Goal: Task Accomplishment & Management: Use online tool/utility

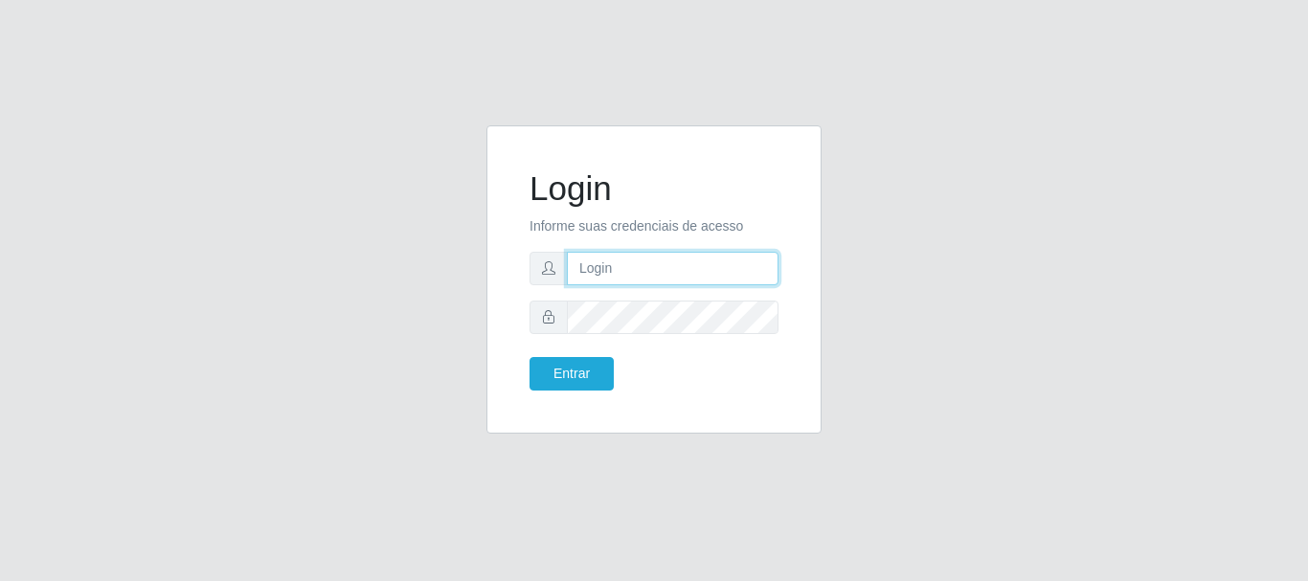
click at [612, 261] on input "text" at bounding box center [673, 269] width 212 height 34
type input "[EMAIL_ADDRESS][DOMAIN_NAME]"
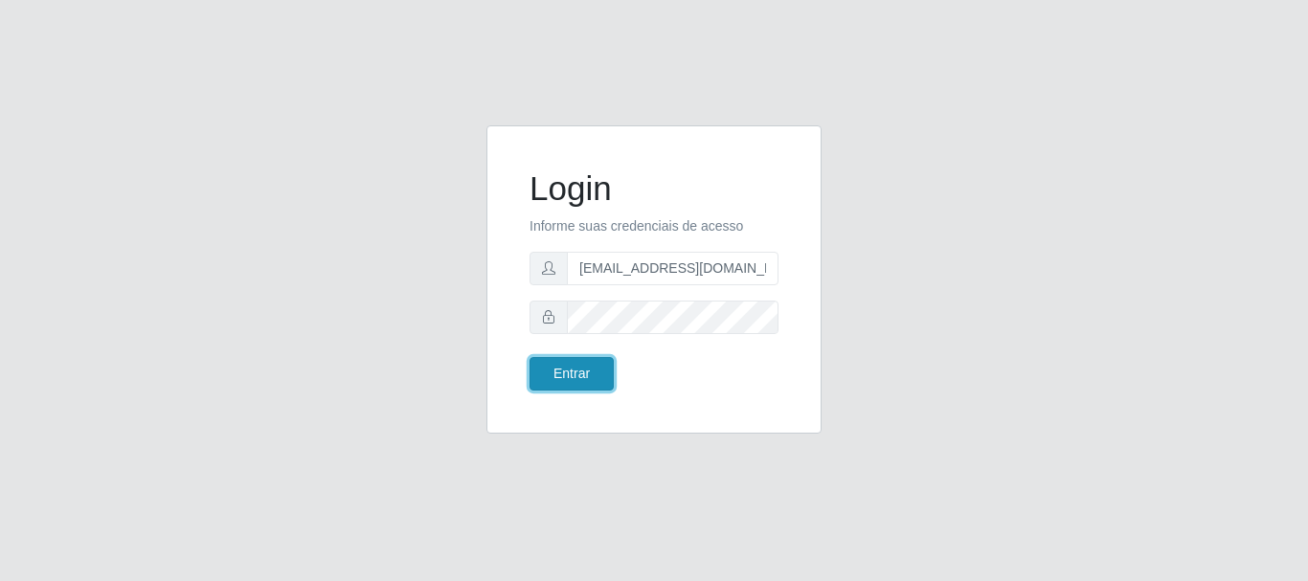
click at [566, 382] on button "Entrar" at bounding box center [572, 374] width 84 height 34
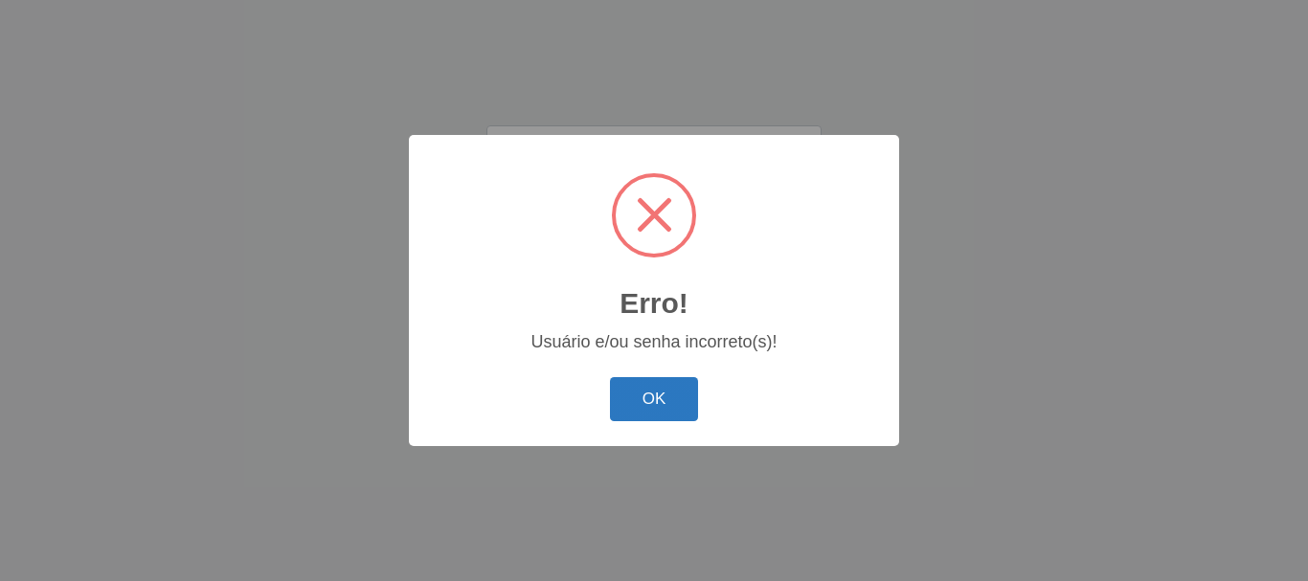
click at [668, 399] on button "OK" at bounding box center [654, 399] width 89 height 45
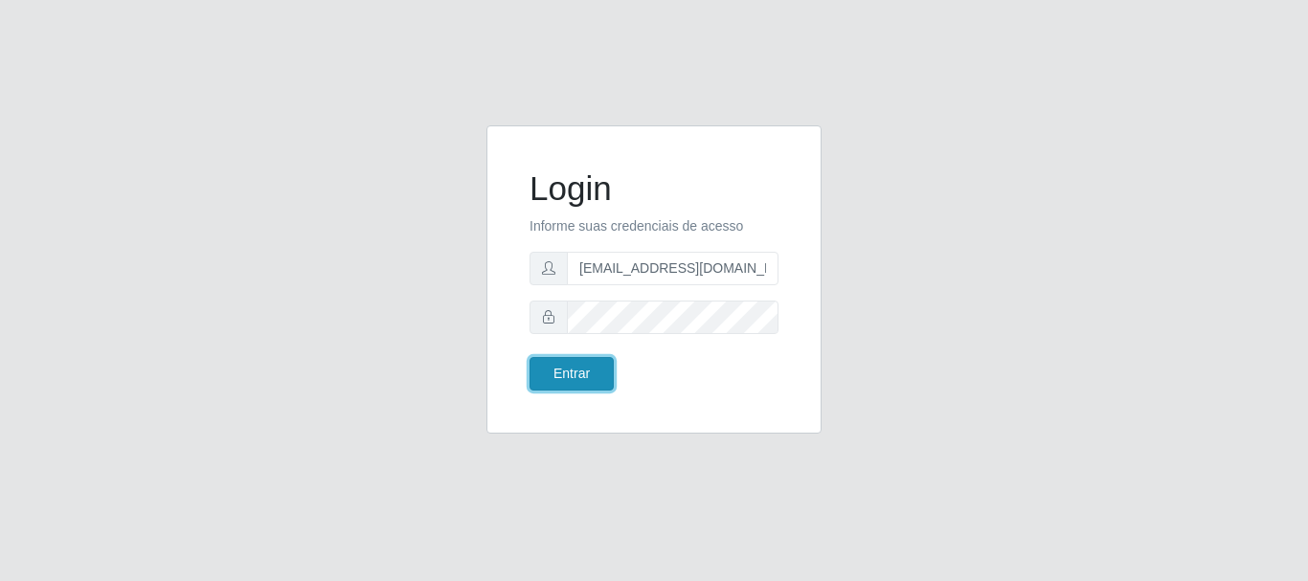
click at [542, 373] on button "Entrar" at bounding box center [572, 374] width 84 height 34
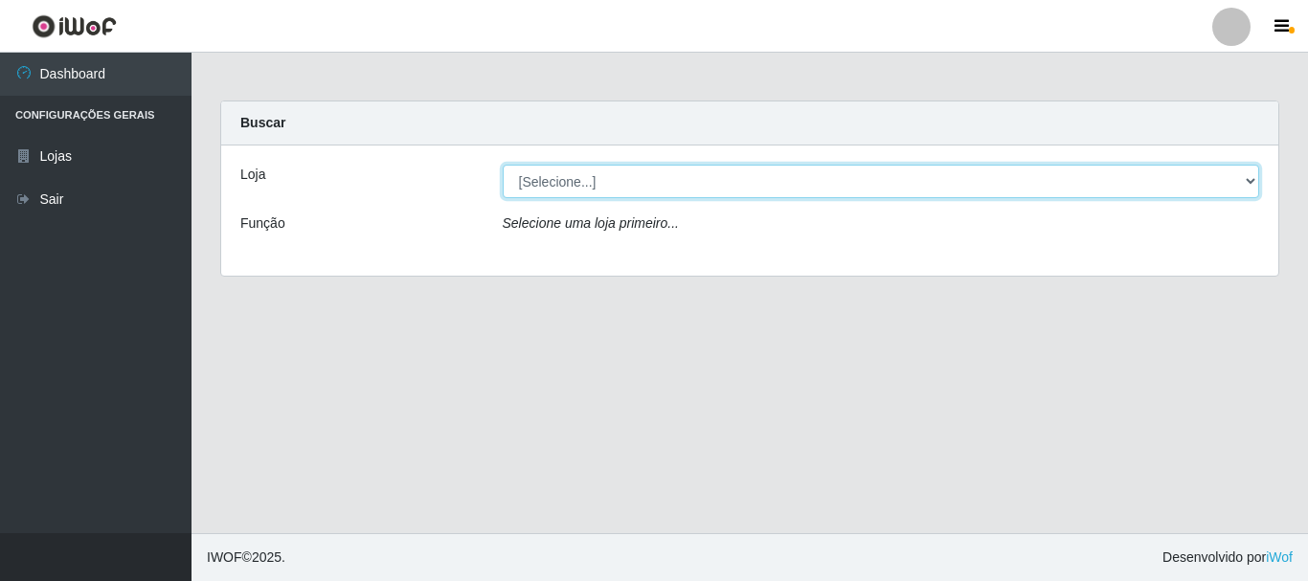
click at [1251, 177] on select "[Selecione...] SuperFácil Atacado - Rodoviária" at bounding box center [882, 182] width 758 height 34
select select "400"
click at [503, 165] on select "[Selecione...] SuperFácil Atacado - Rodoviária" at bounding box center [882, 182] width 758 height 34
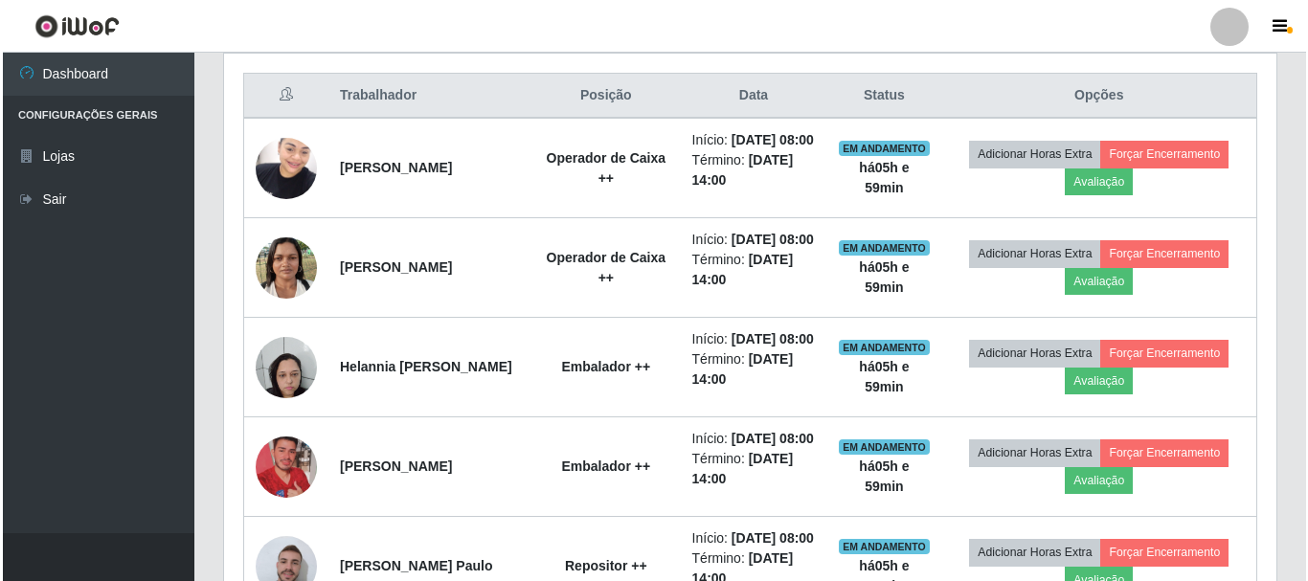
scroll to position [766, 0]
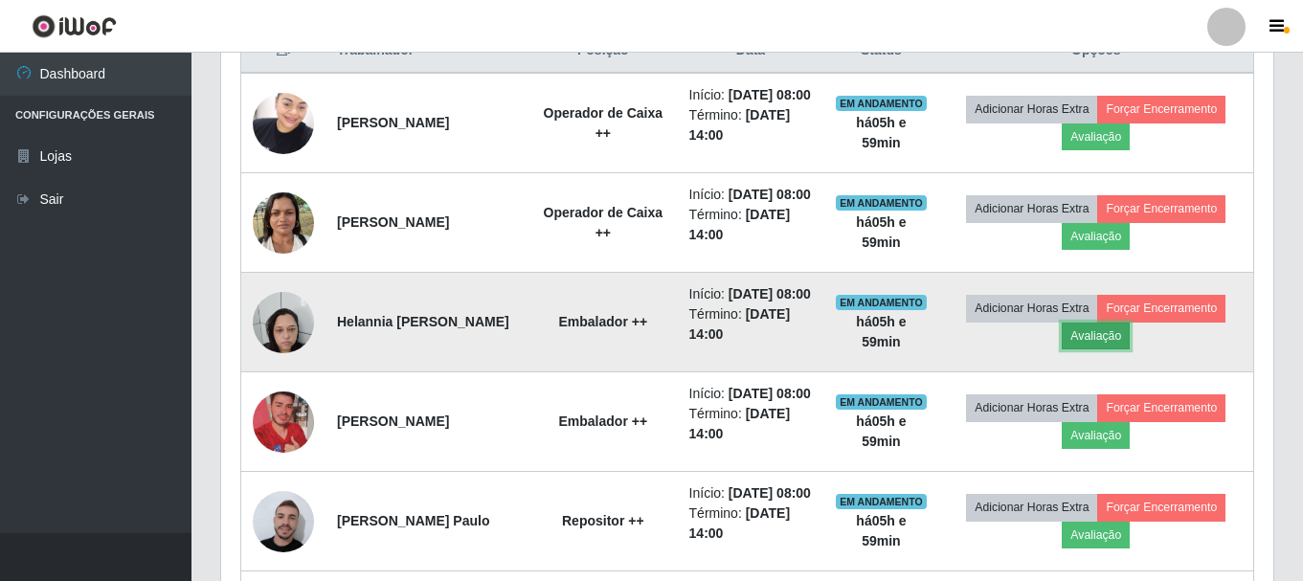
click at [1104, 350] on button "Avaliação" at bounding box center [1096, 336] width 68 height 27
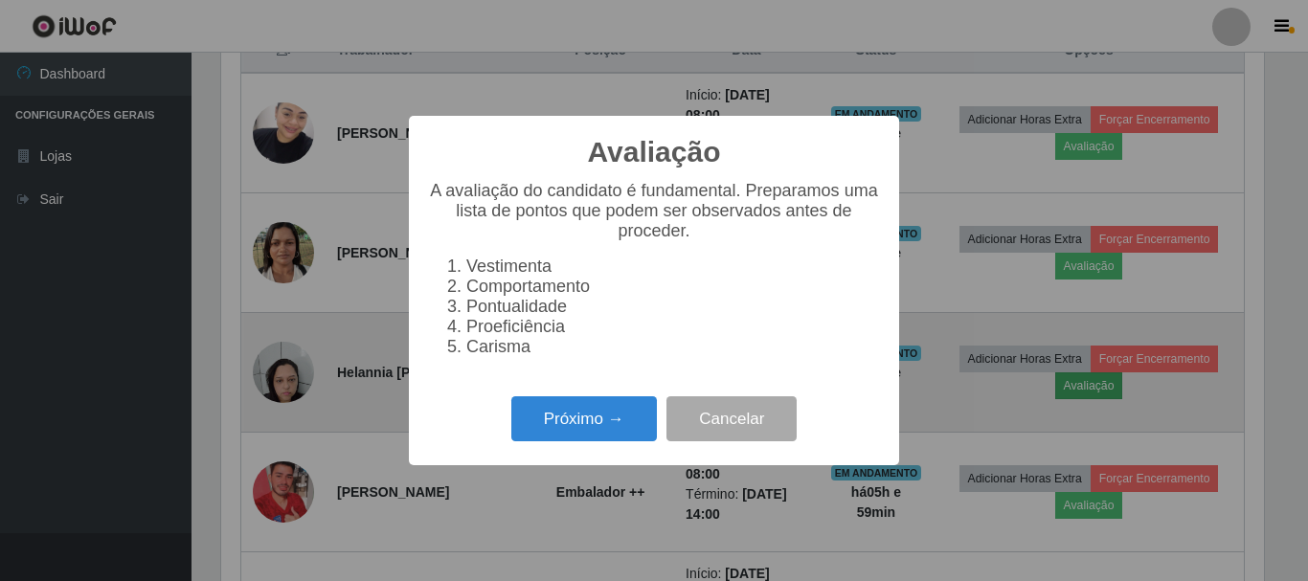
scroll to position [397, 1043]
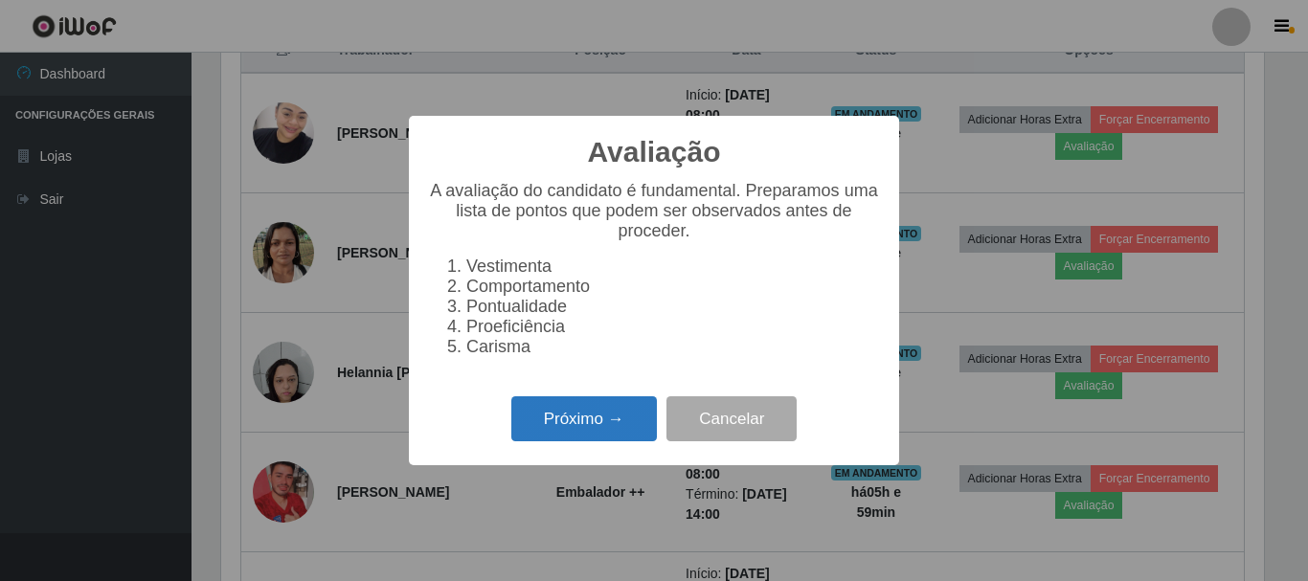
click at [590, 439] on button "Próximo →" at bounding box center [584, 419] width 146 height 45
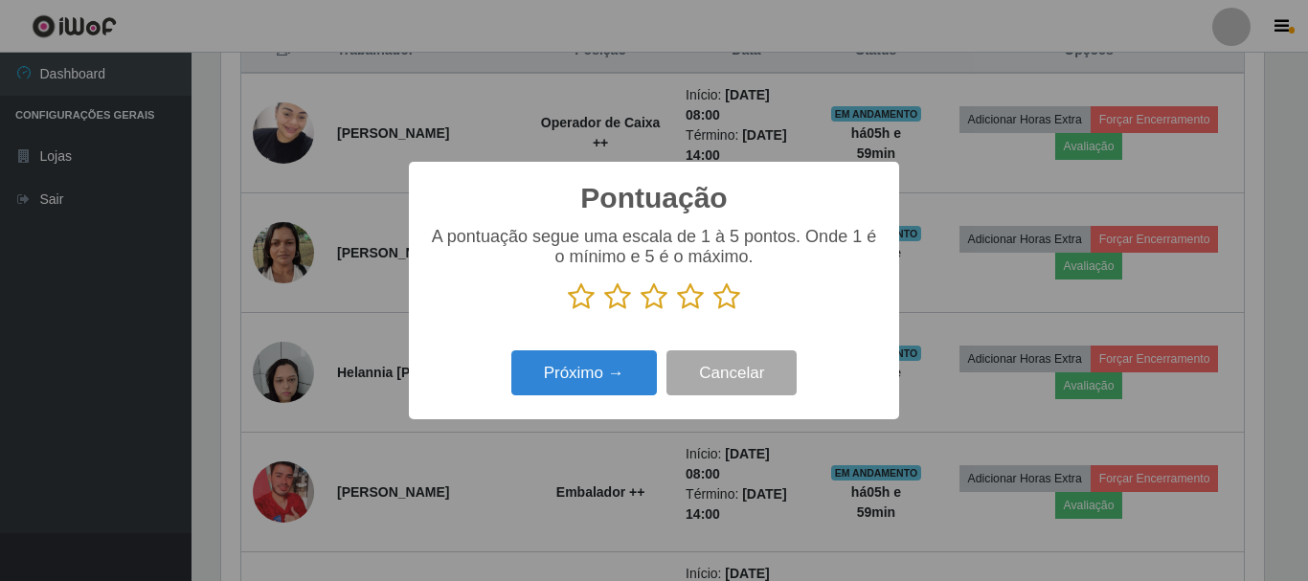
scroll to position [957347, 956701]
click at [651, 306] on icon at bounding box center [654, 297] width 27 height 29
click at [641, 311] on input "radio" at bounding box center [641, 311] width 0 height 0
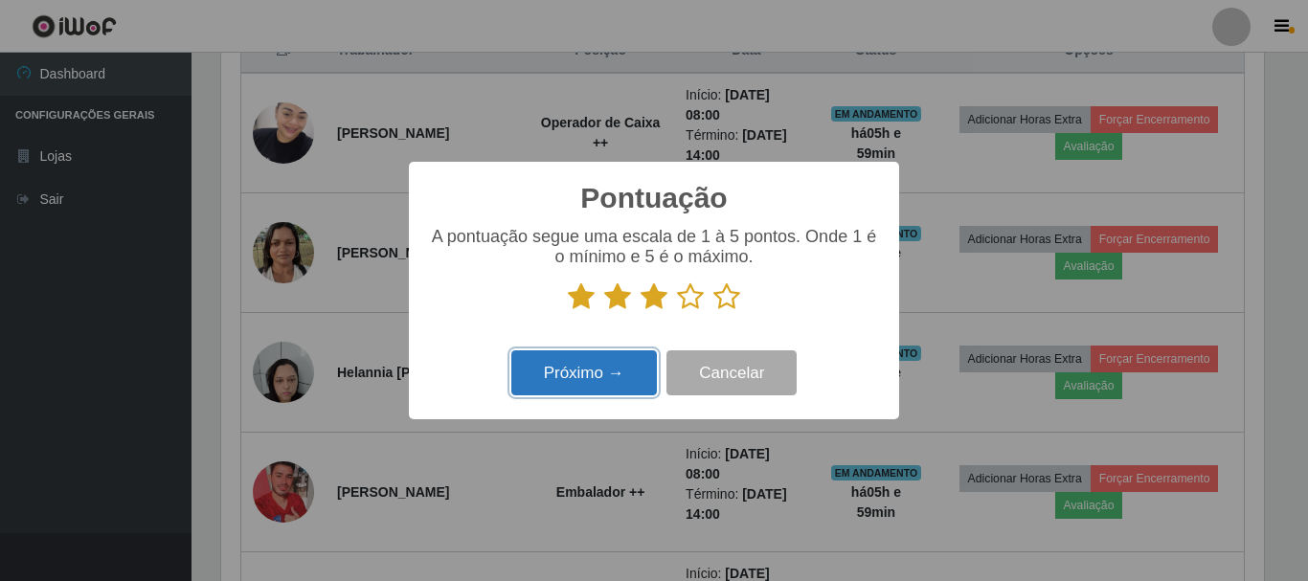
click at [606, 369] on button "Próximo →" at bounding box center [584, 373] width 146 height 45
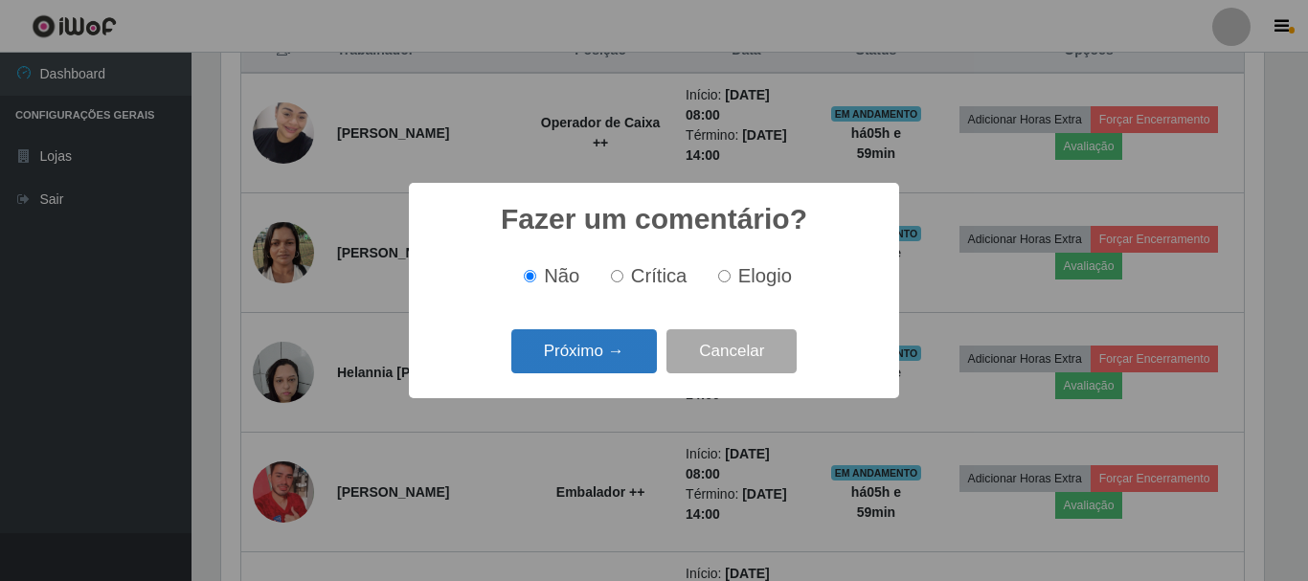
click at [562, 359] on button "Próximo →" at bounding box center [584, 351] width 146 height 45
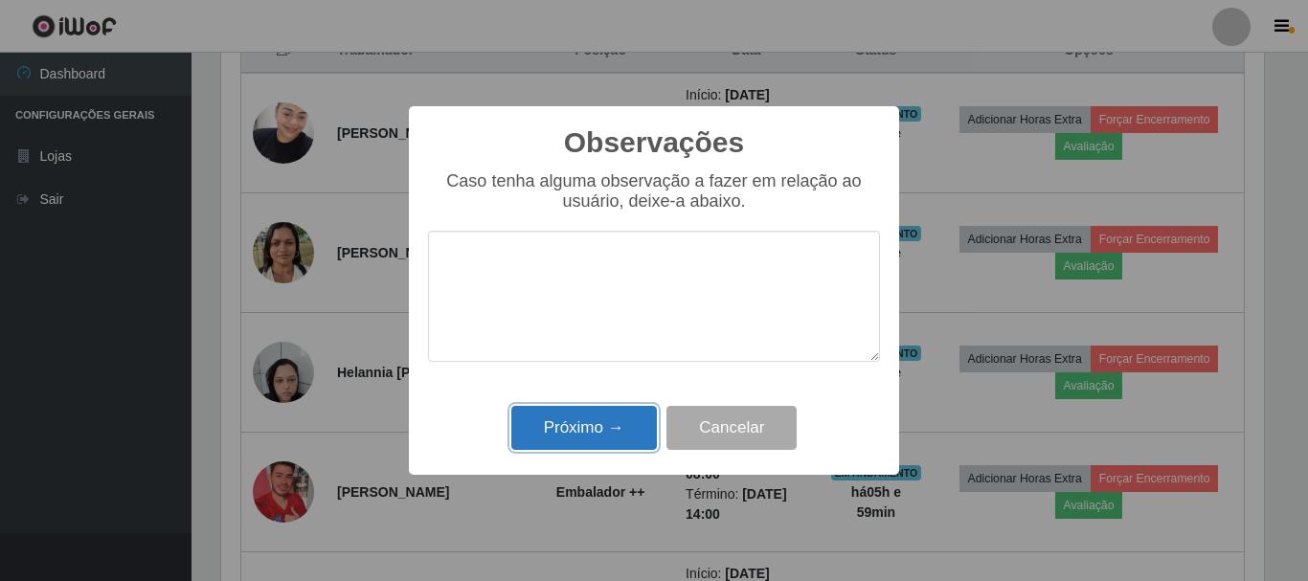
click at [585, 442] on button "Próximo →" at bounding box center [584, 428] width 146 height 45
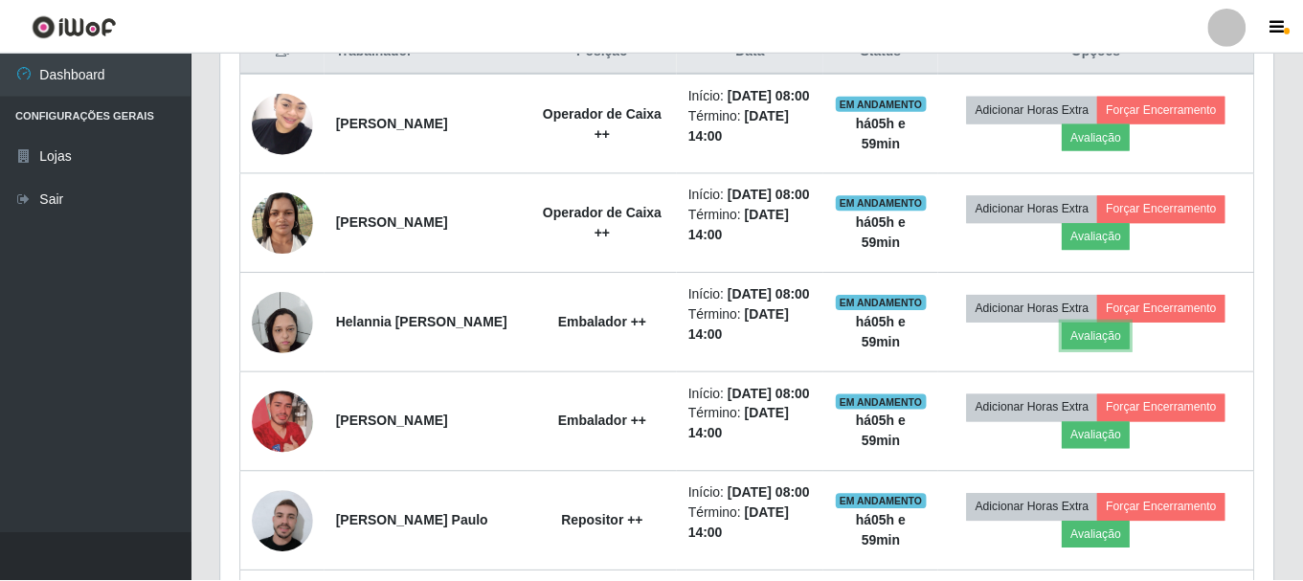
scroll to position [397, 1053]
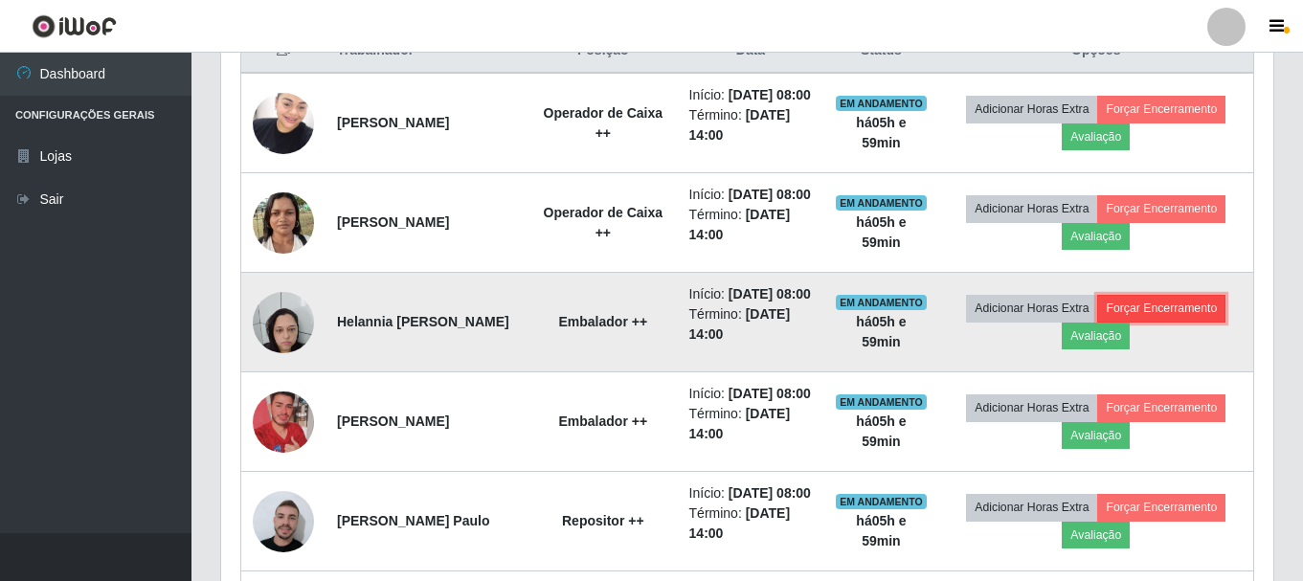
click at [1151, 322] on button "Forçar Encerramento" at bounding box center [1162, 308] width 128 height 27
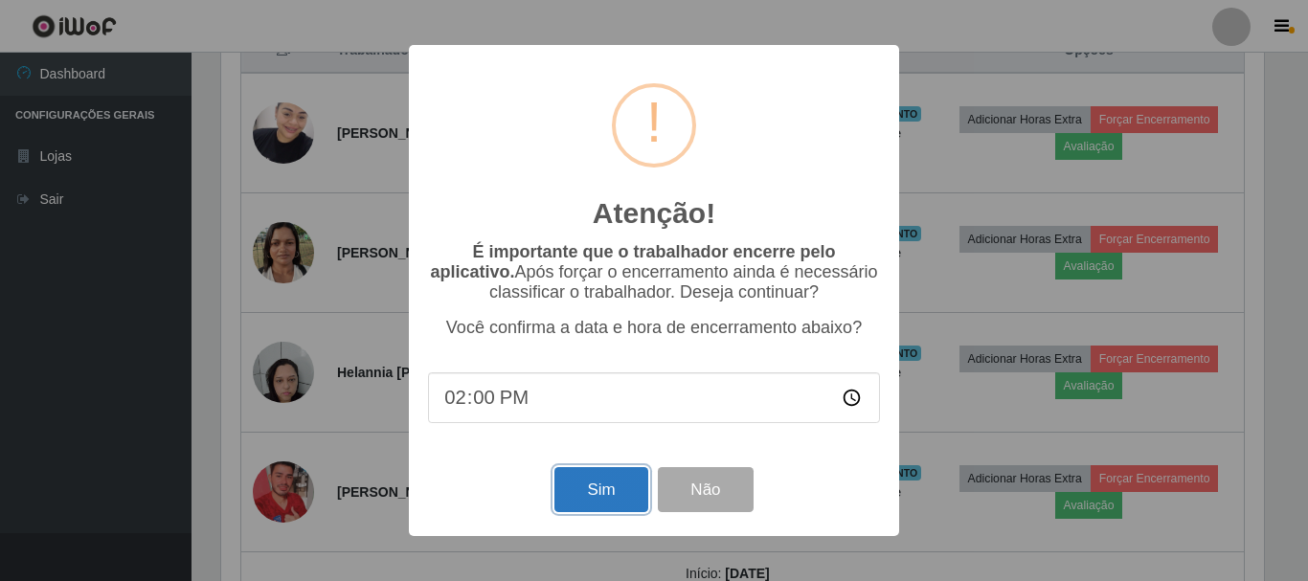
click at [577, 510] on button "Sim" at bounding box center [601, 489] width 93 height 45
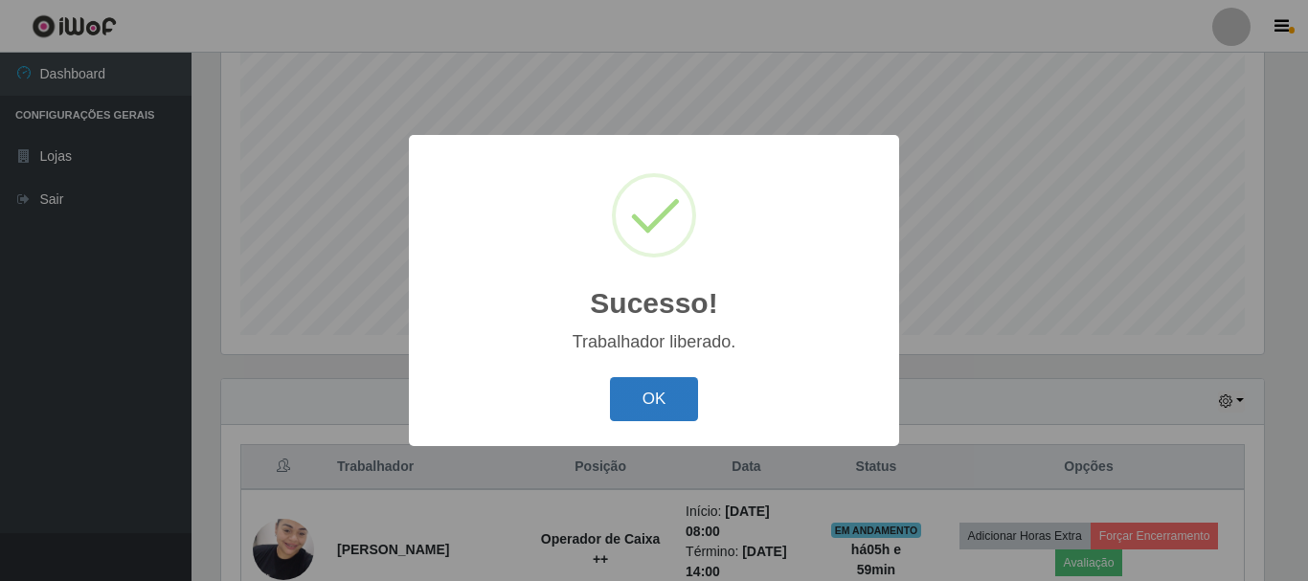
click at [640, 395] on button "OK" at bounding box center [654, 399] width 89 height 45
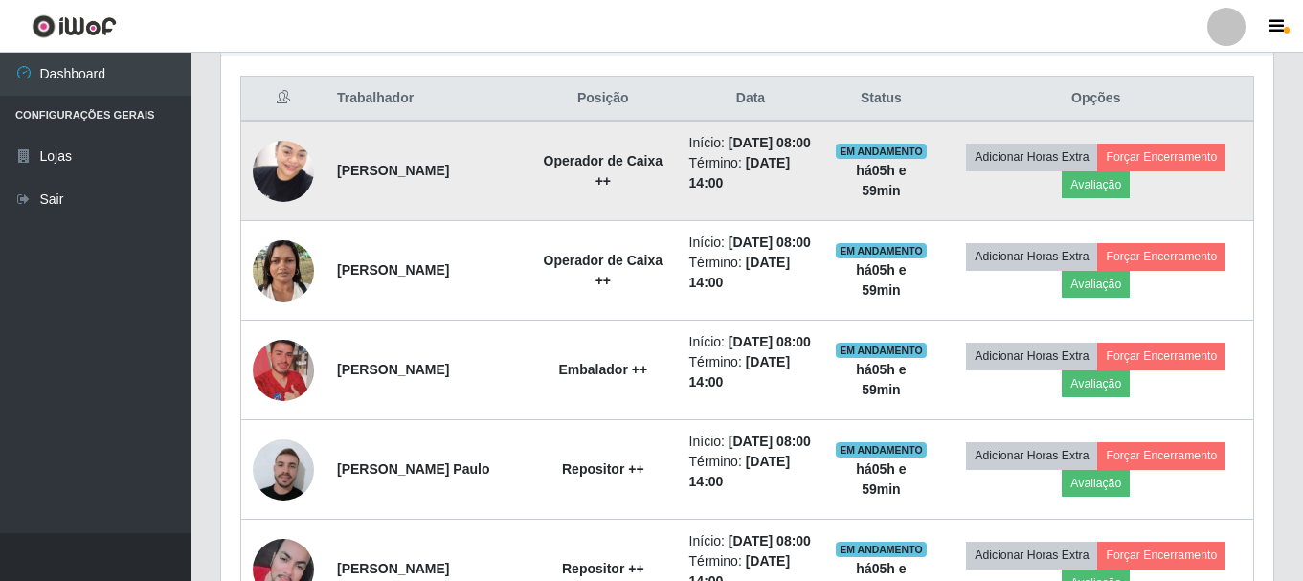
scroll to position [828, 0]
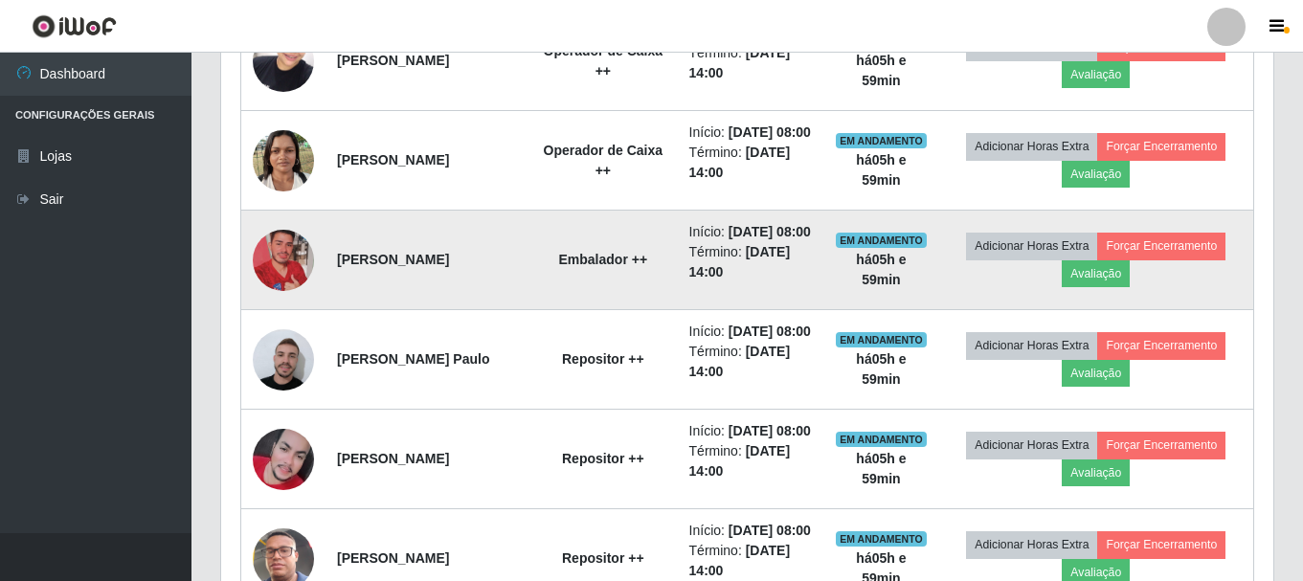
click at [275, 315] on img at bounding box center [283, 260] width 61 height 109
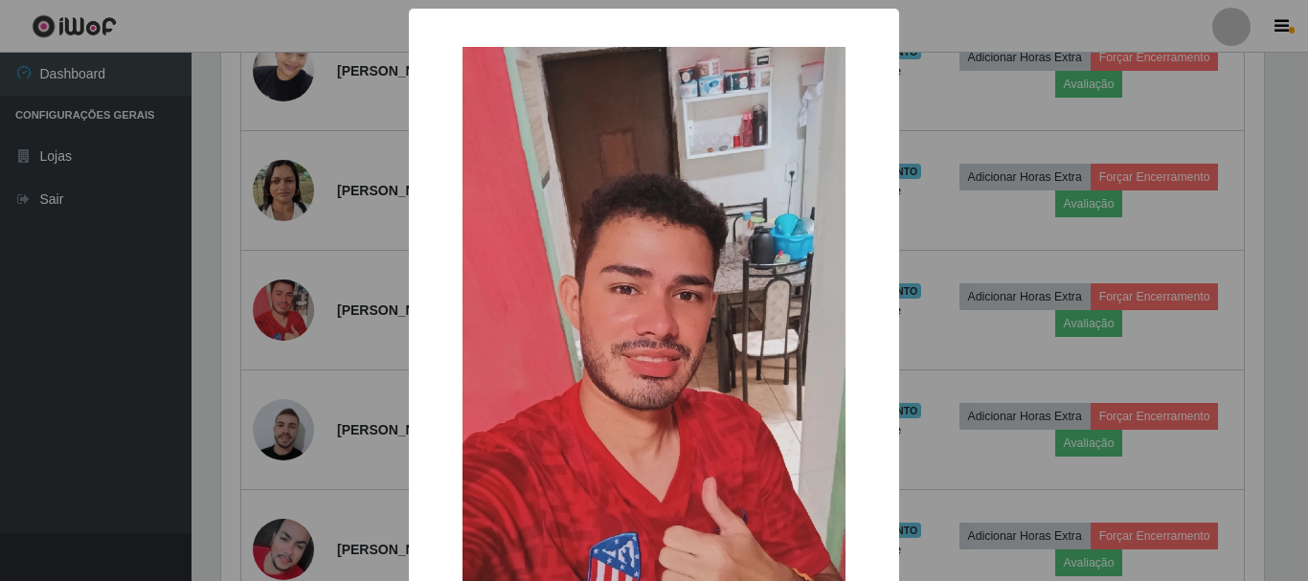
click at [56, 327] on div "× OK Cancel" at bounding box center [654, 290] width 1308 height 581
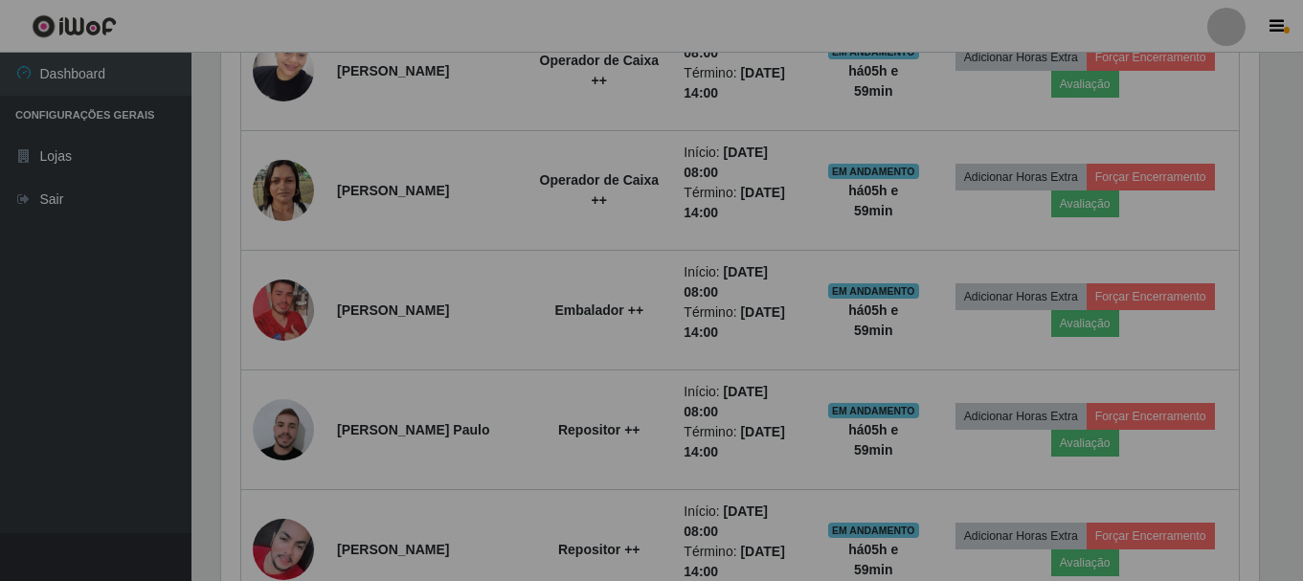
scroll to position [397, 1053]
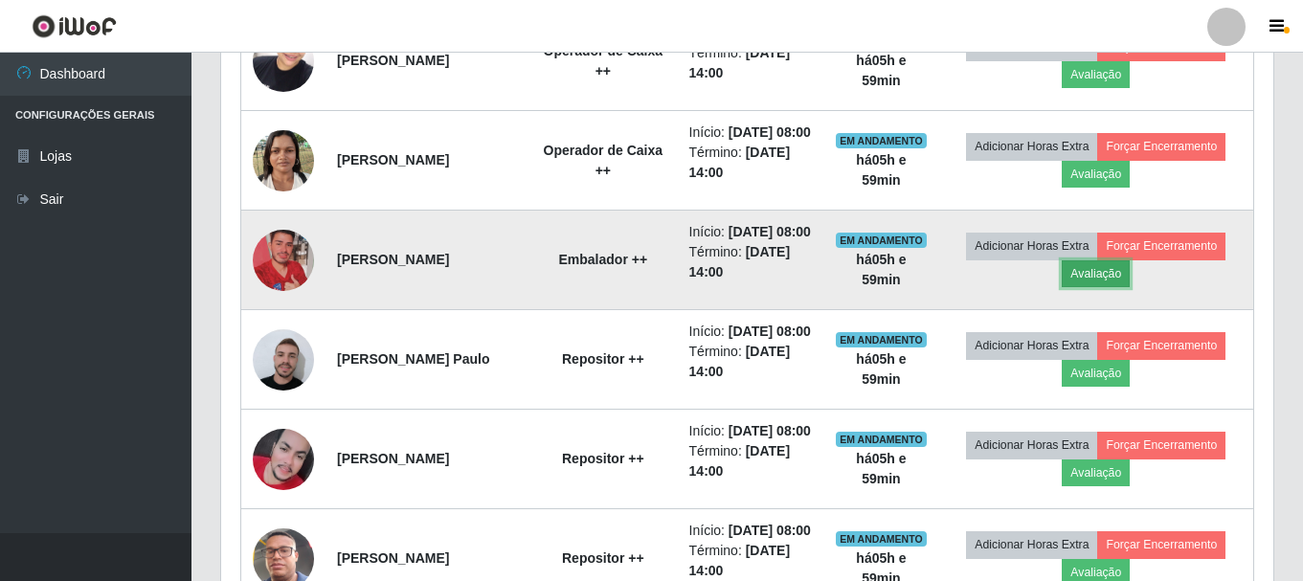
click at [1103, 287] on button "Avaliação" at bounding box center [1096, 274] width 68 height 27
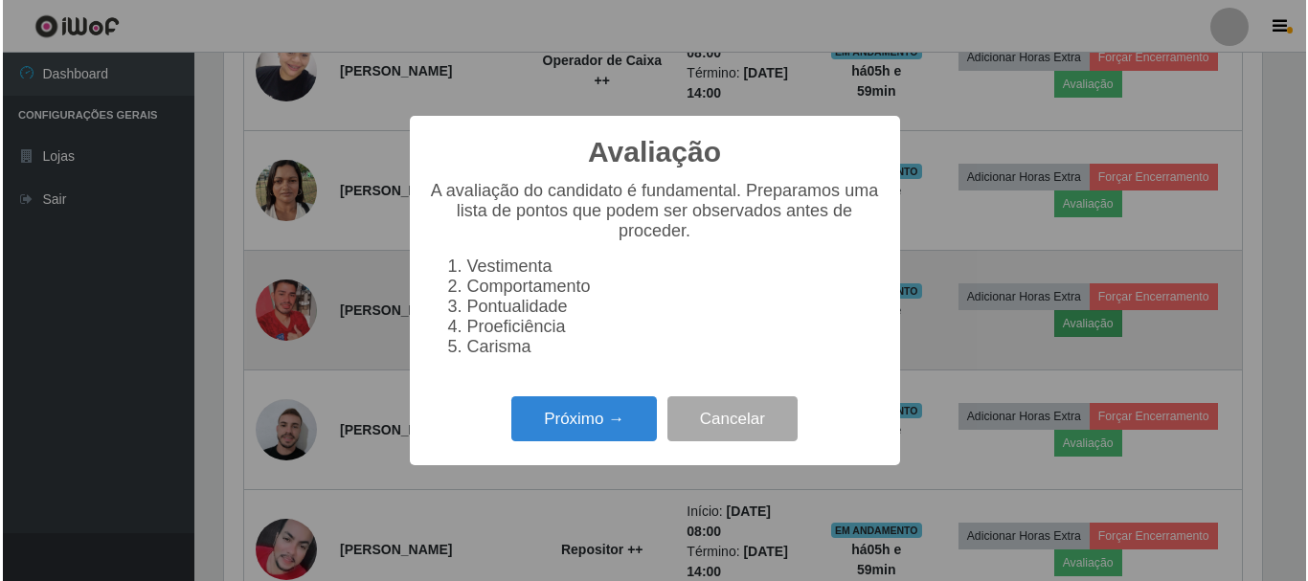
scroll to position [397, 1043]
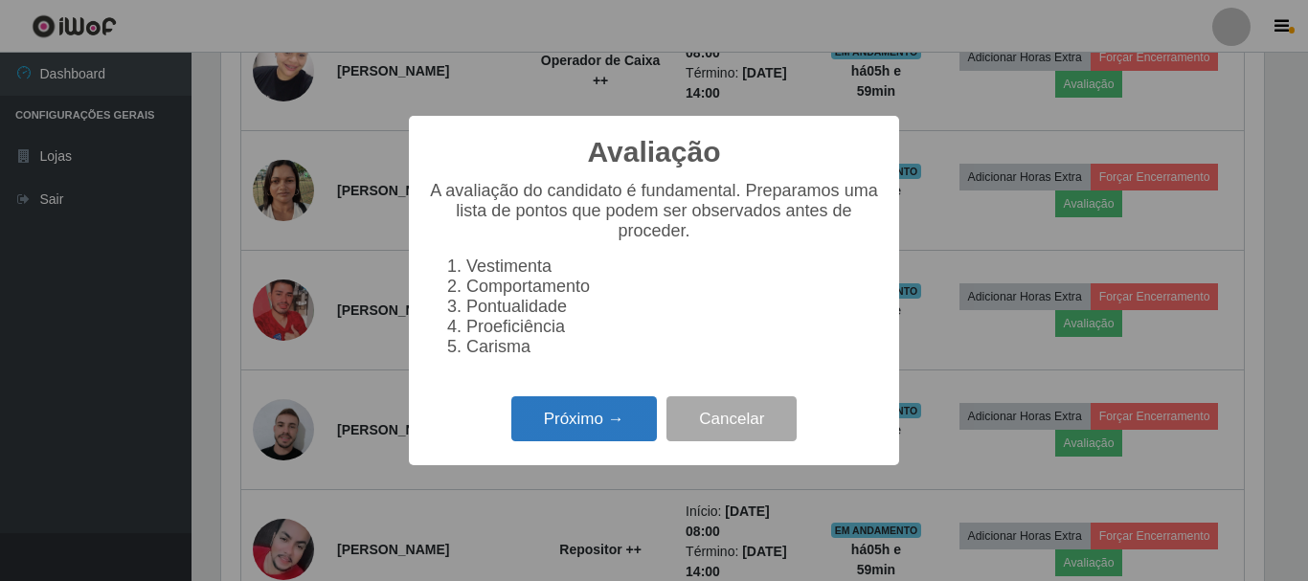
click at [601, 433] on button "Próximo →" at bounding box center [584, 419] width 146 height 45
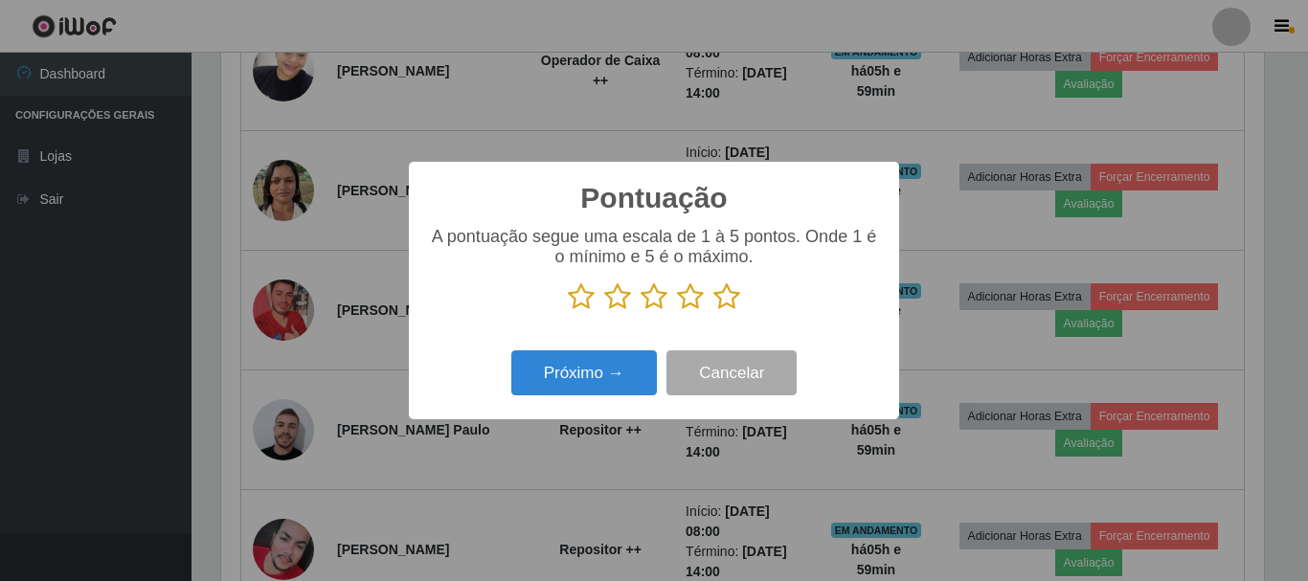
click at [685, 296] on icon at bounding box center [690, 297] width 27 height 29
click at [677, 311] on input "radio" at bounding box center [677, 311] width 0 height 0
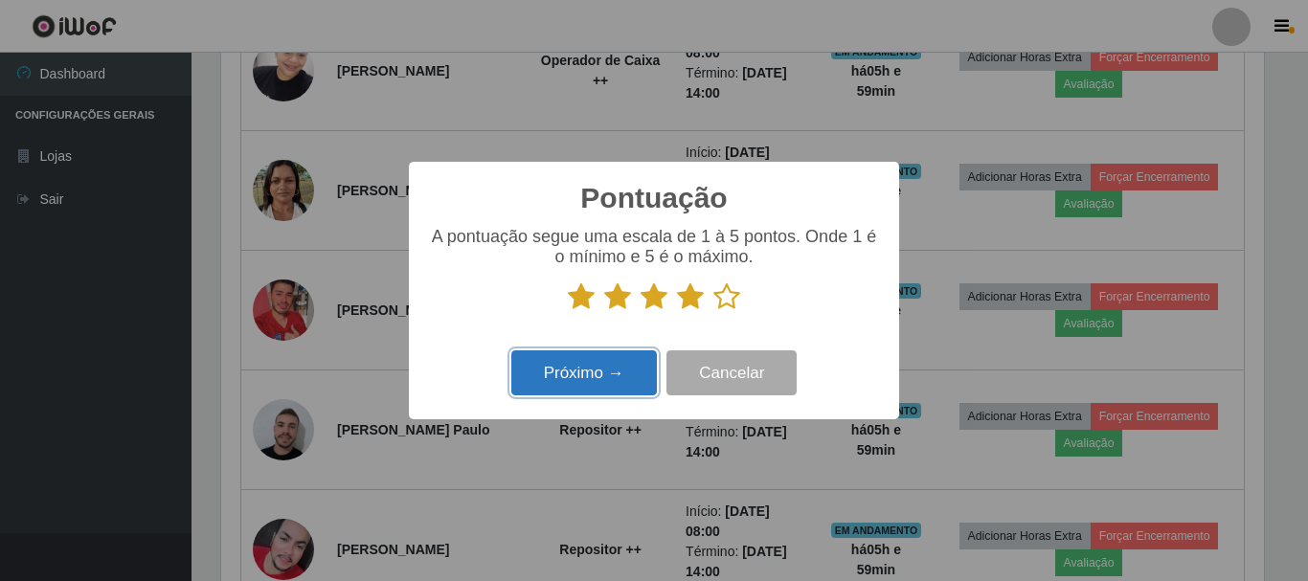
click at [571, 381] on button "Próximo →" at bounding box center [584, 373] width 146 height 45
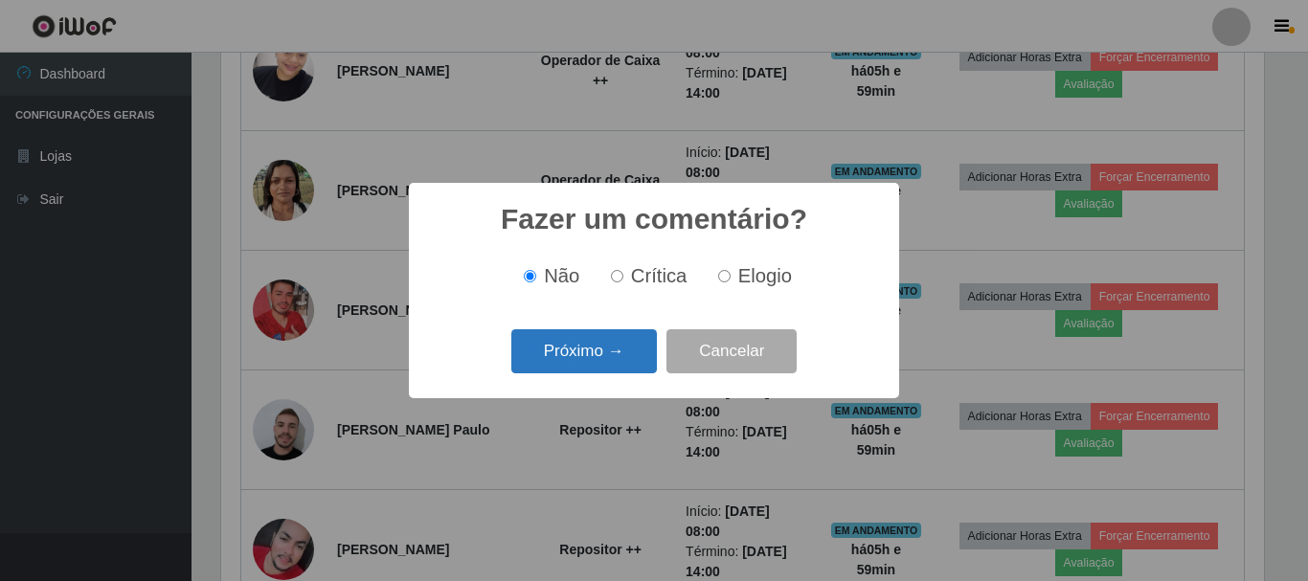
click at [578, 355] on button "Próximo →" at bounding box center [584, 351] width 146 height 45
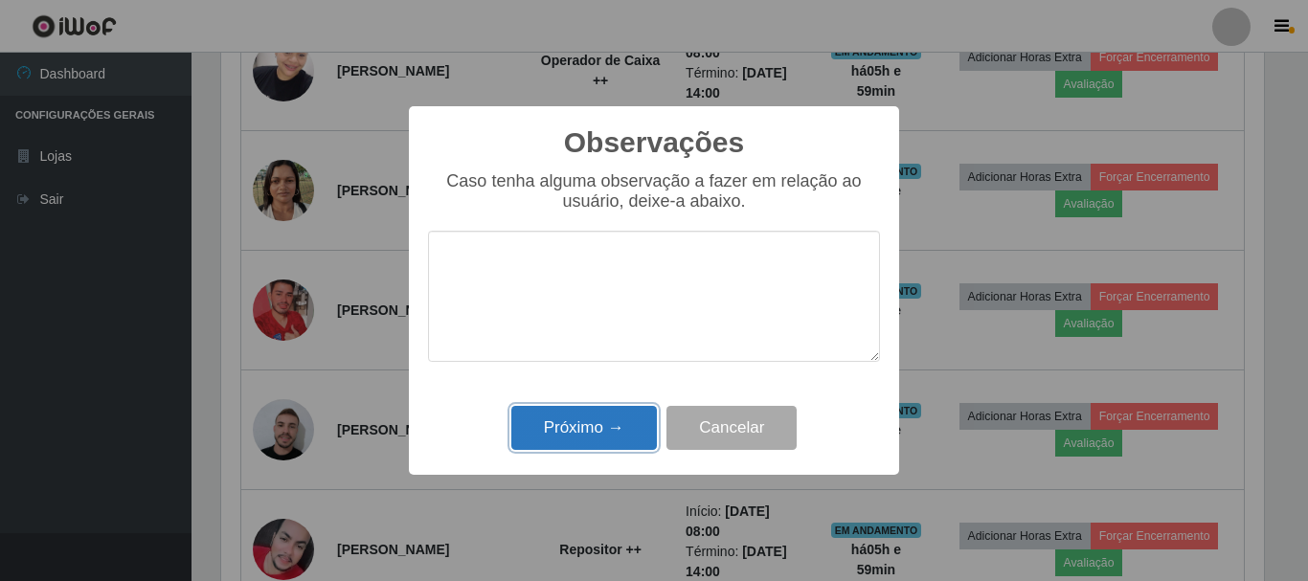
click at [567, 438] on button "Próximo →" at bounding box center [584, 428] width 146 height 45
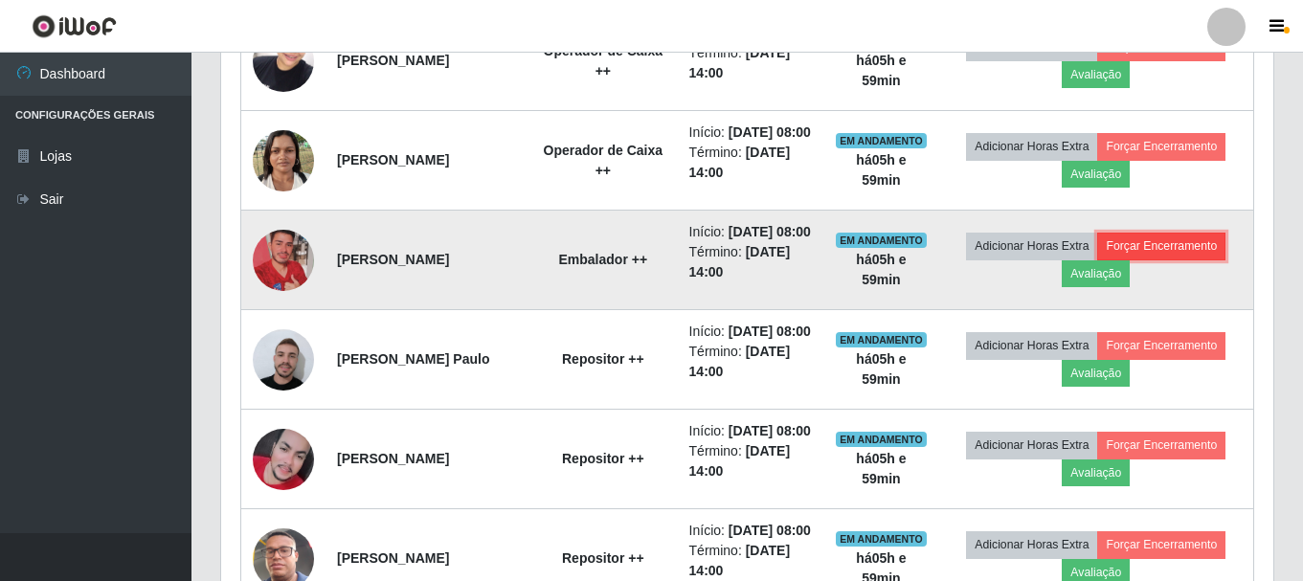
click at [1151, 260] on button "Forçar Encerramento" at bounding box center [1162, 246] width 128 height 27
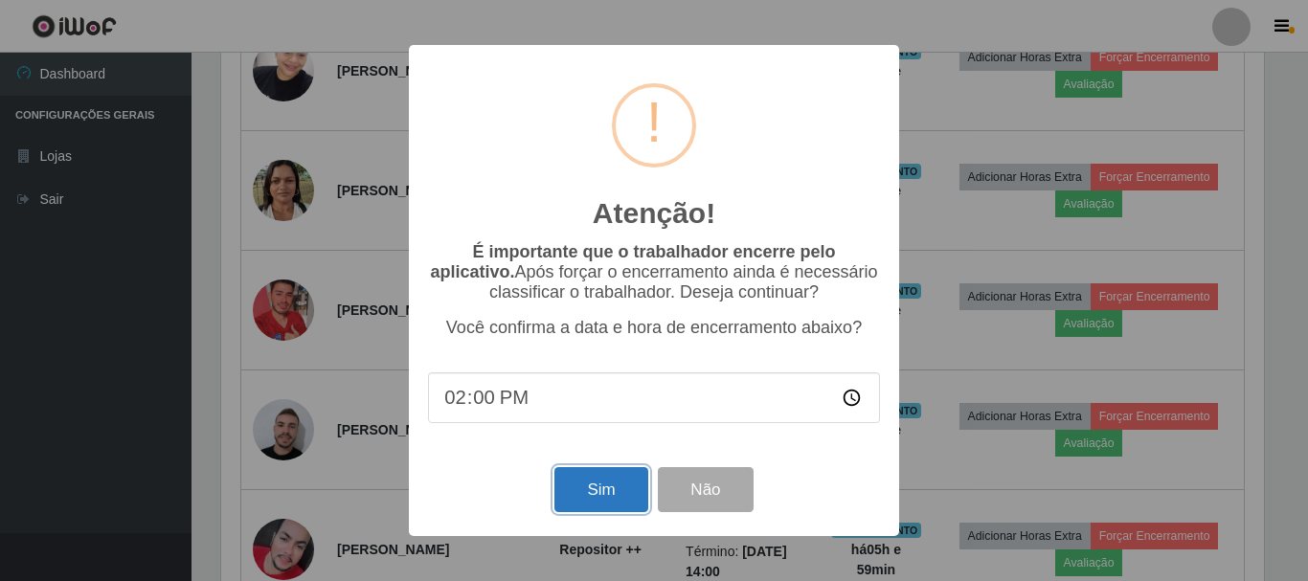
click at [615, 498] on button "Sim" at bounding box center [601, 489] width 93 height 45
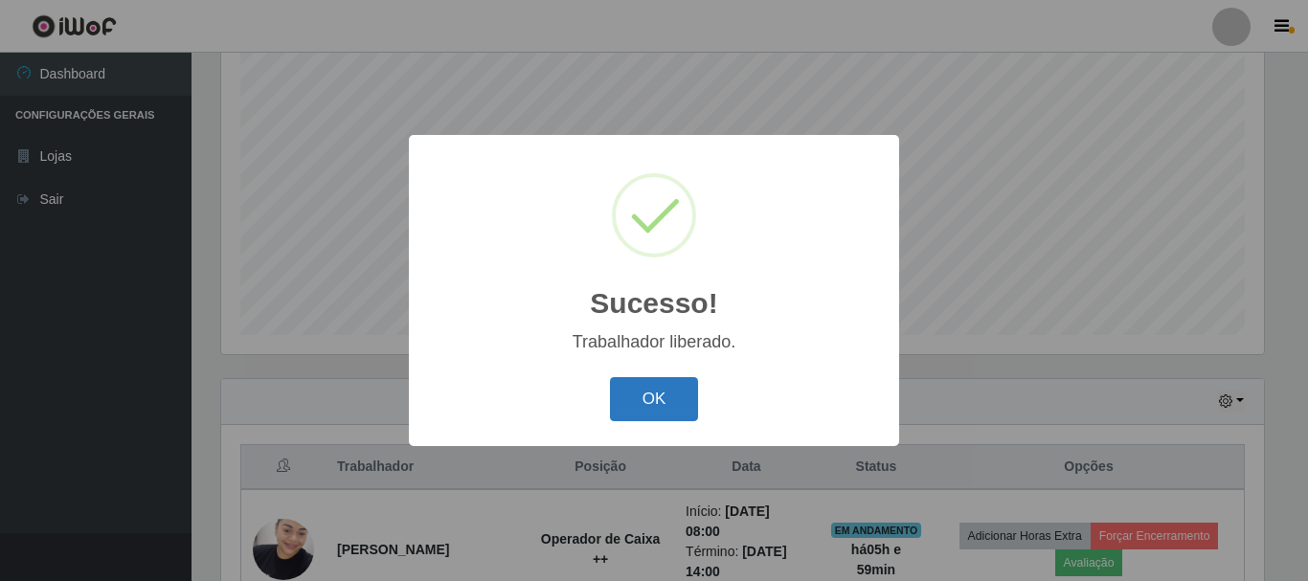
click at [633, 399] on button "OK" at bounding box center [654, 399] width 89 height 45
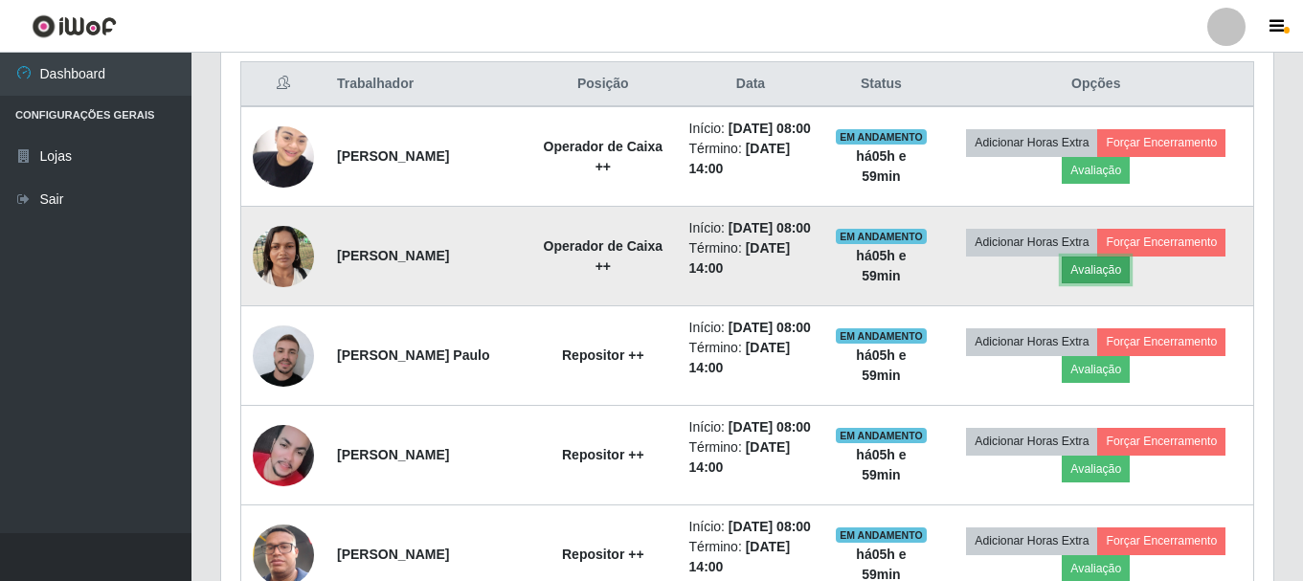
click at [1096, 283] on button "Avaliação" at bounding box center [1096, 270] width 68 height 27
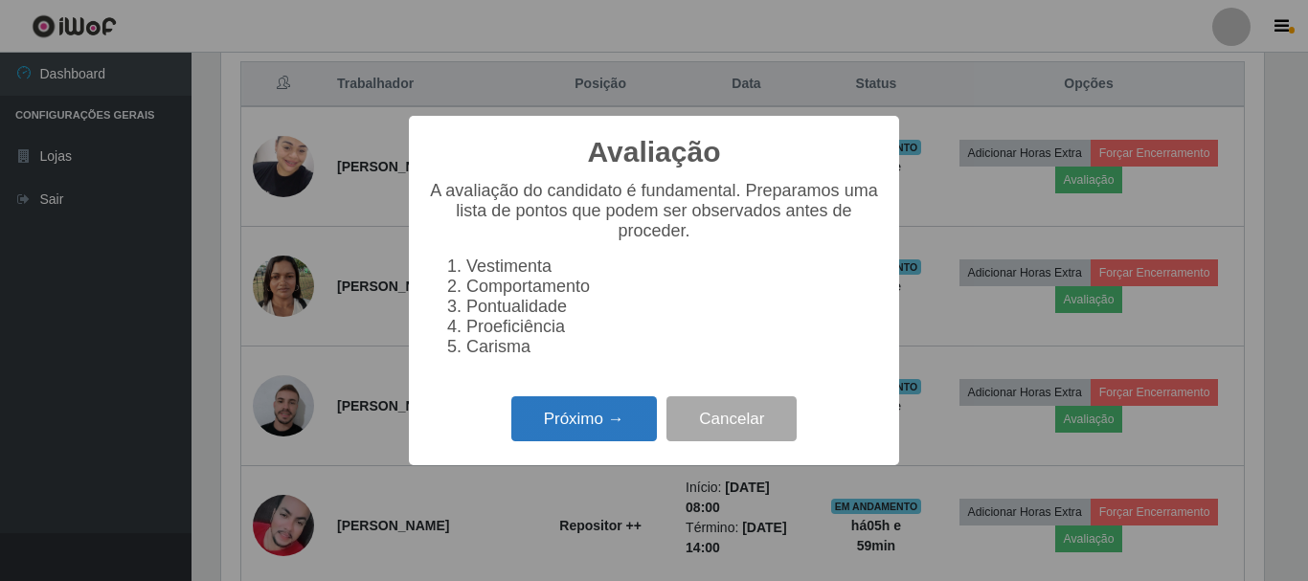
click at [595, 437] on button "Próximo →" at bounding box center [584, 419] width 146 height 45
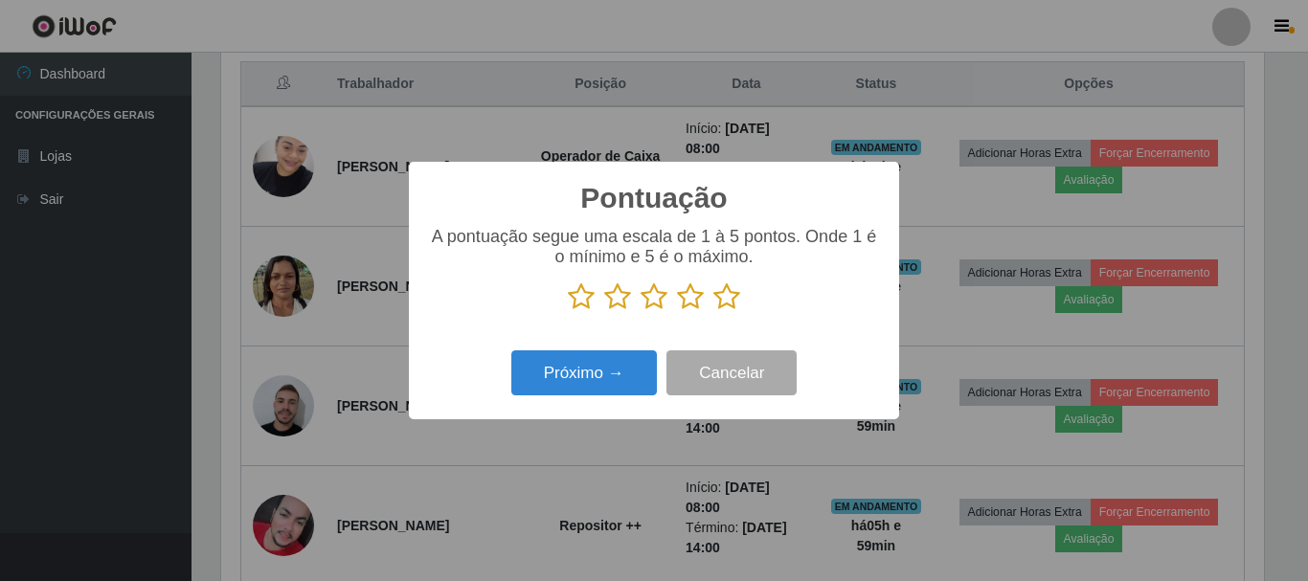
click at [695, 297] on icon at bounding box center [690, 297] width 27 height 29
click at [677, 311] on input "radio" at bounding box center [677, 311] width 0 height 0
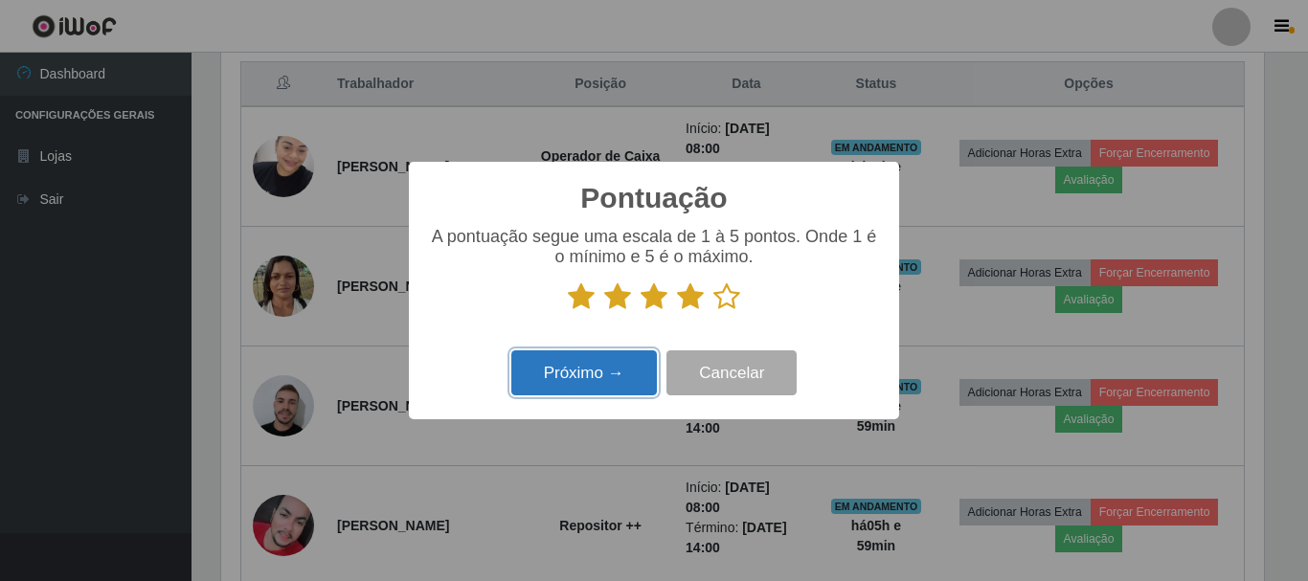
click at [620, 371] on button "Próximo →" at bounding box center [584, 373] width 146 height 45
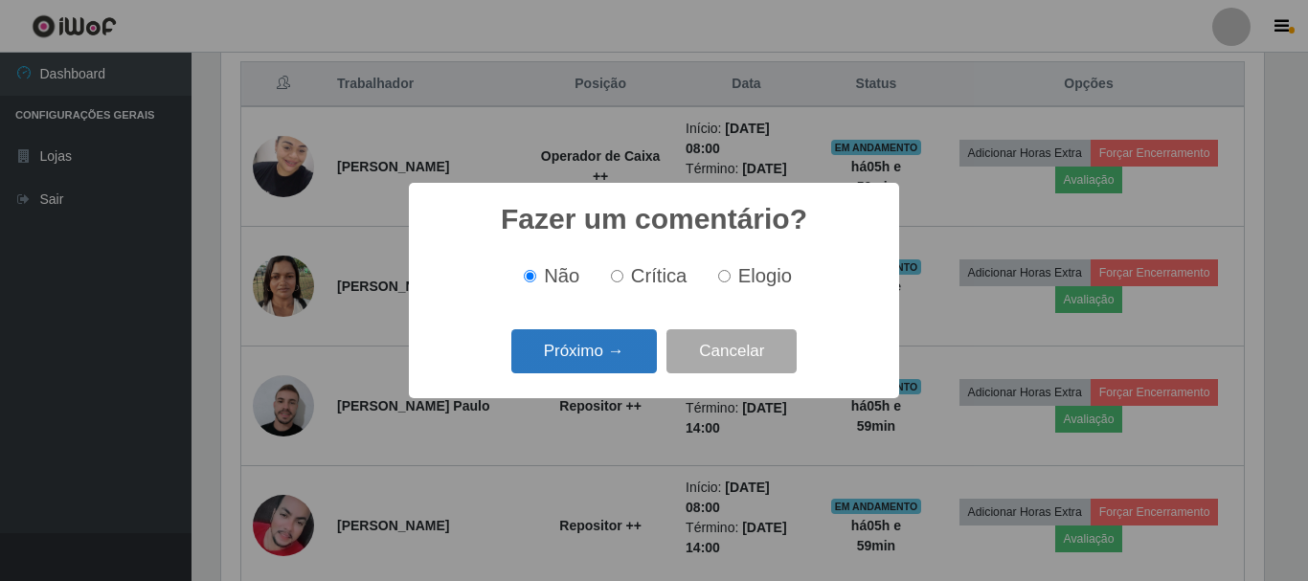
click at [613, 354] on button "Próximo →" at bounding box center [584, 351] width 146 height 45
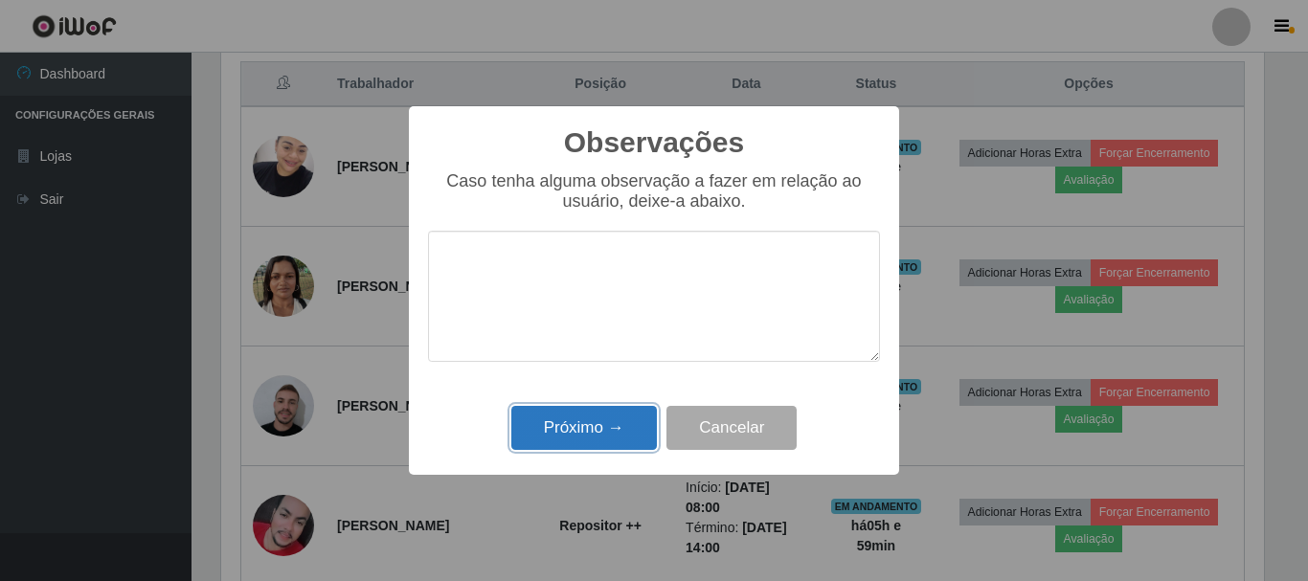
click at [584, 426] on button "Próximo →" at bounding box center [584, 428] width 146 height 45
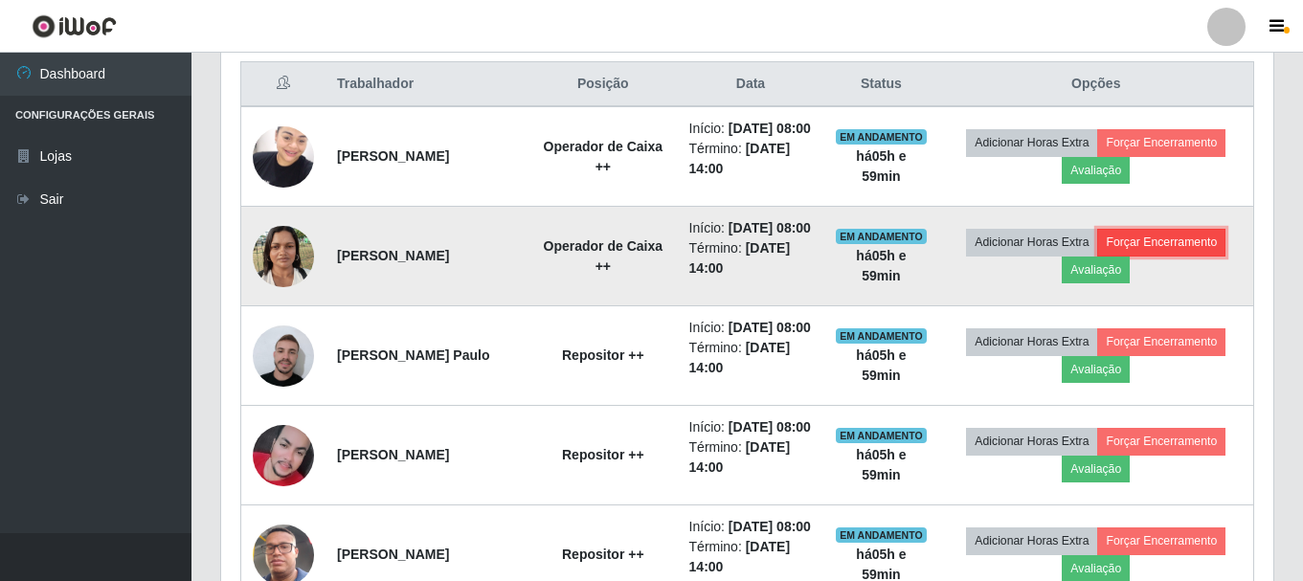
click at [1135, 256] on button "Forçar Encerramento" at bounding box center [1162, 242] width 128 height 27
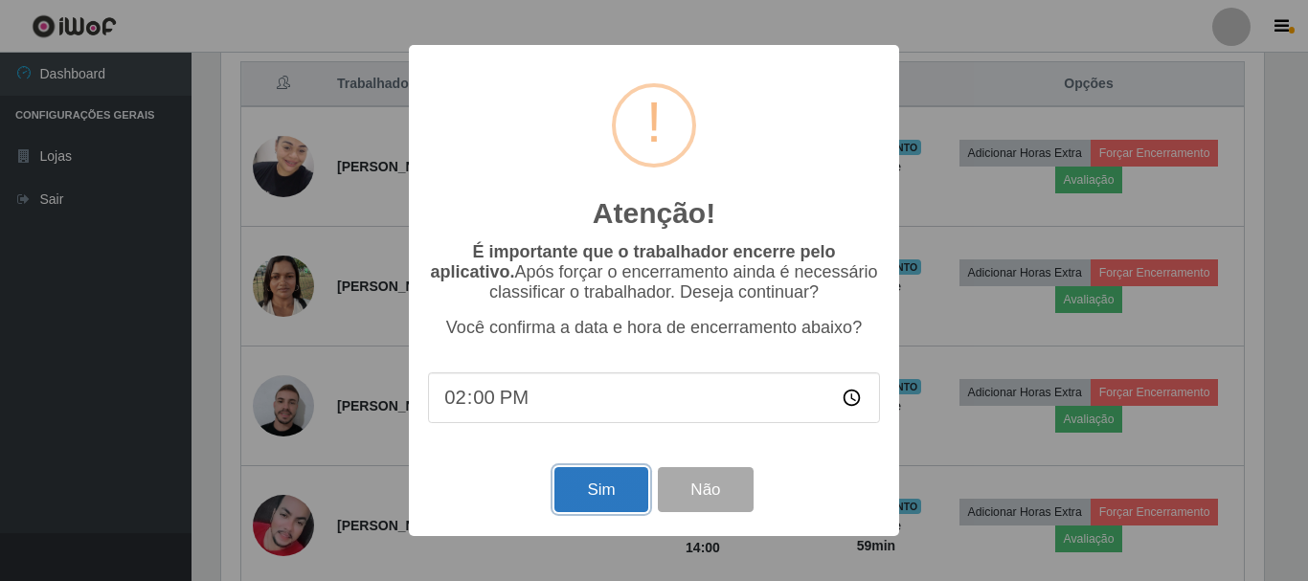
click at [587, 496] on button "Sim" at bounding box center [601, 489] width 93 height 45
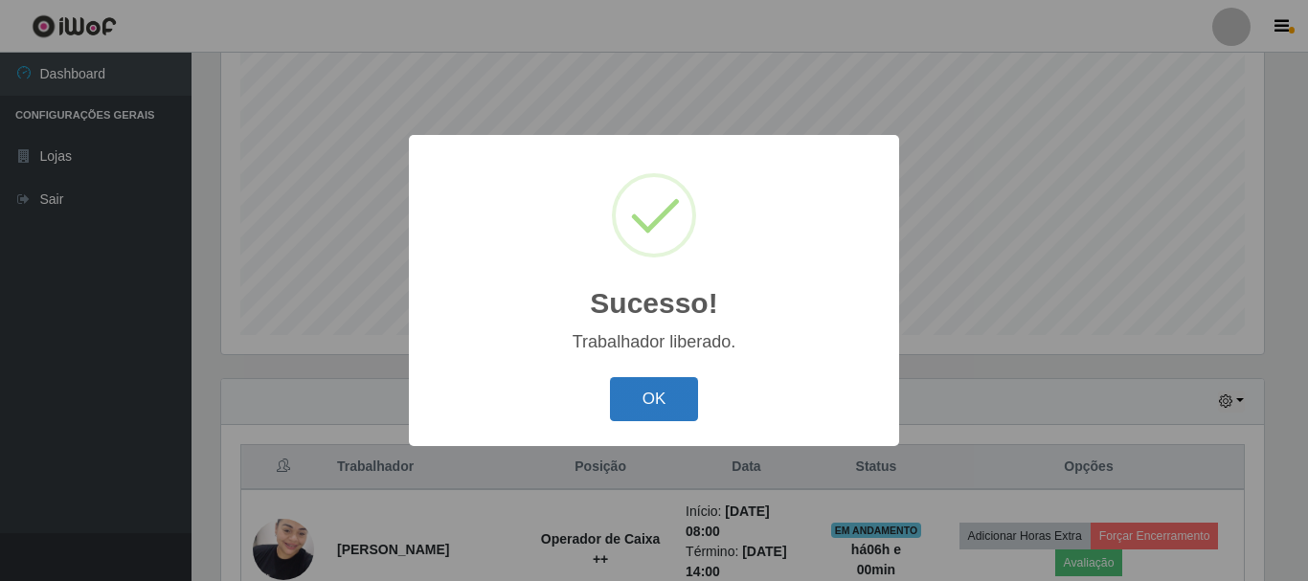
click at [651, 399] on button "OK" at bounding box center [654, 399] width 89 height 45
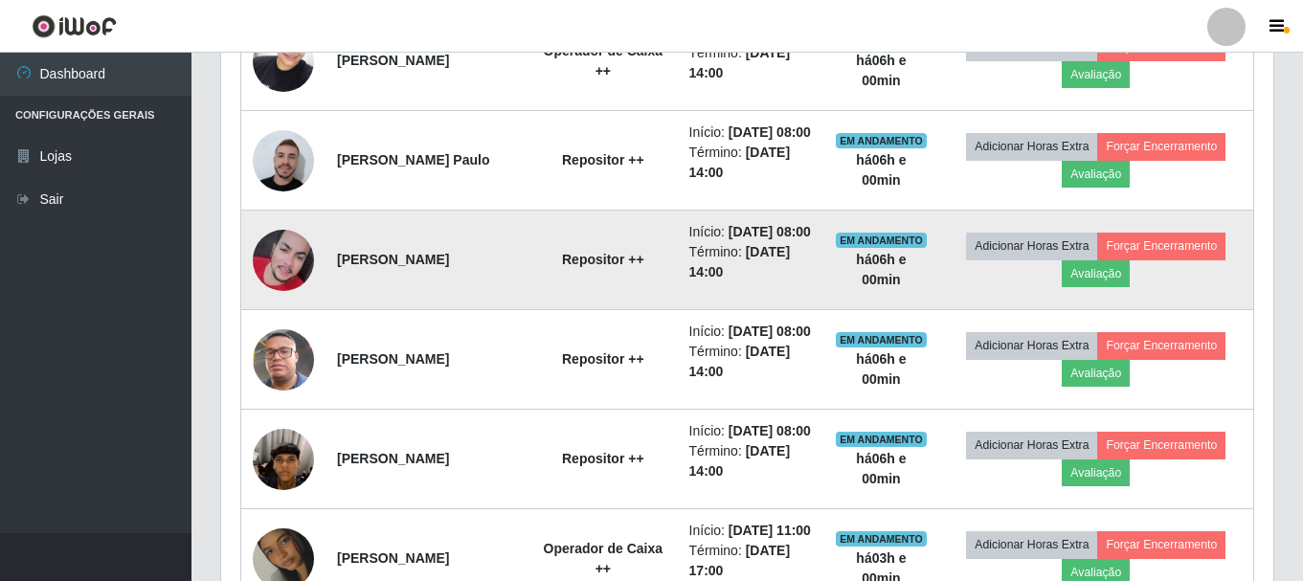
click at [279, 291] on img at bounding box center [283, 260] width 61 height 61
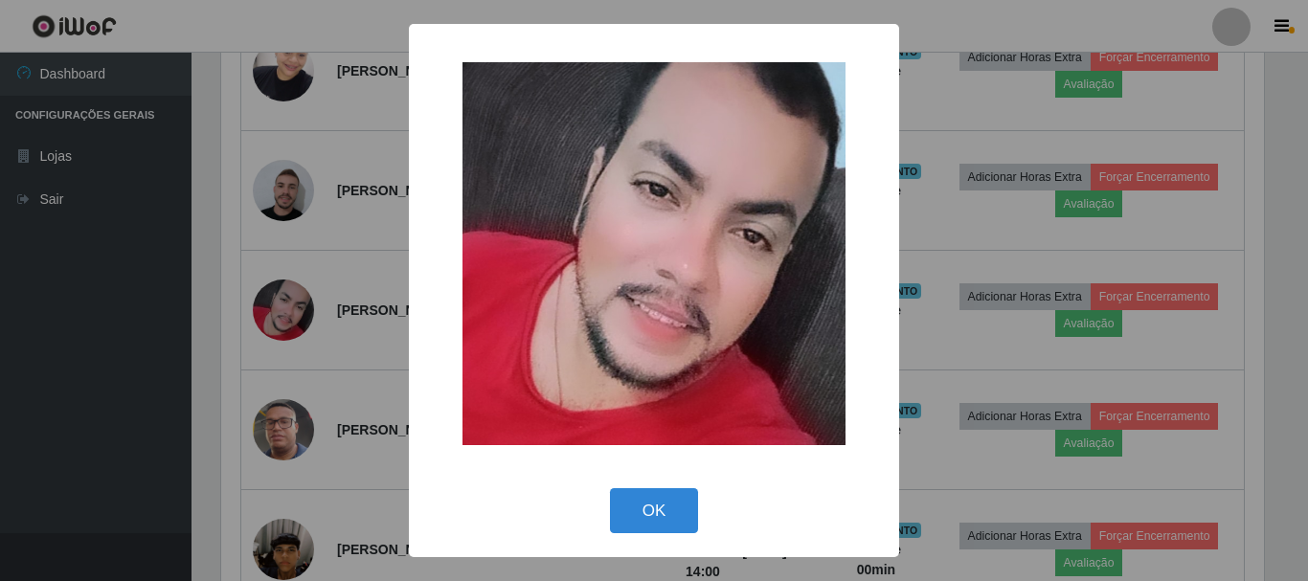
click at [96, 408] on div "× OK Cancel" at bounding box center [654, 290] width 1308 height 581
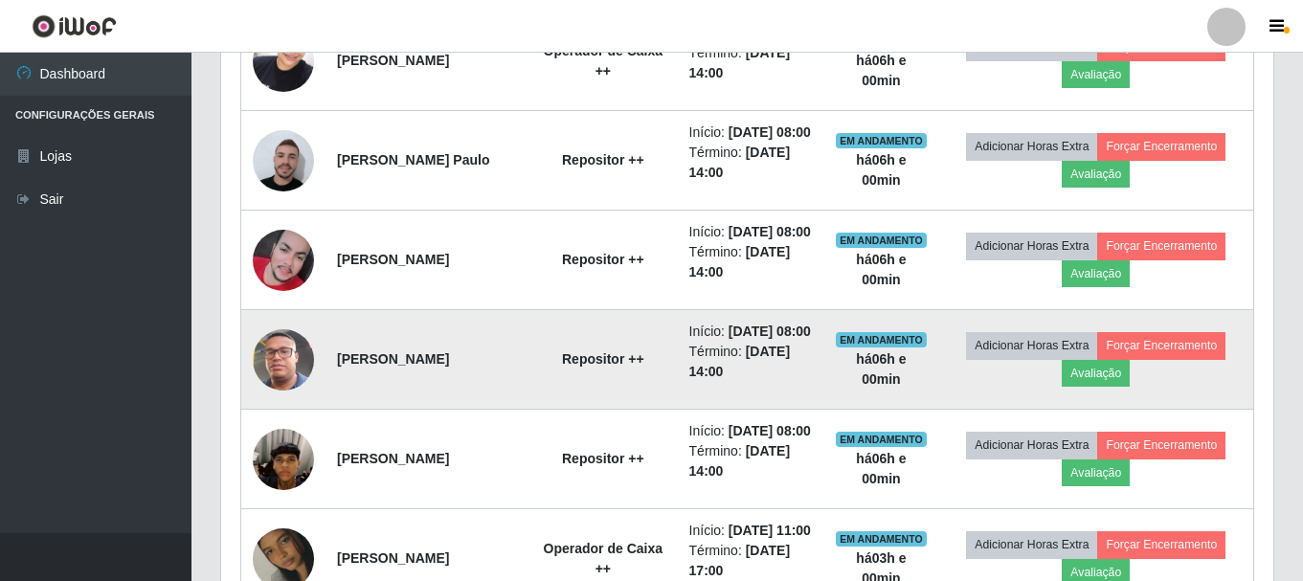
click at [266, 415] on img at bounding box center [283, 360] width 61 height 109
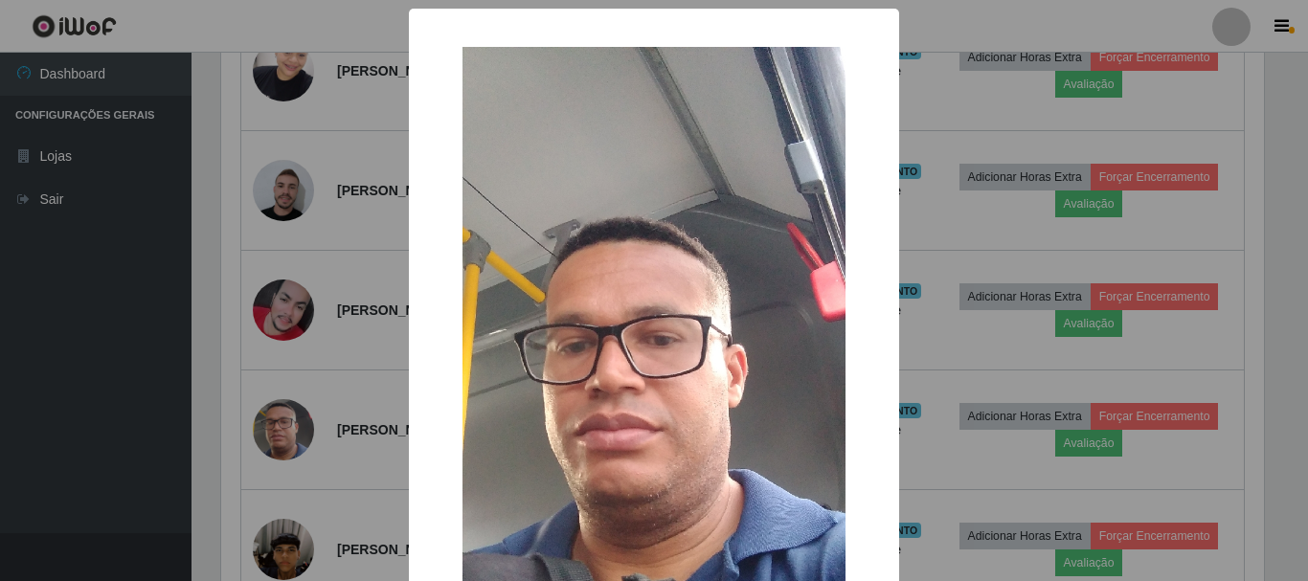
click at [108, 425] on div "× OK Cancel" at bounding box center [654, 290] width 1308 height 581
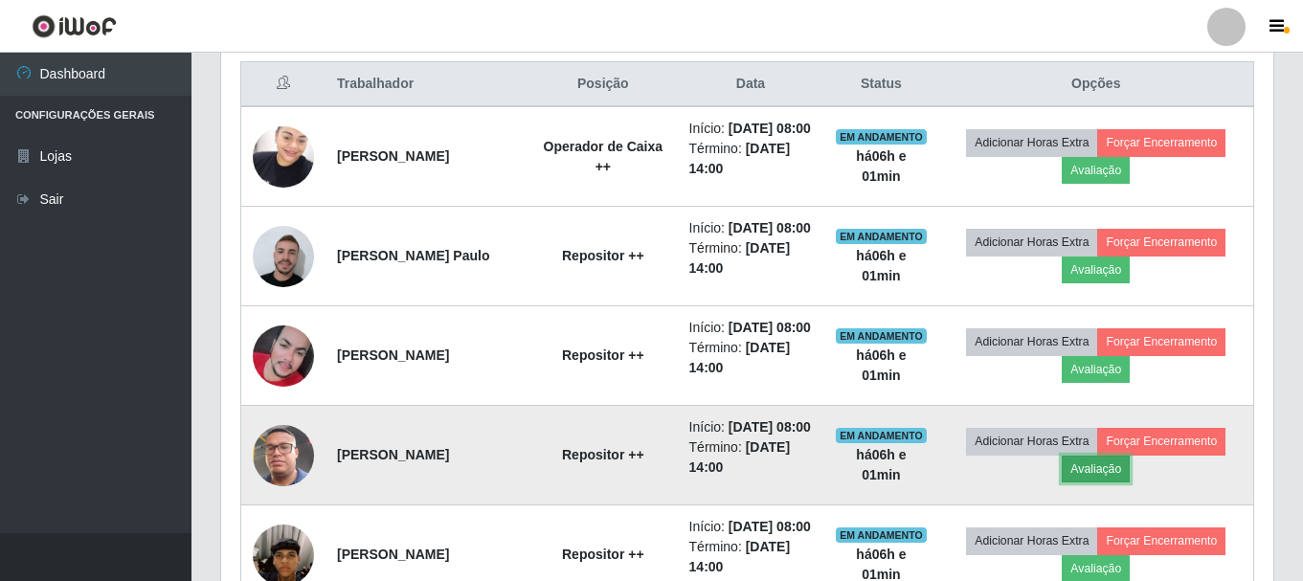
click at [1101, 483] on button "Avaliação" at bounding box center [1096, 469] width 68 height 27
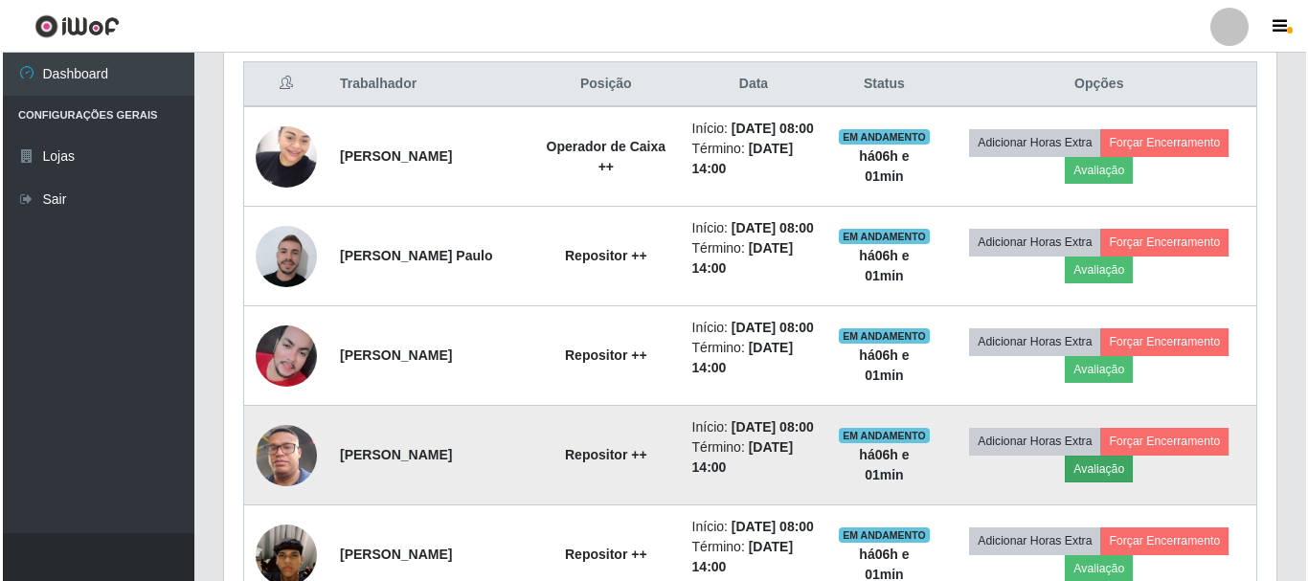
scroll to position [397, 1043]
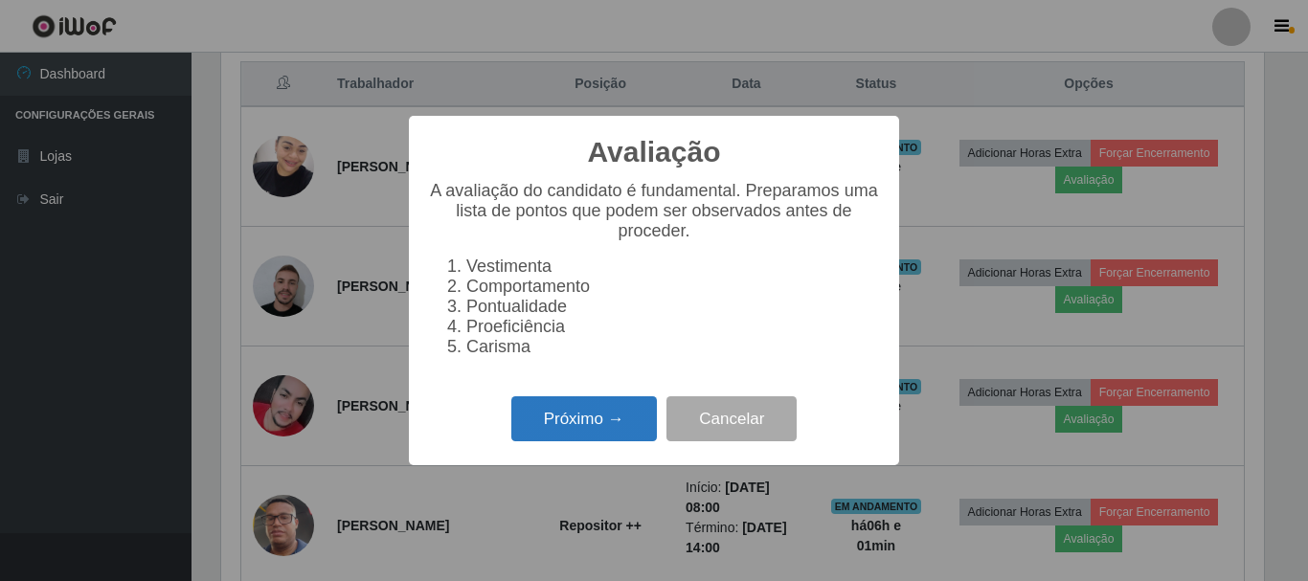
click at [582, 442] on button "Próximo →" at bounding box center [584, 419] width 146 height 45
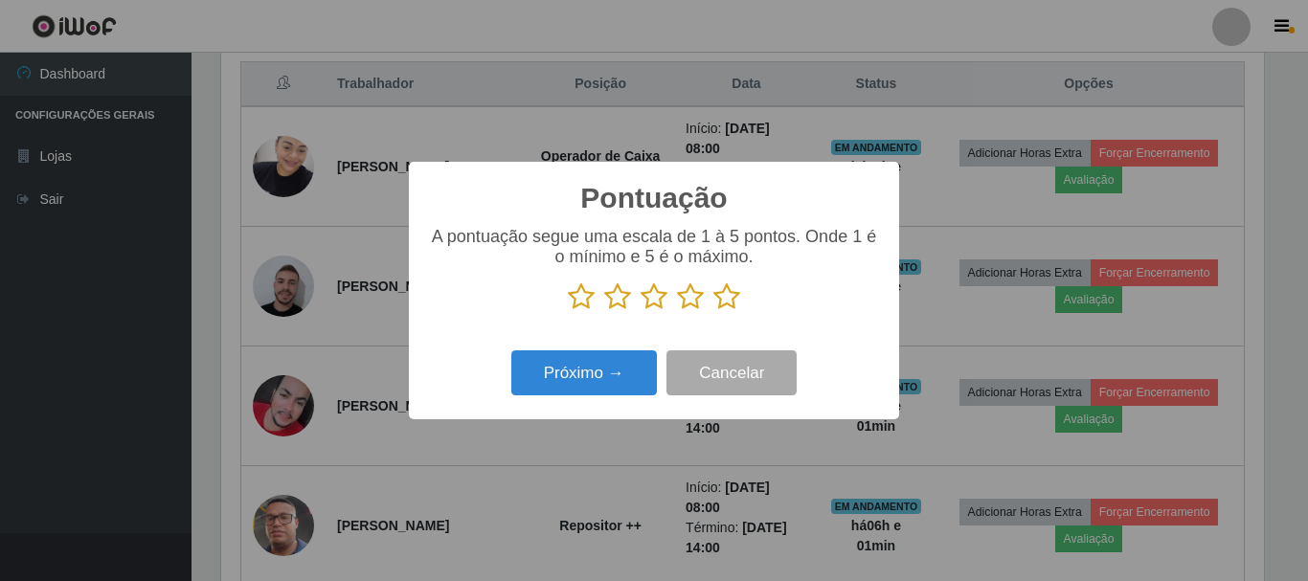
scroll to position [957347, 956701]
click at [686, 298] on icon at bounding box center [690, 297] width 27 height 29
click at [677, 311] on input "radio" at bounding box center [677, 311] width 0 height 0
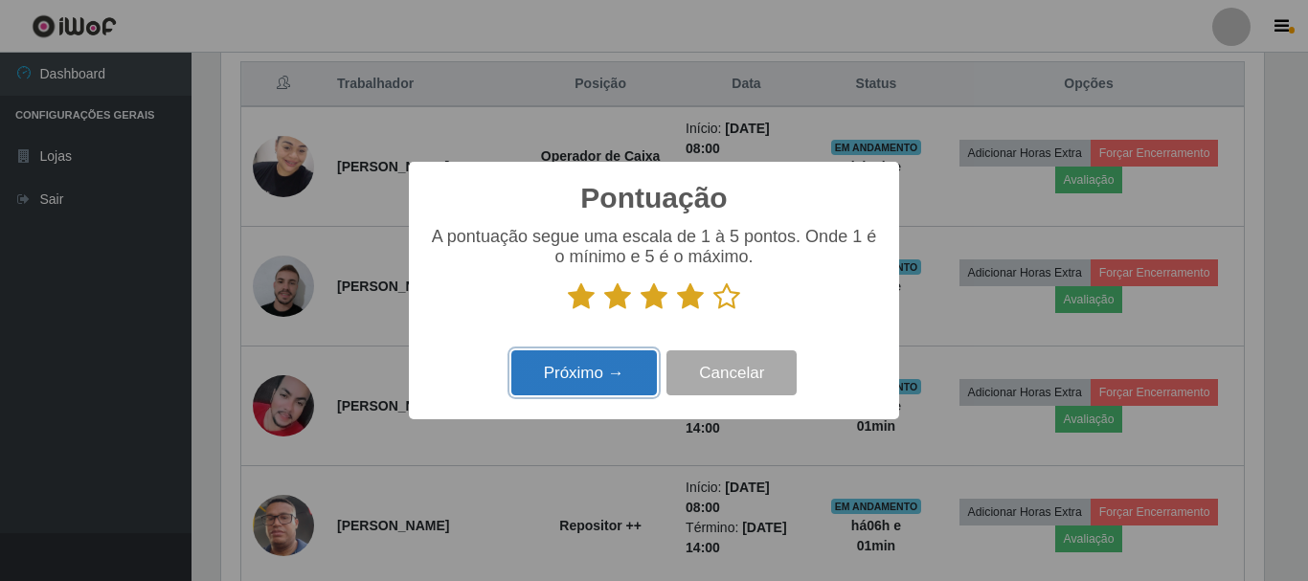
click at [599, 371] on button "Próximo →" at bounding box center [584, 373] width 146 height 45
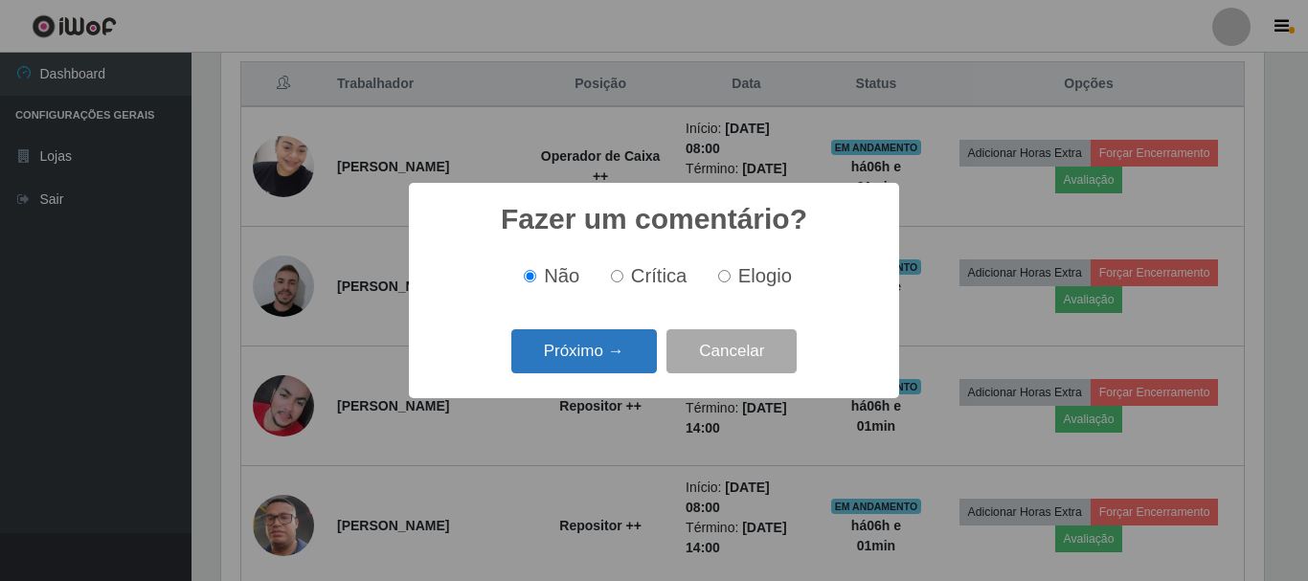
click at [577, 365] on button "Próximo →" at bounding box center [584, 351] width 146 height 45
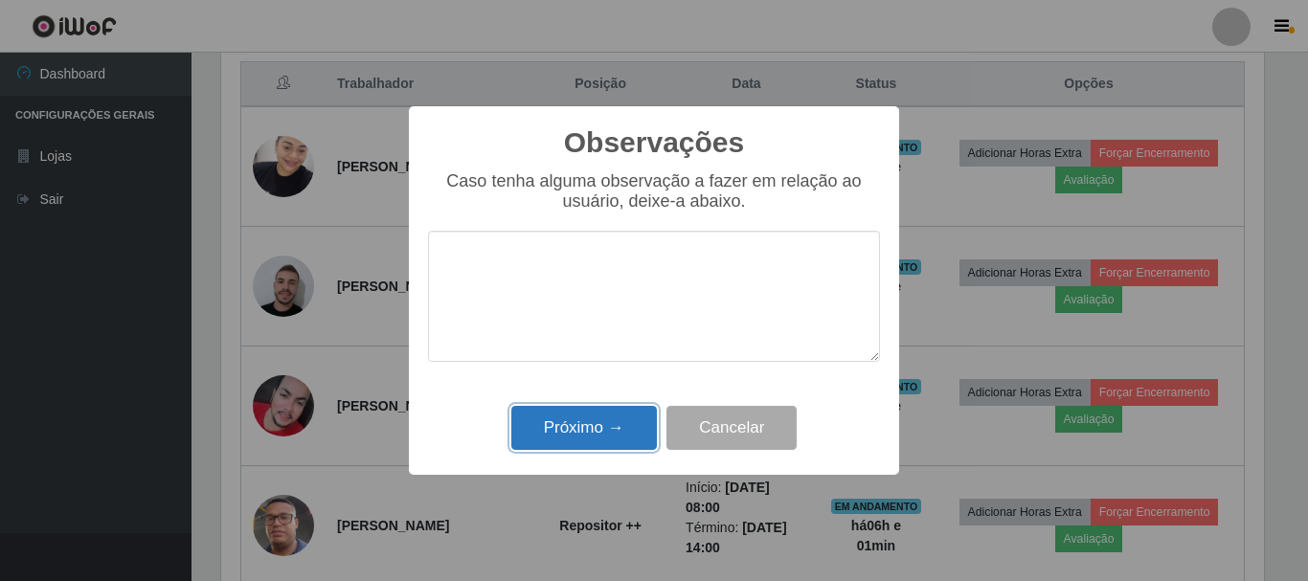
click at [583, 431] on button "Próximo →" at bounding box center [584, 428] width 146 height 45
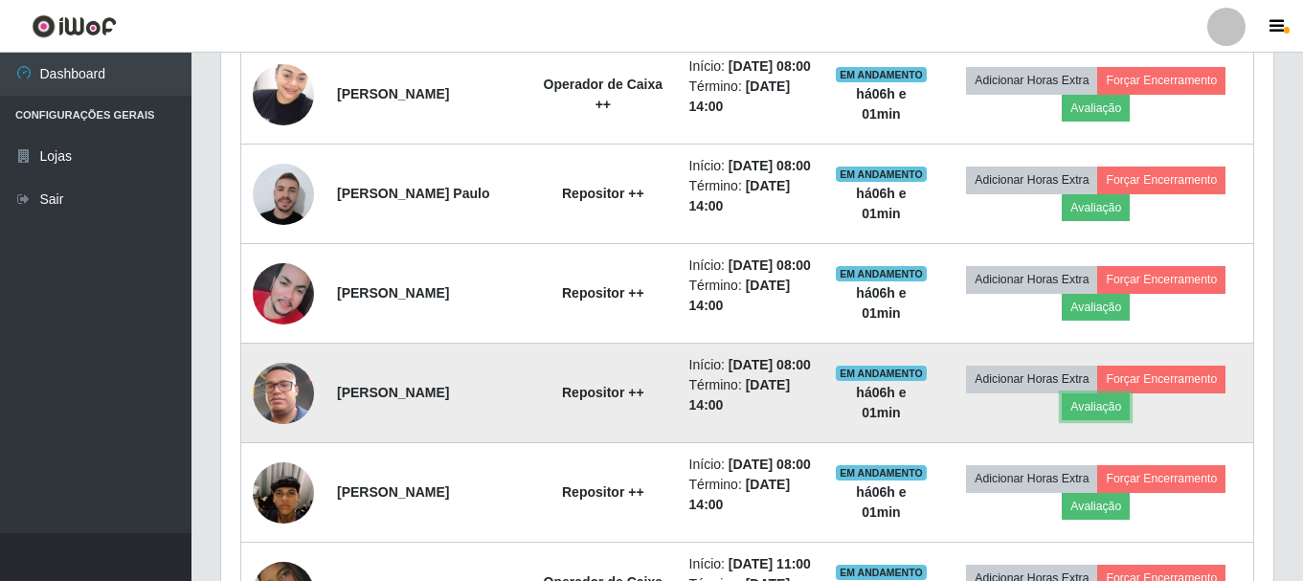
scroll to position [828, 0]
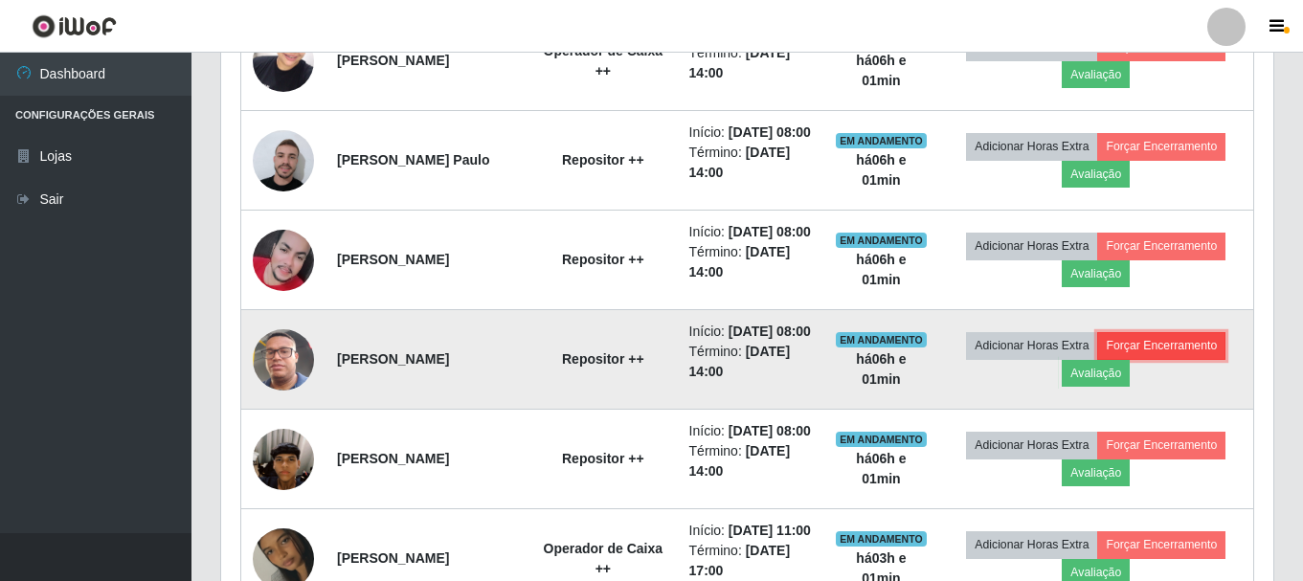
click at [1175, 359] on button "Forçar Encerramento" at bounding box center [1162, 345] width 128 height 27
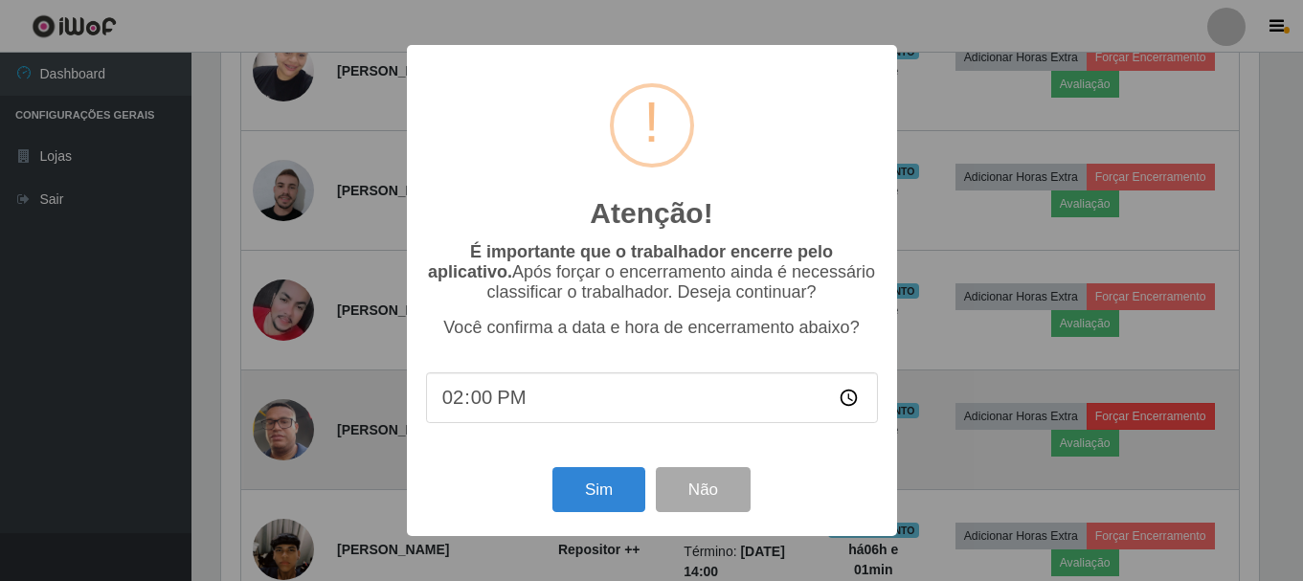
scroll to position [397, 1043]
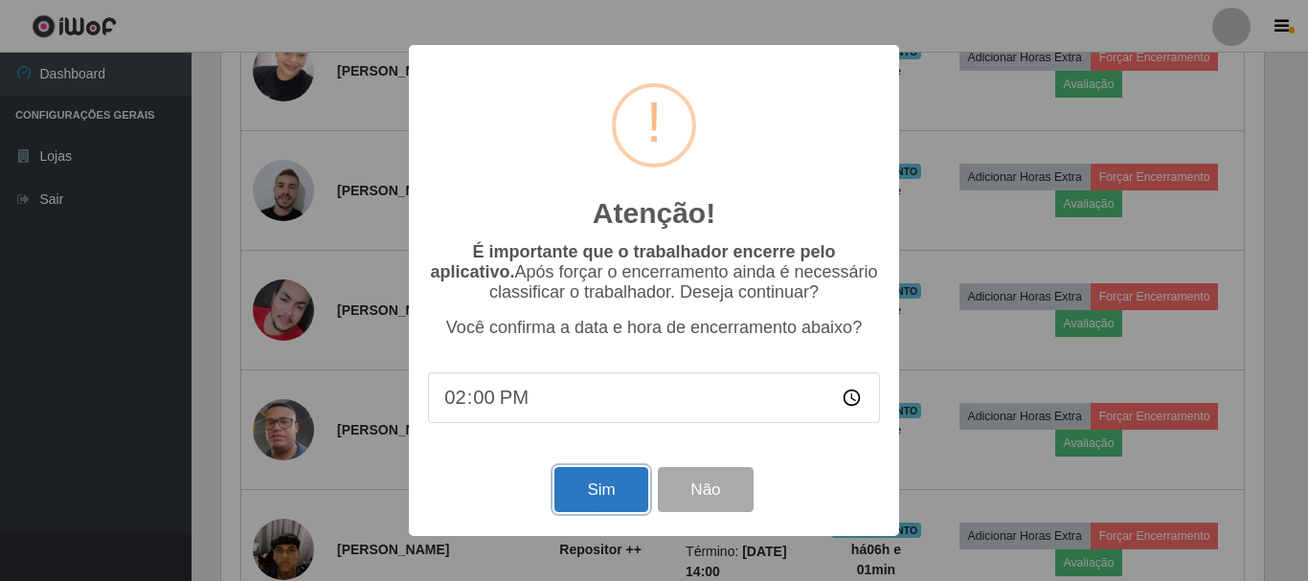
click at [581, 496] on button "Sim" at bounding box center [601, 489] width 93 height 45
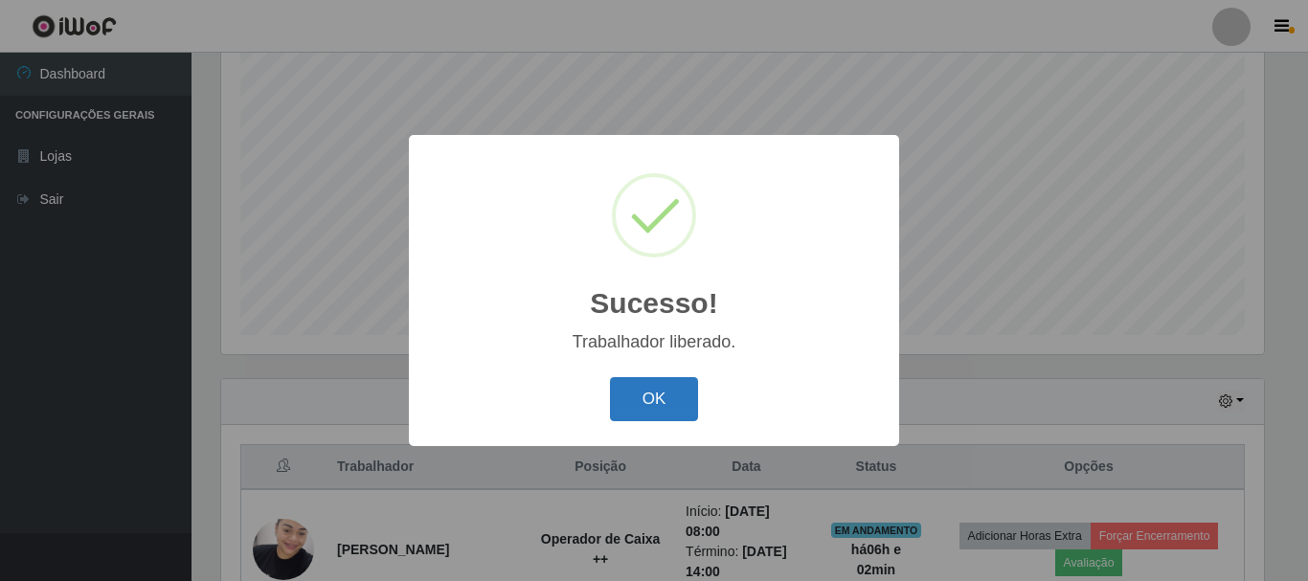
click at [625, 401] on button "OK" at bounding box center [654, 399] width 89 height 45
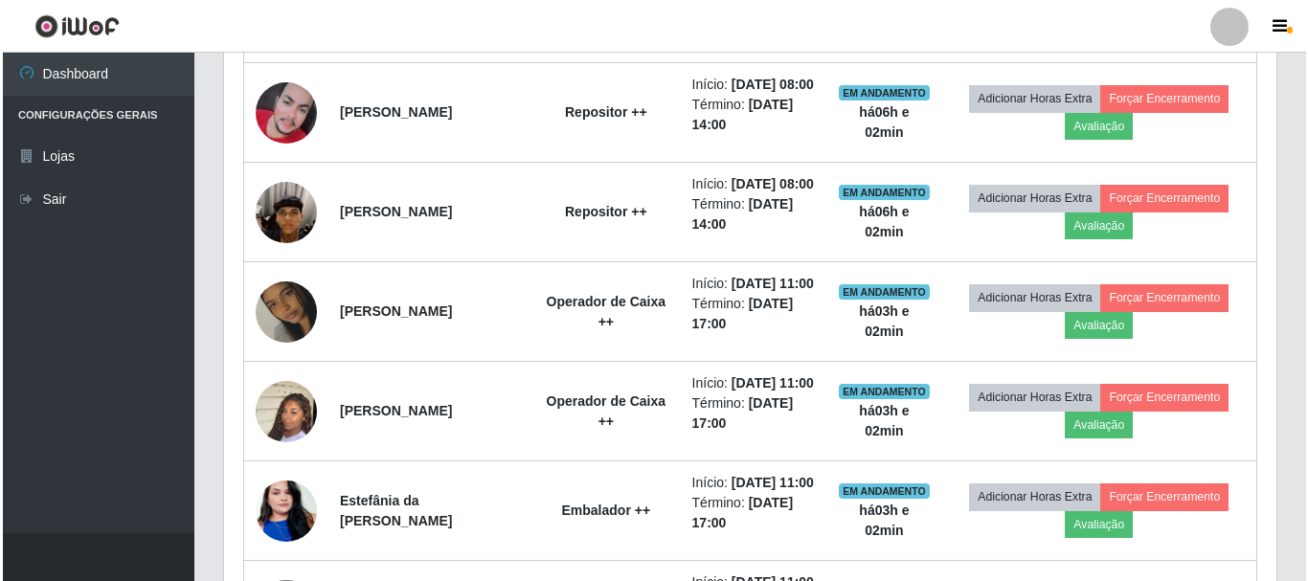
scroll to position [1020, 0]
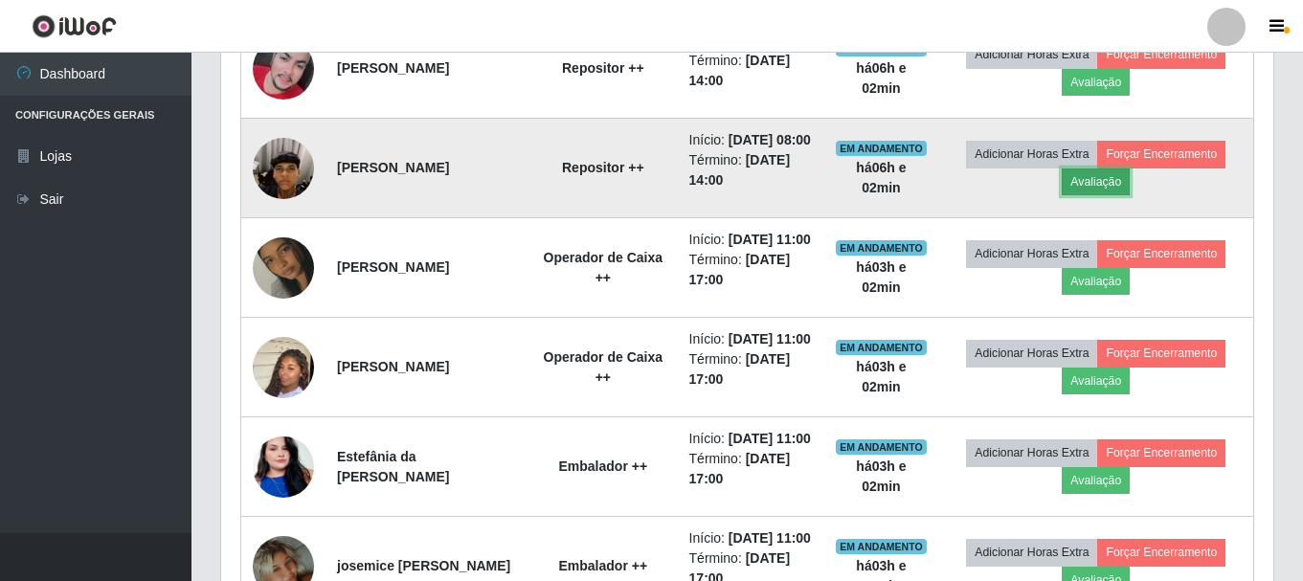
click at [1122, 195] on button "Avaliação" at bounding box center [1096, 182] width 68 height 27
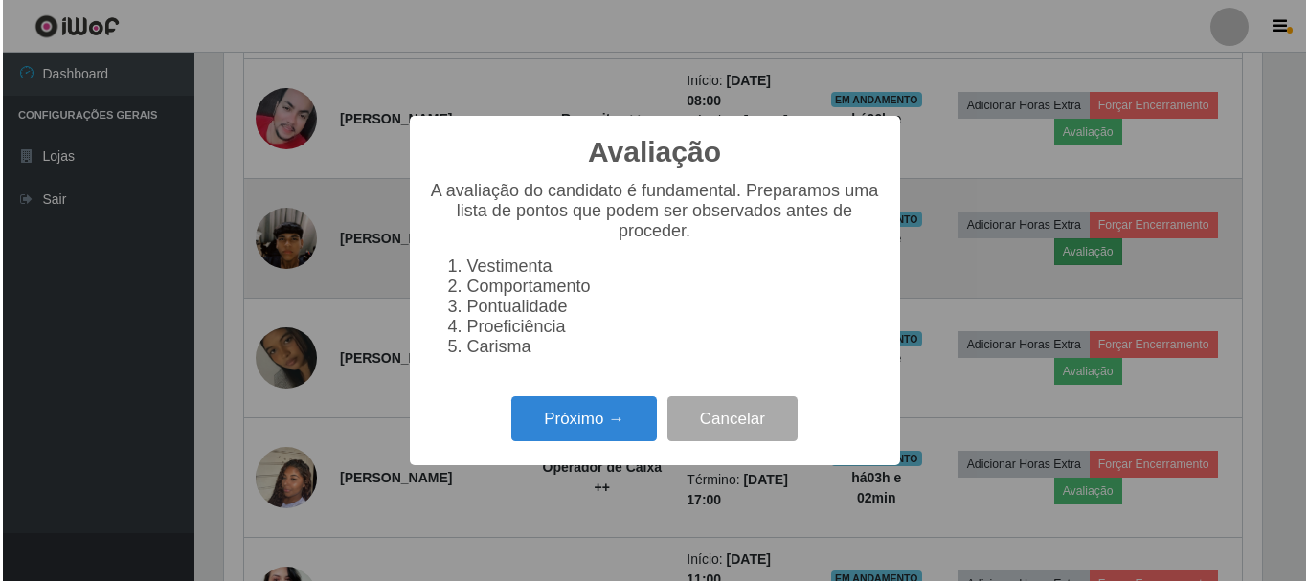
scroll to position [397, 1043]
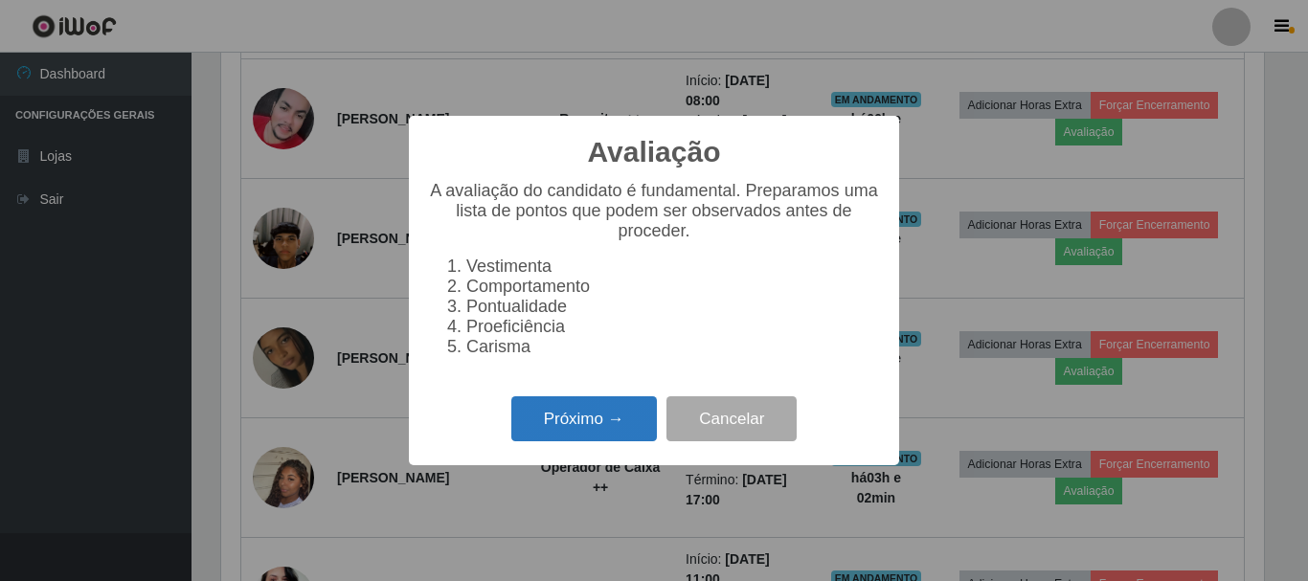
click at [553, 442] on button "Próximo →" at bounding box center [584, 419] width 146 height 45
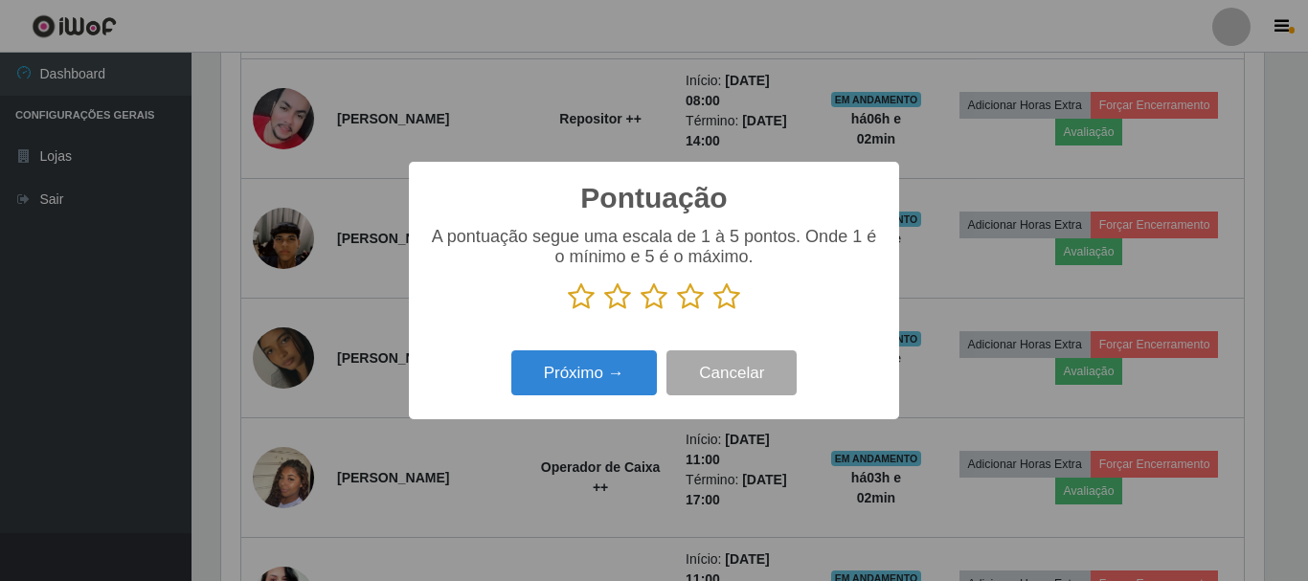
click at [594, 370] on button "Próximo →" at bounding box center [584, 373] width 146 height 45
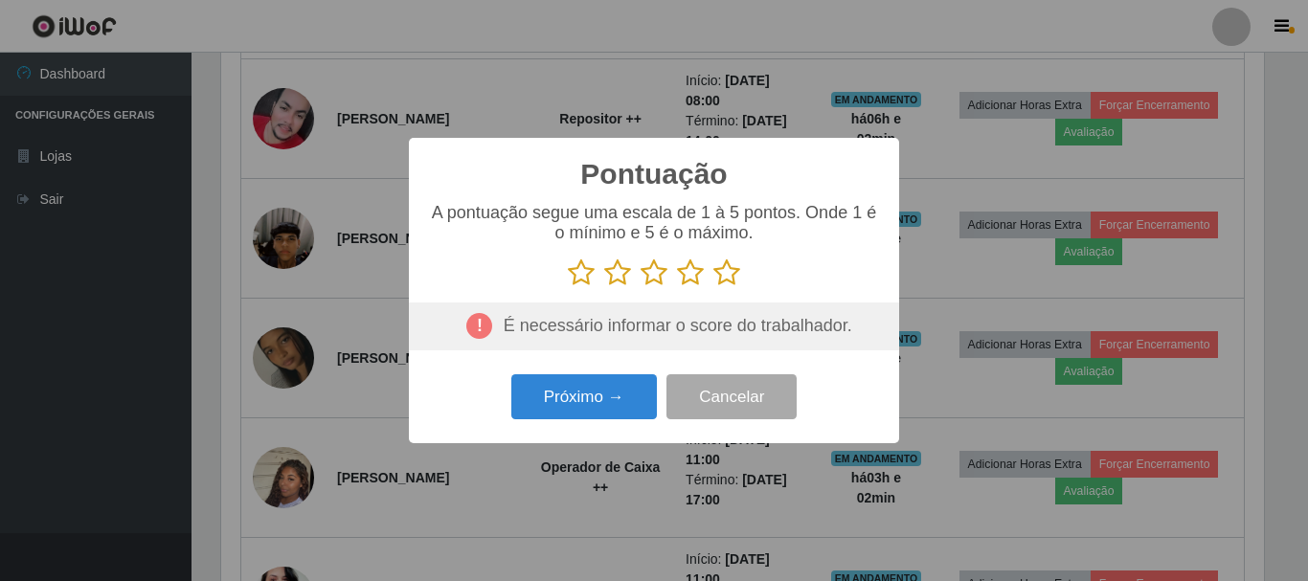
click at [691, 274] on icon at bounding box center [690, 273] width 27 height 29
click at [677, 287] on input "radio" at bounding box center [677, 287] width 0 height 0
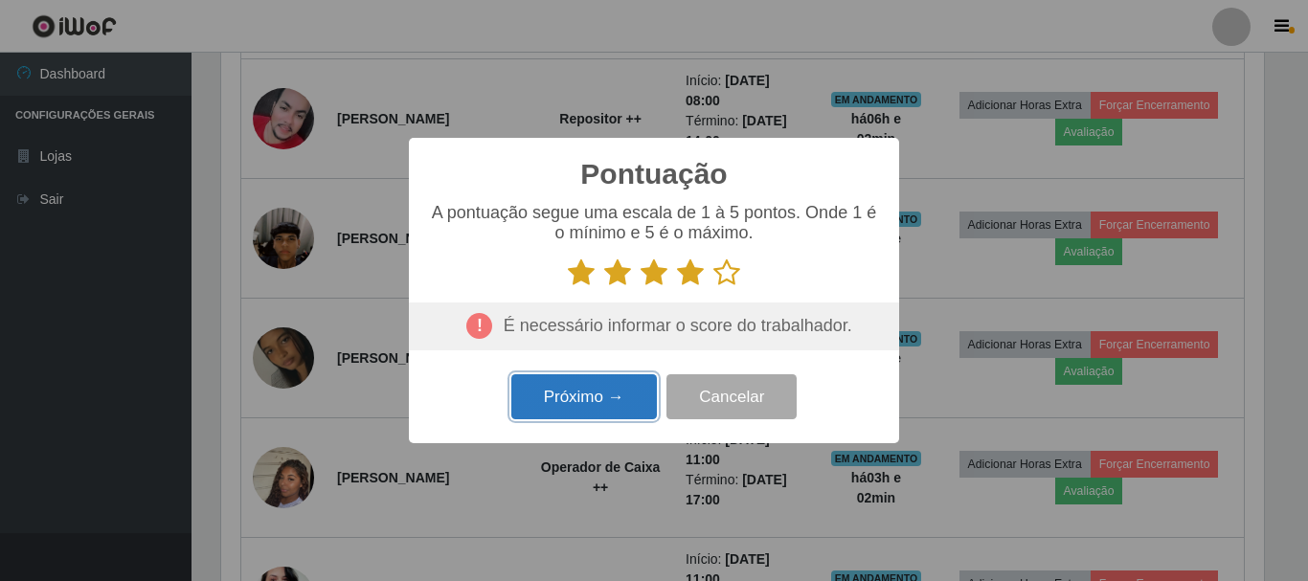
click at [594, 404] on button "Próximo →" at bounding box center [584, 396] width 146 height 45
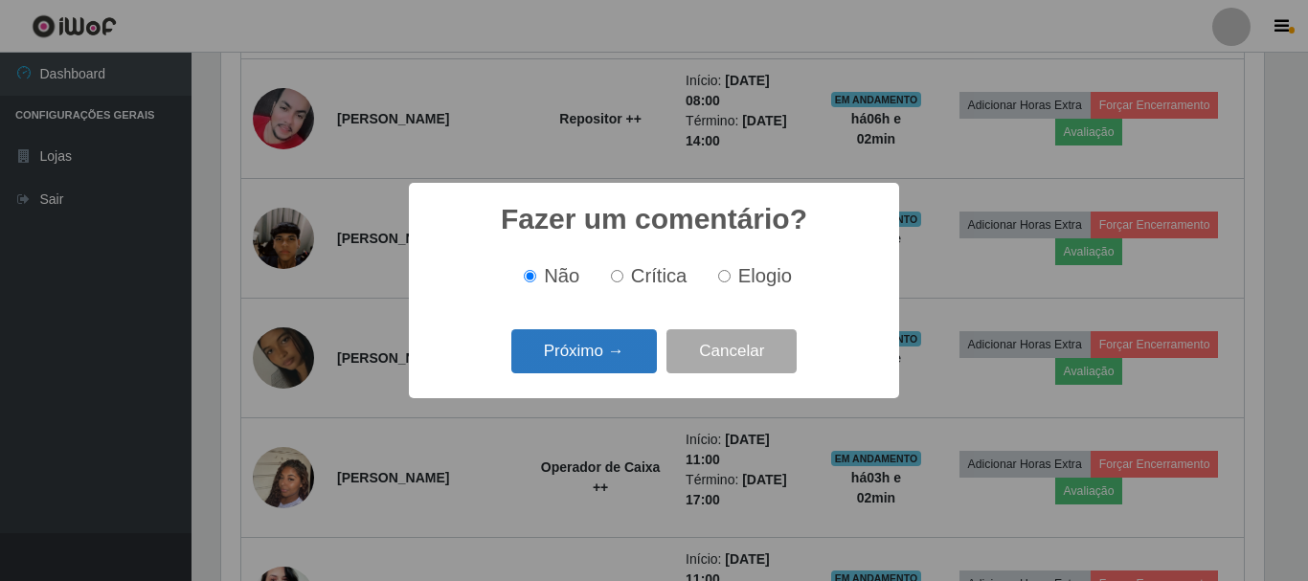
click at [594, 354] on button "Próximo →" at bounding box center [584, 351] width 146 height 45
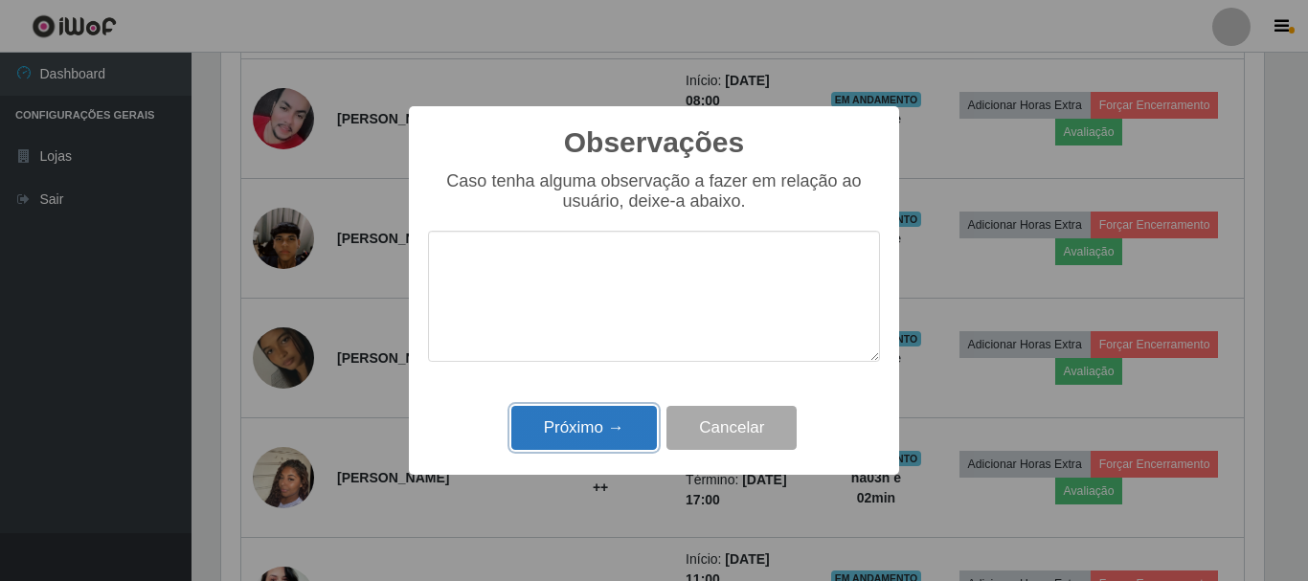
click at [589, 426] on button "Próximo →" at bounding box center [584, 428] width 146 height 45
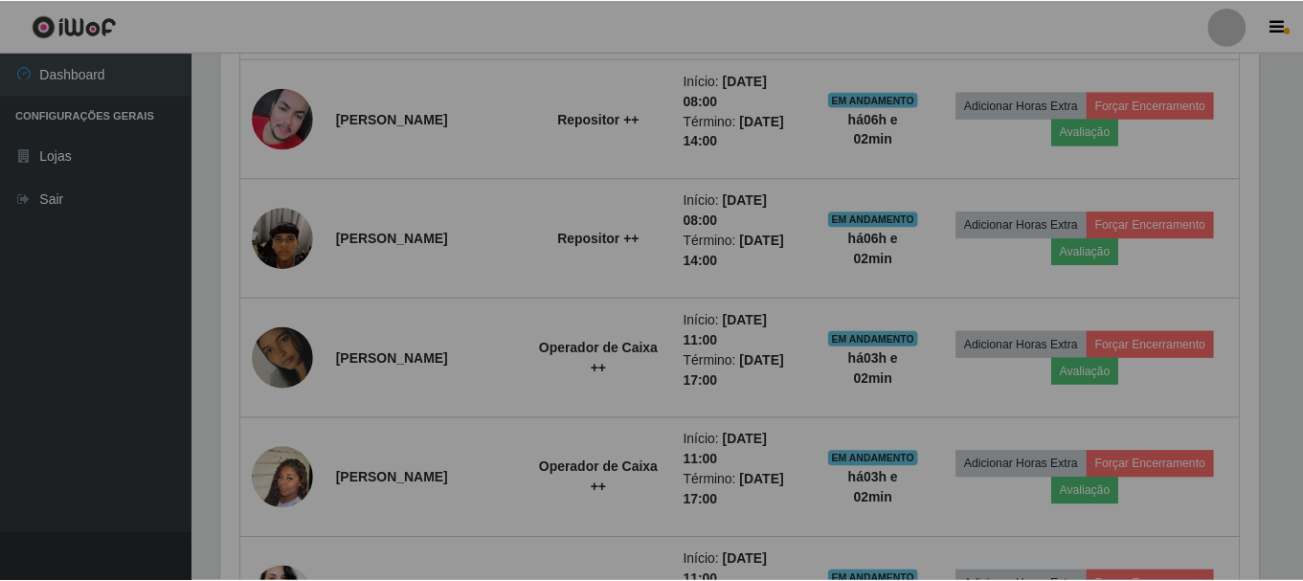
scroll to position [397, 1053]
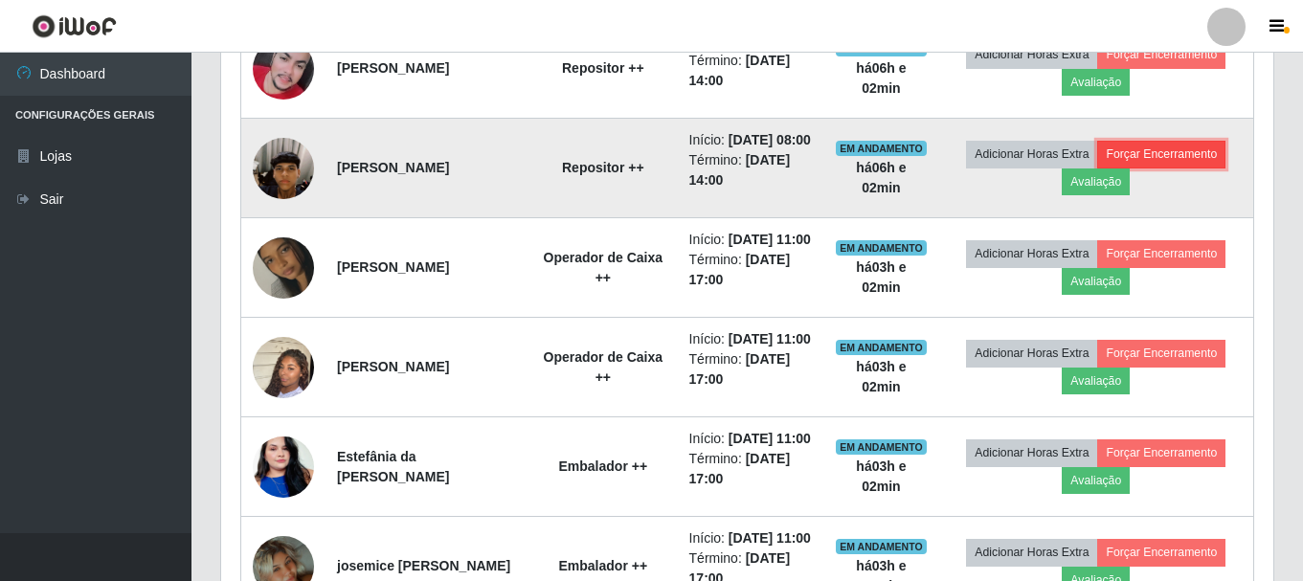
click at [1156, 168] on button "Forçar Encerramento" at bounding box center [1162, 154] width 128 height 27
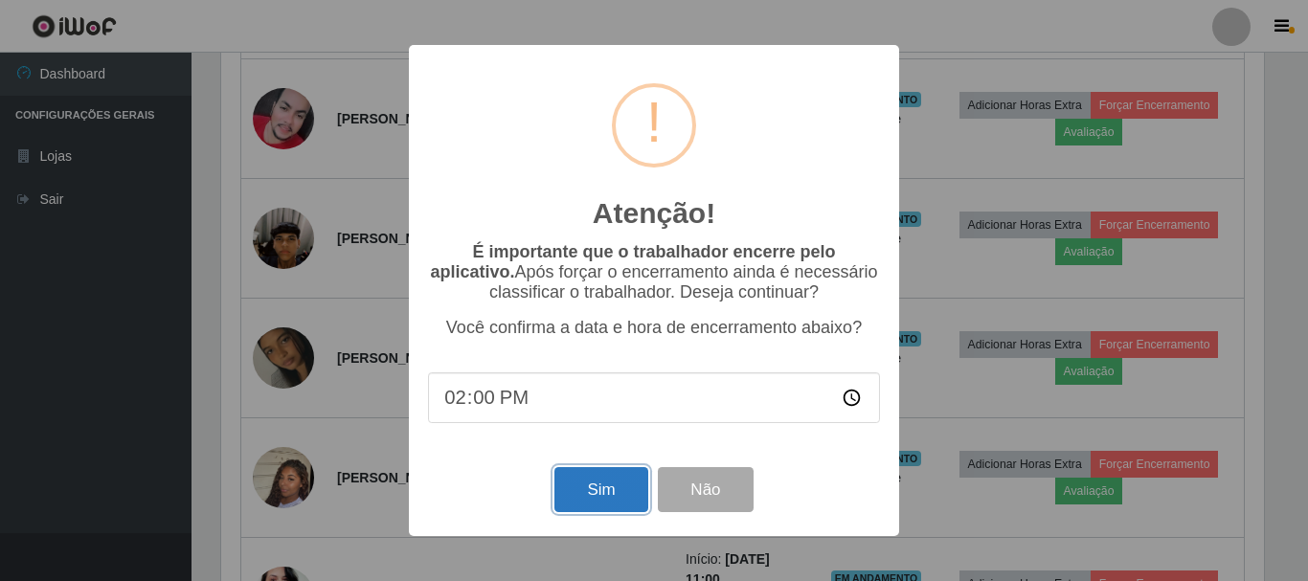
click at [588, 497] on button "Sim" at bounding box center [601, 489] width 93 height 45
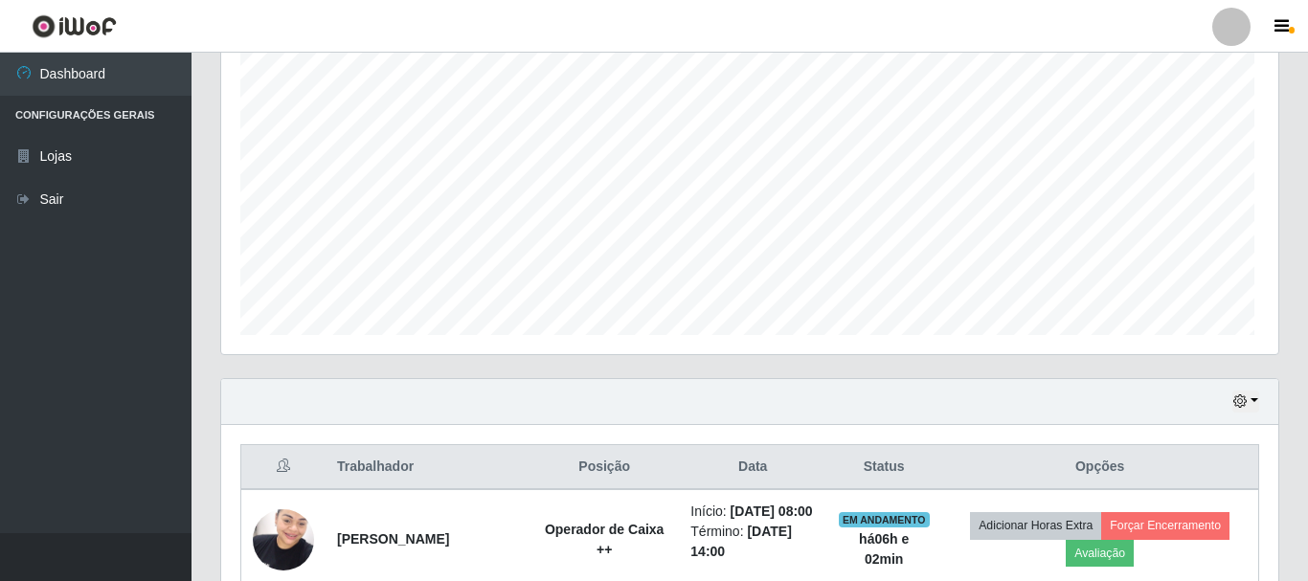
scroll to position [957347, 956701]
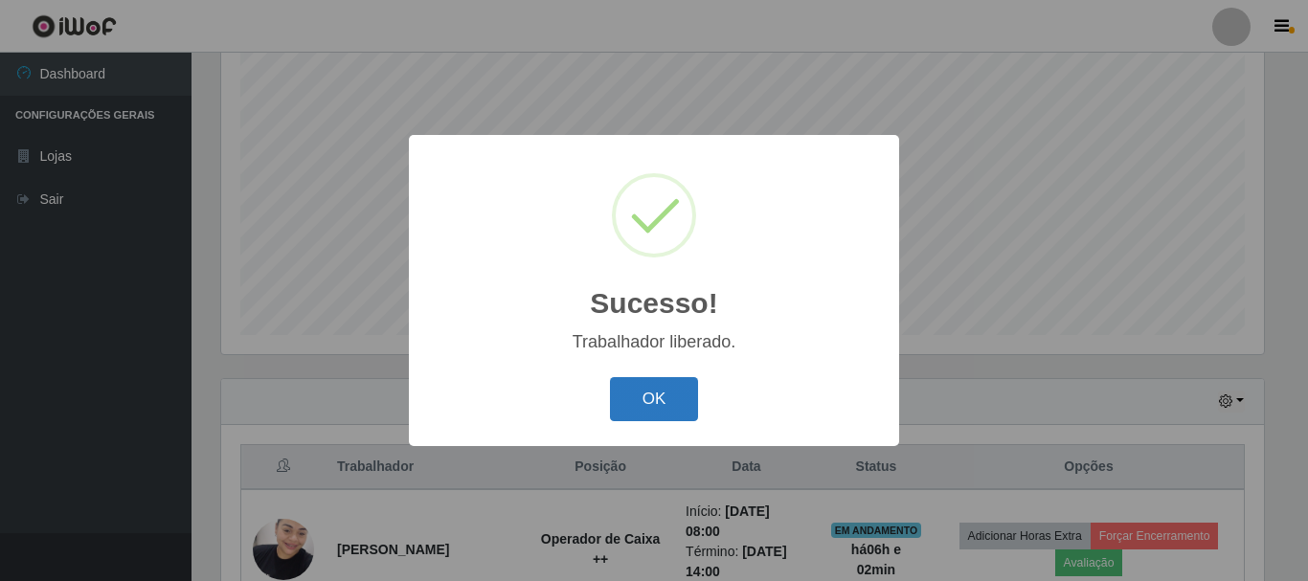
click at [643, 410] on button "OK" at bounding box center [654, 399] width 89 height 45
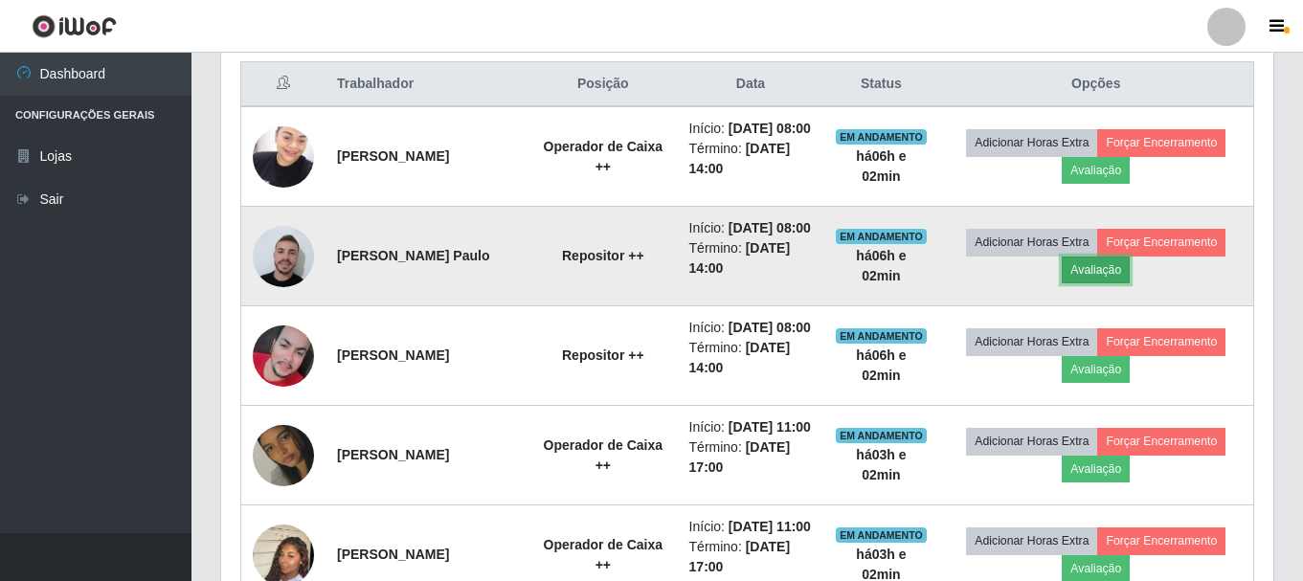
click at [1104, 283] on button "Avaliação" at bounding box center [1096, 270] width 68 height 27
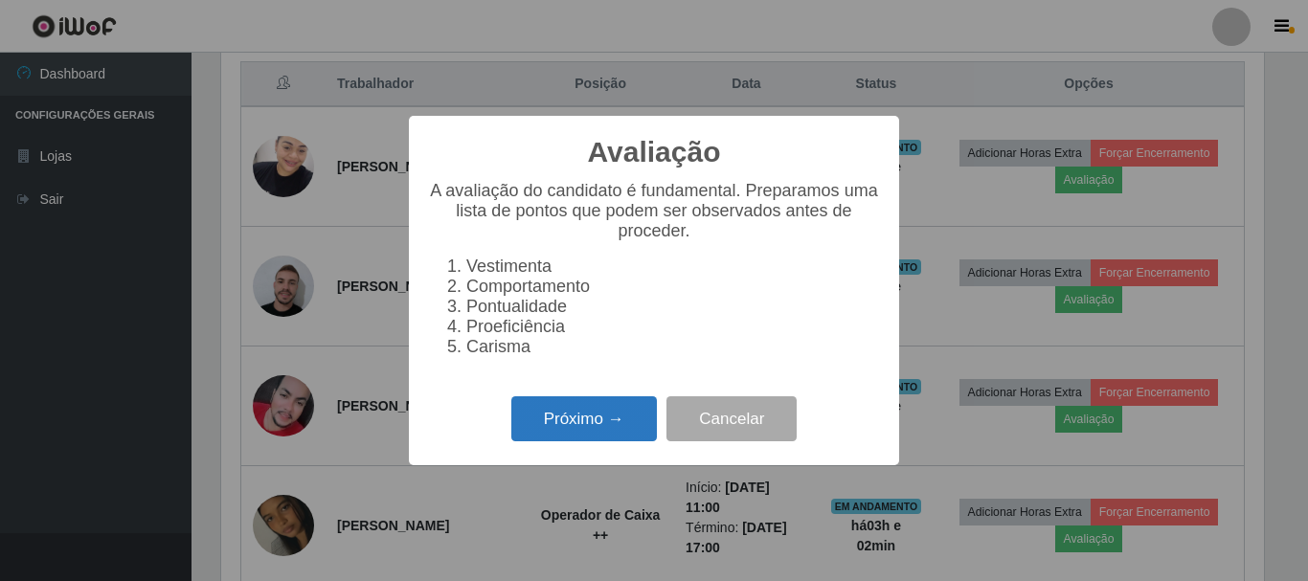
click at [586, 428] on button "Próximo →" at bounding box center [584, 419] width 146 height 45
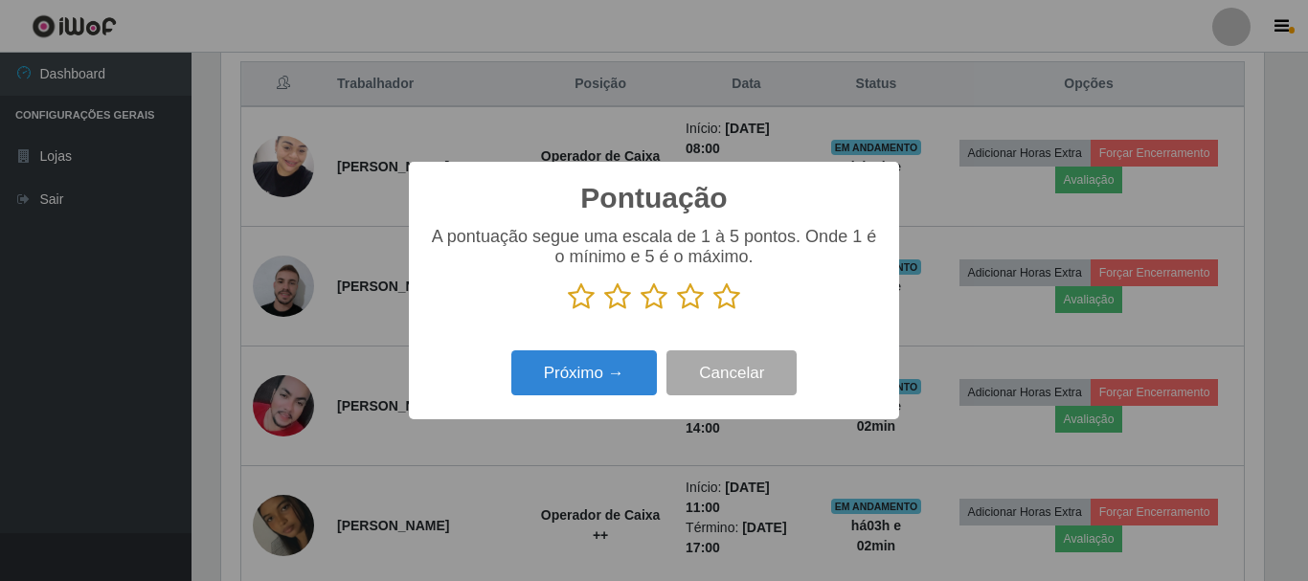
click at [648, 307] on icon at bounding box center [654, 297] width 27 height 29
click at [641, 311] on input "radio" at bounding box center [641, 311] width 0 height 0
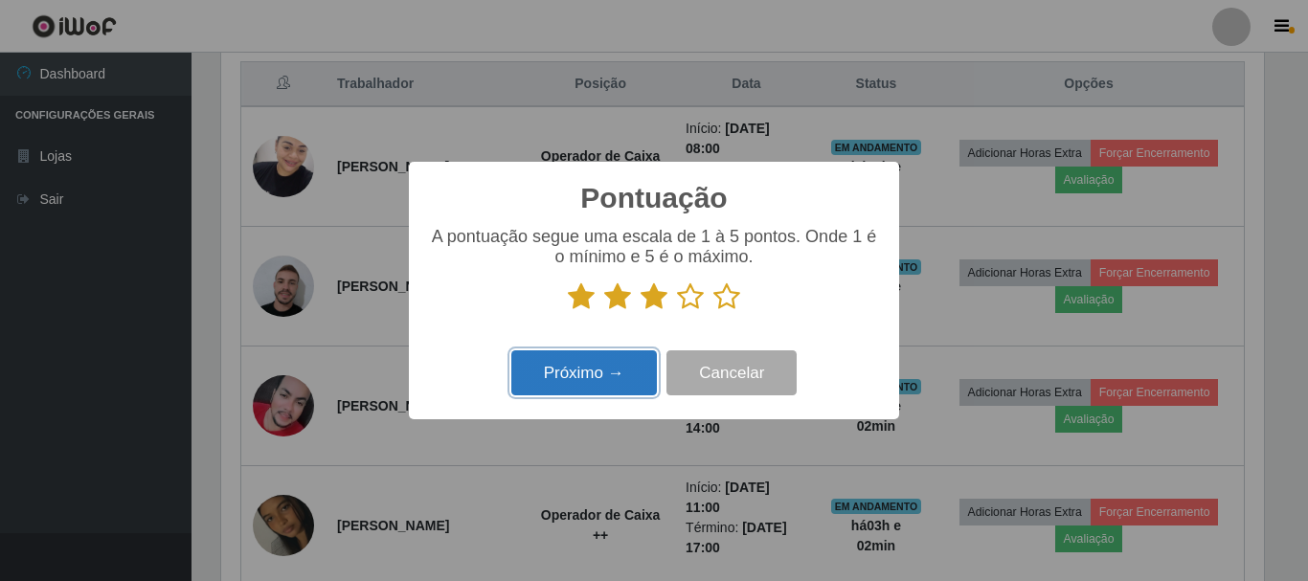
click at [586, 374] on button "Próximo →" at bounding box center [584, 373] width 146 height 45
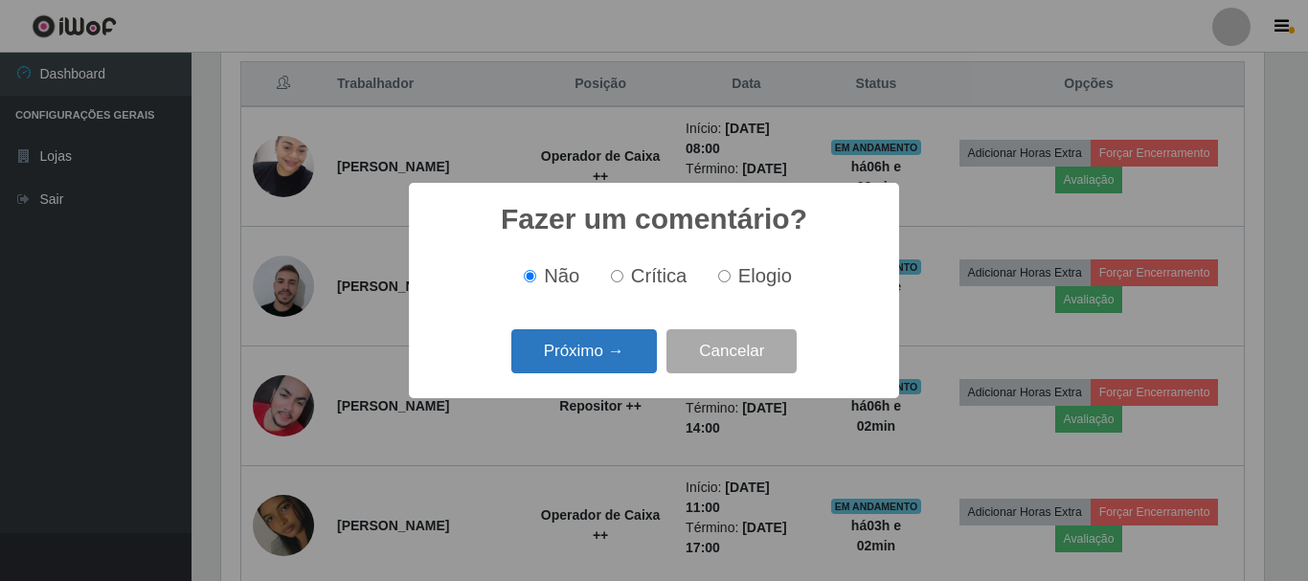
click at [584, 361] on button "Próximo →" at bounding box center [584, 351] width 146 height 45
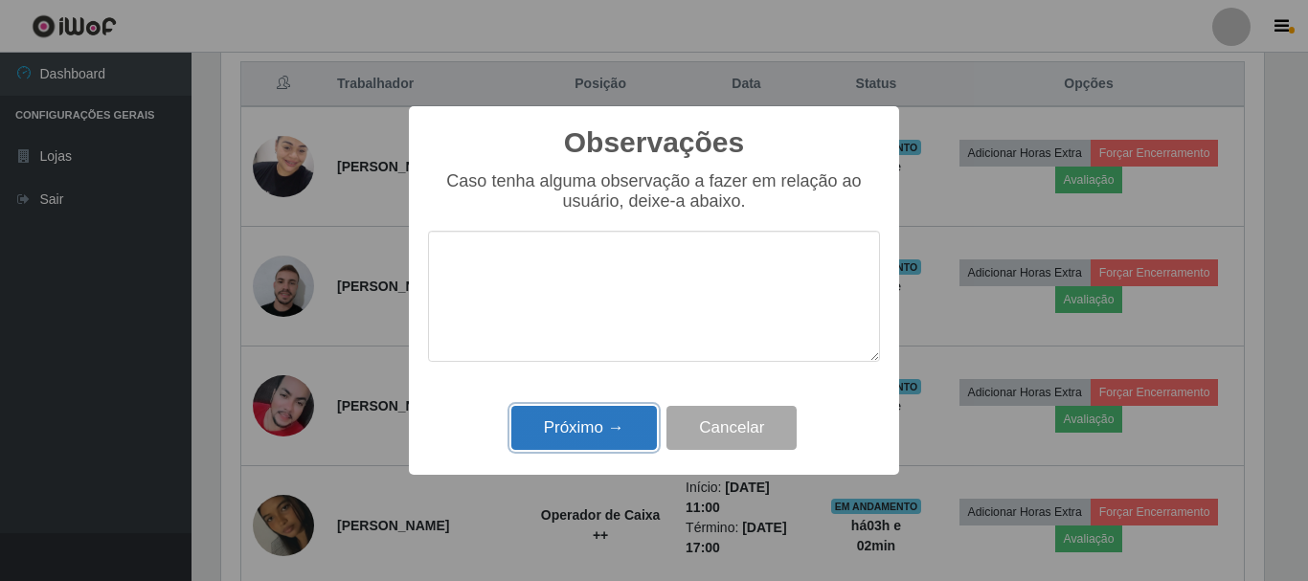
click at [584, 422] on button "Próximo →" at bounding box center [584, 428] width 146 height 45
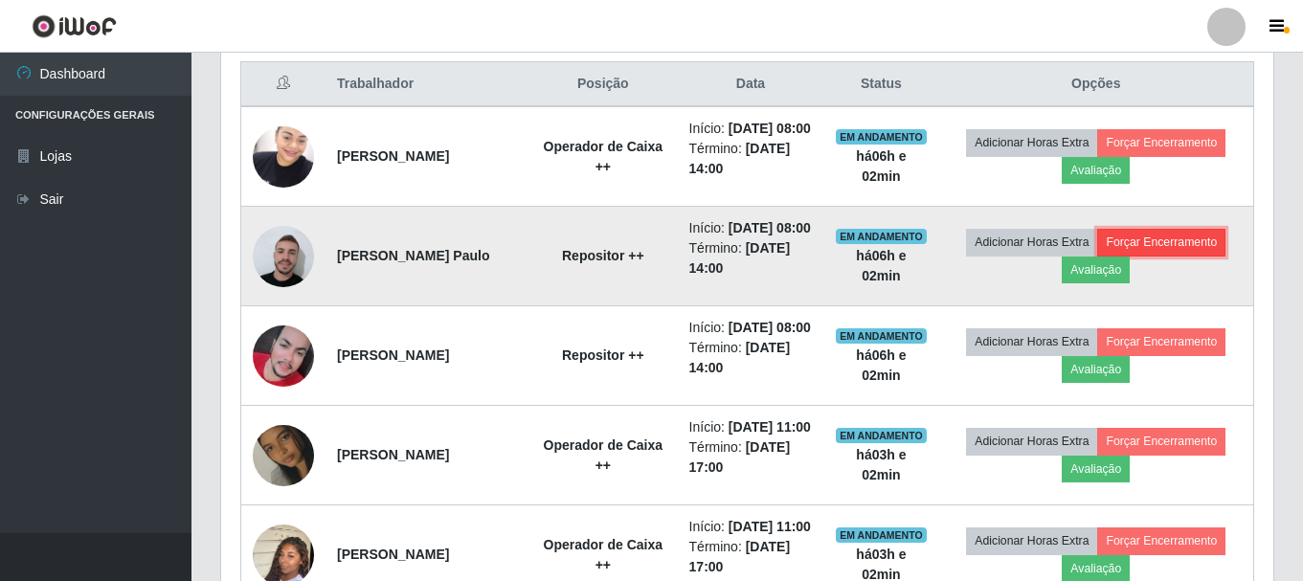
click at [1172, 256] on button "Forçar Encerramento" at bounding box center [1162, 242] width 128 height 27
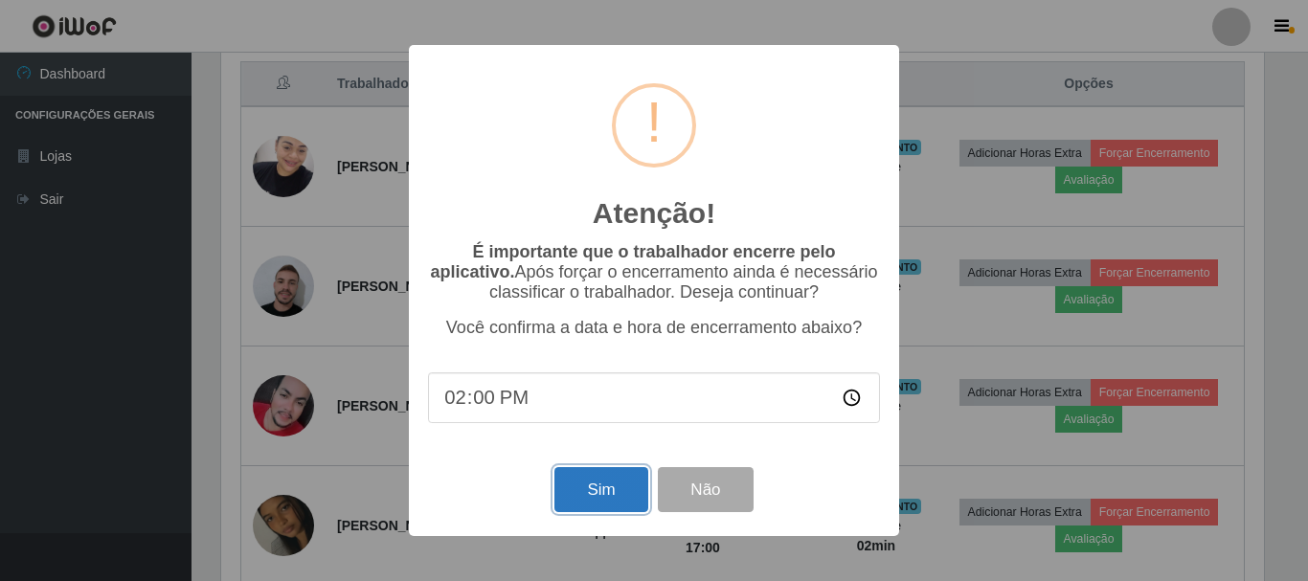
click at [593, 497] on button "Sim" at bounding box center [601, 489] width 93 height 45
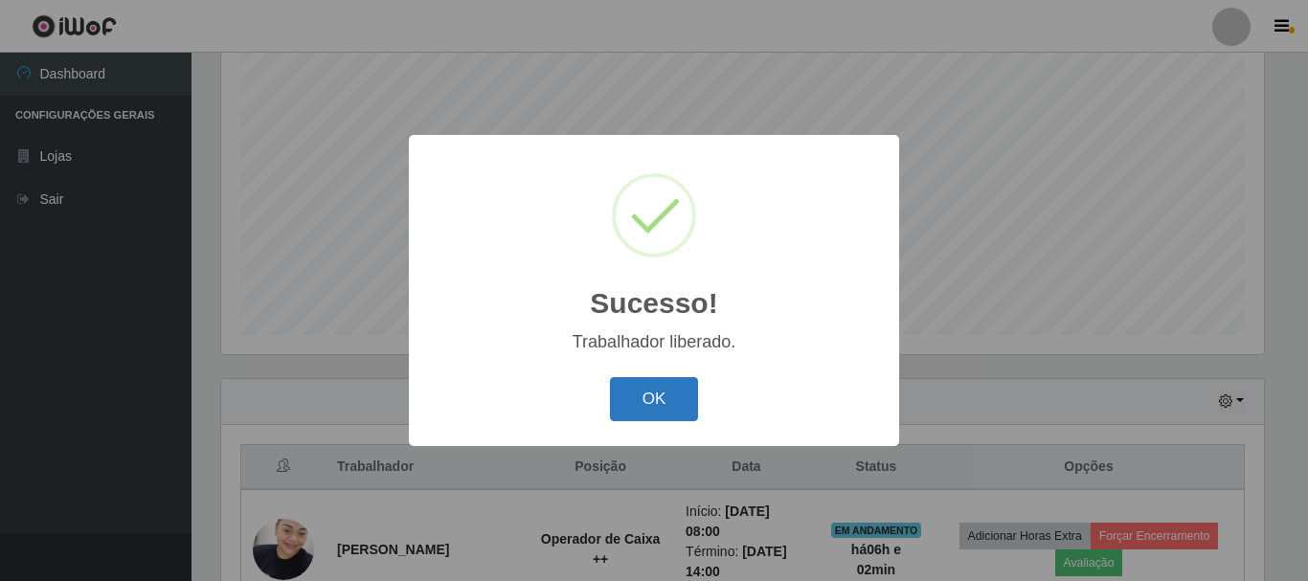
click at [670, 398] on button "OK" at bounding box center [654, 399] width 89 height 45
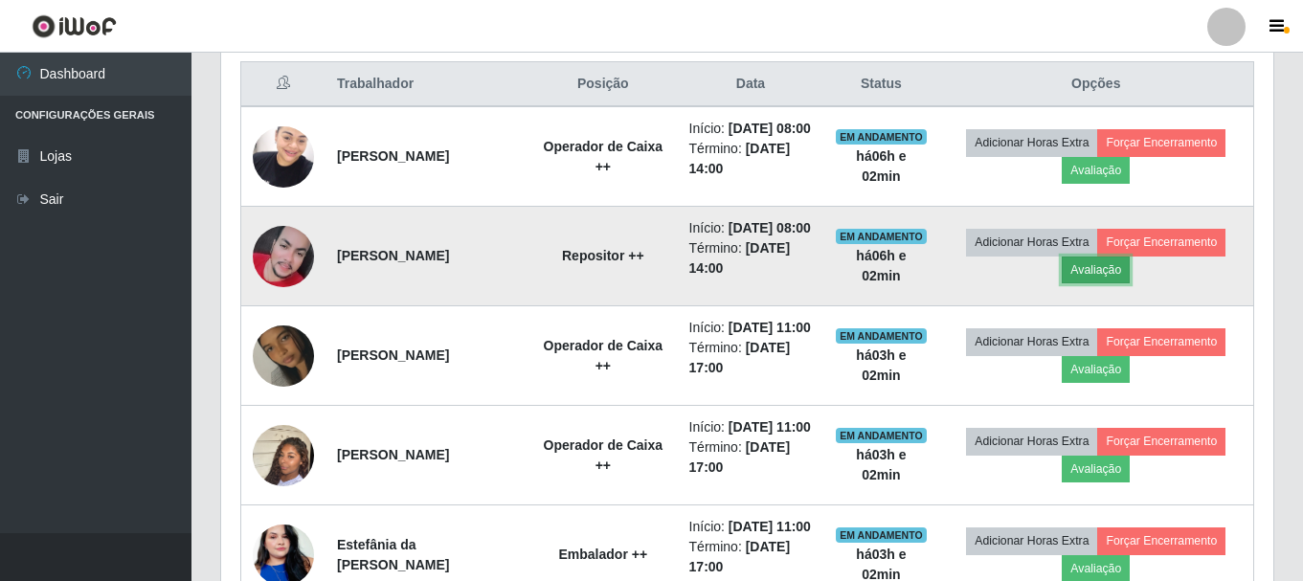
click at [1092, 283] on button "Avaliação" at bounding box center [1096, 270] width 68 height 27
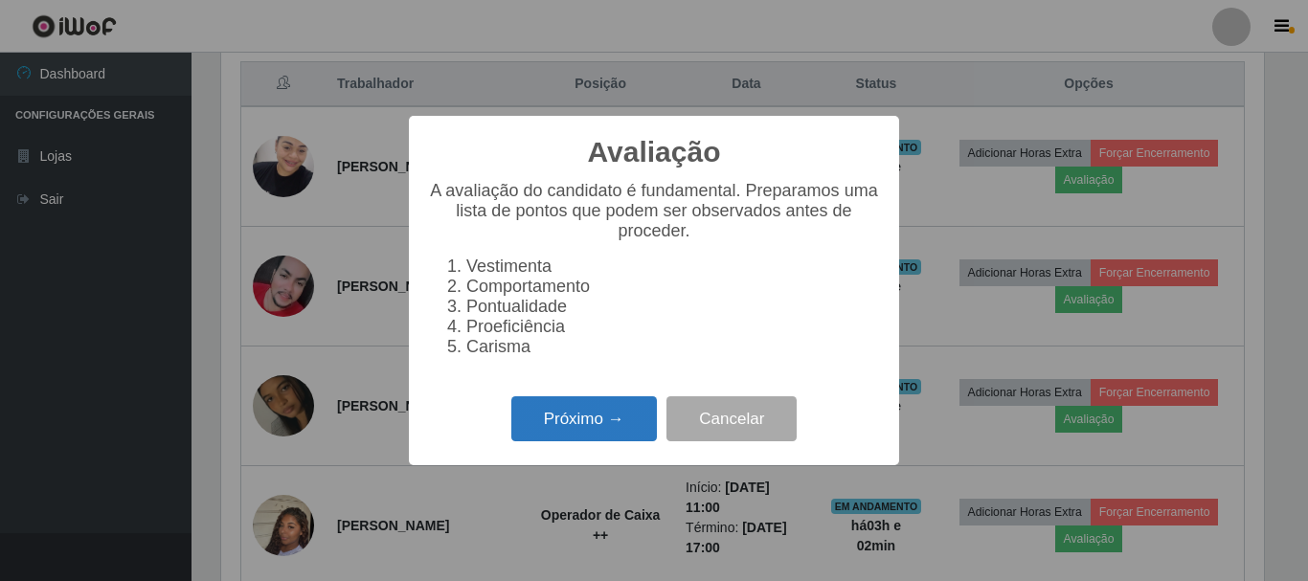
click at [604, 426] on button "Próximo →" at bounding box center [584, 419] width 146 height 45
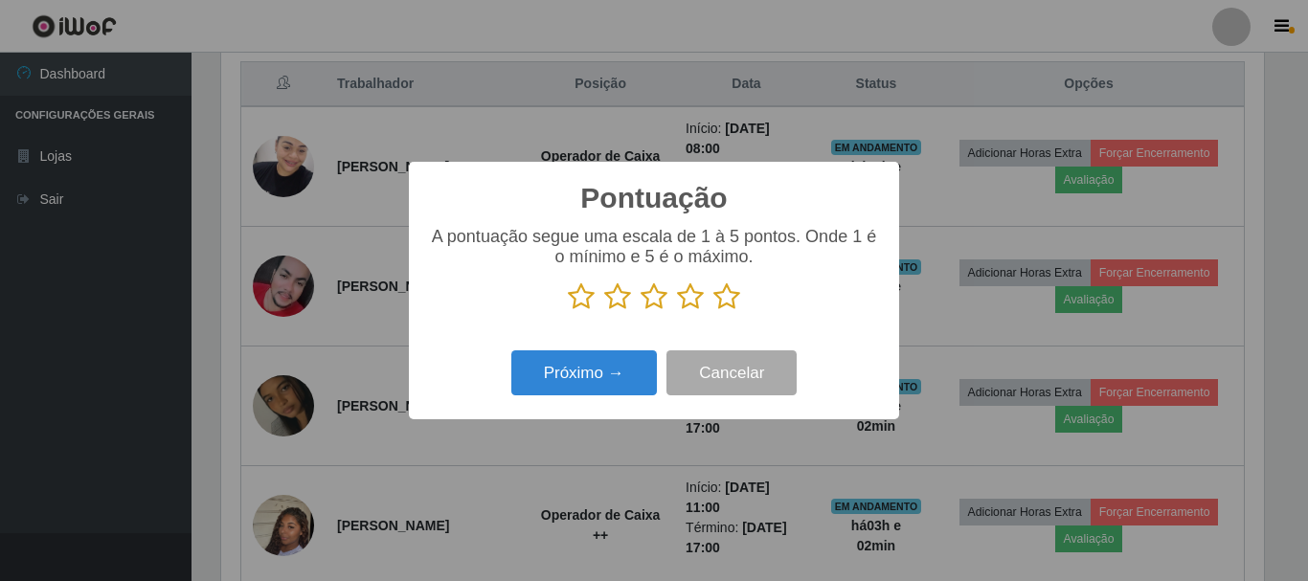
drag, startPoint x: 652, startPoint y: 302, endPoint x: 650, endPoint y: 317, distance: 15.4
click at [652, 301] on icon at bounding box center [654, 297] width 27 height 29
click at [641, 311] on input "radio" at bounding box center [641, 311] width 0 height 0
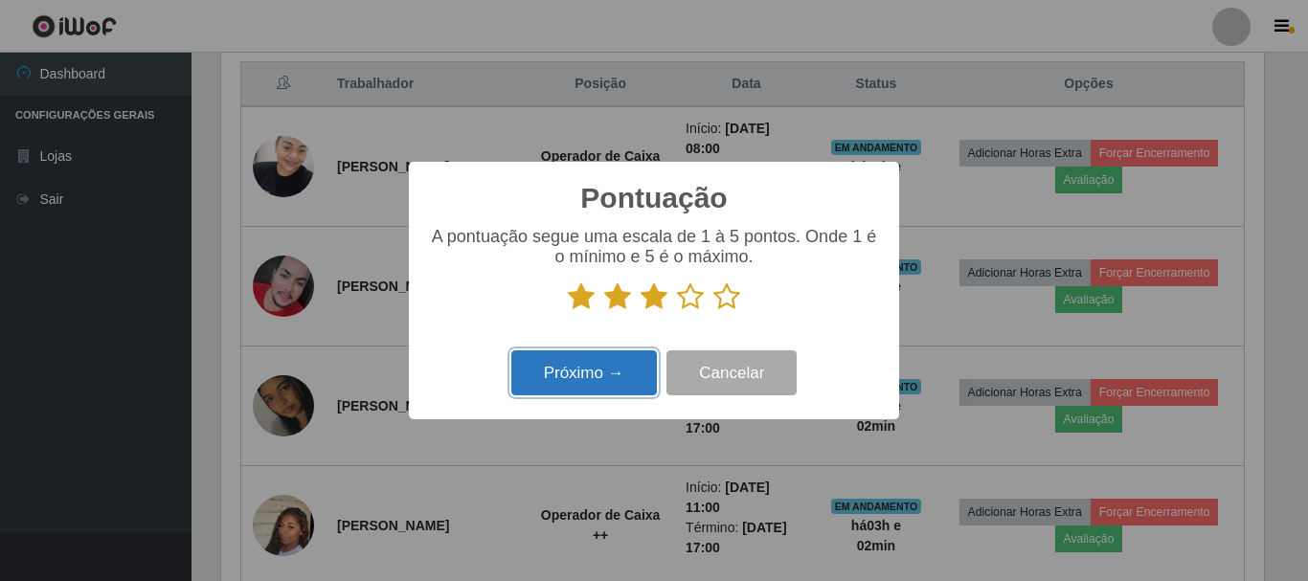
click at [592, 385] on button "Próximo →" at bounding box center [584, 373] width 146 height 45
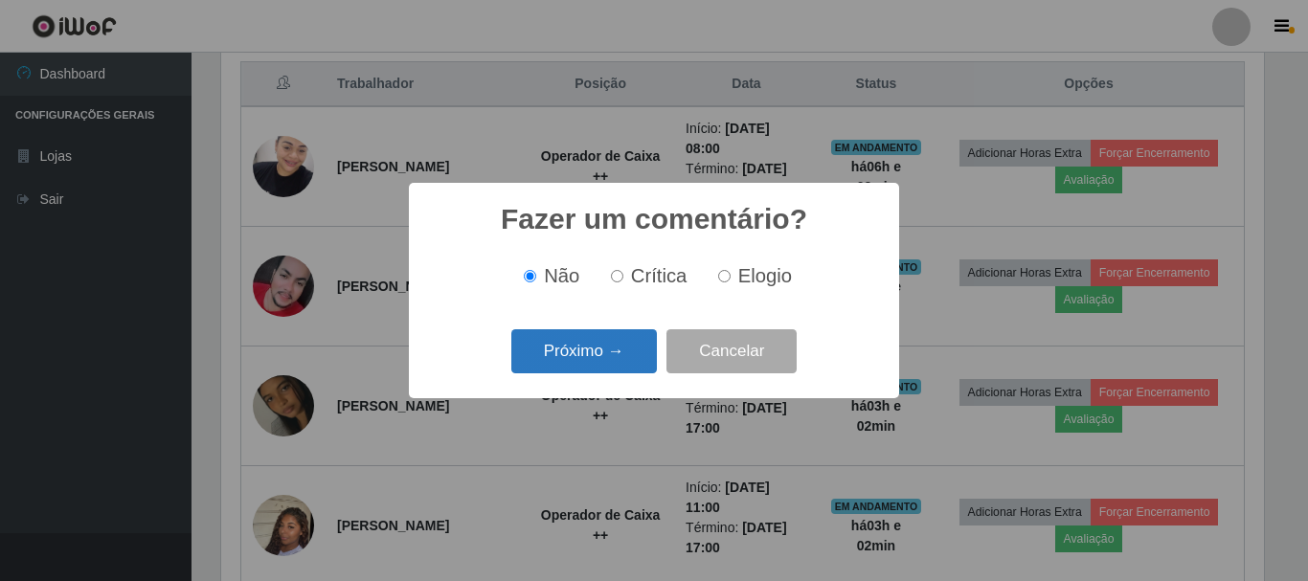
click at [582, 357] on button "Próximo →" at bounding box center [584, 351] width 146 height 45
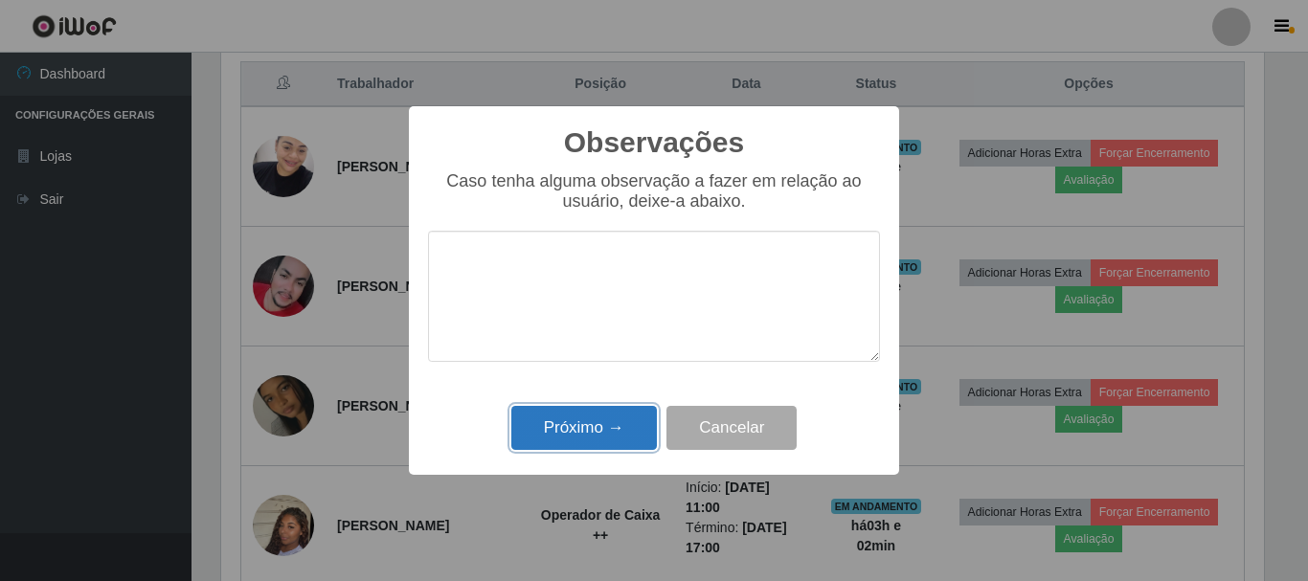
click at [559, 428] on button "Próximo →" at bounding box center [584, 428] width 146 height 45
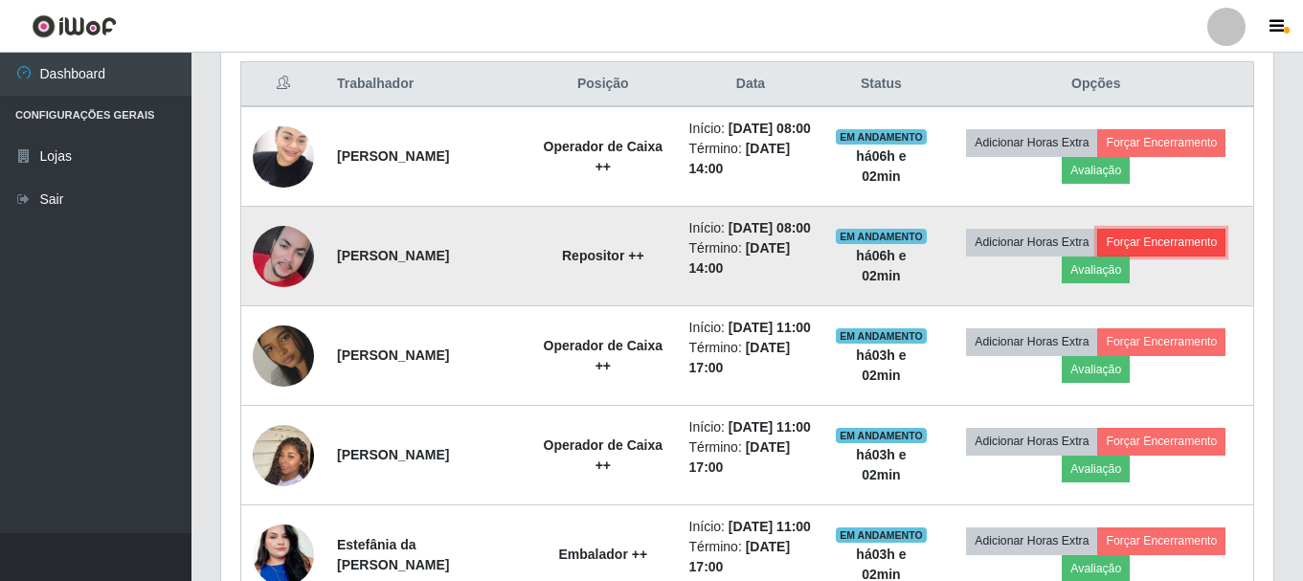
click at [1156, 256] on button "Forçar Encerramento" at bounding box center [1162, 242] width 128 height 27
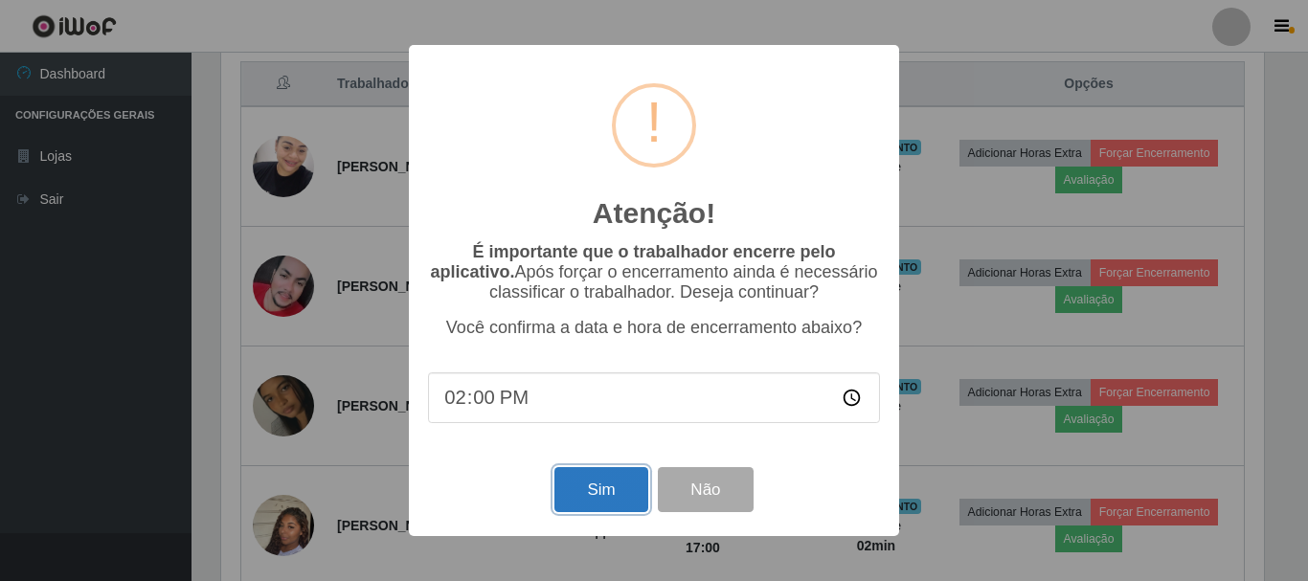
click at [585, 501] on button "Sim" at bounding box center [601, 489] width 93 height 45
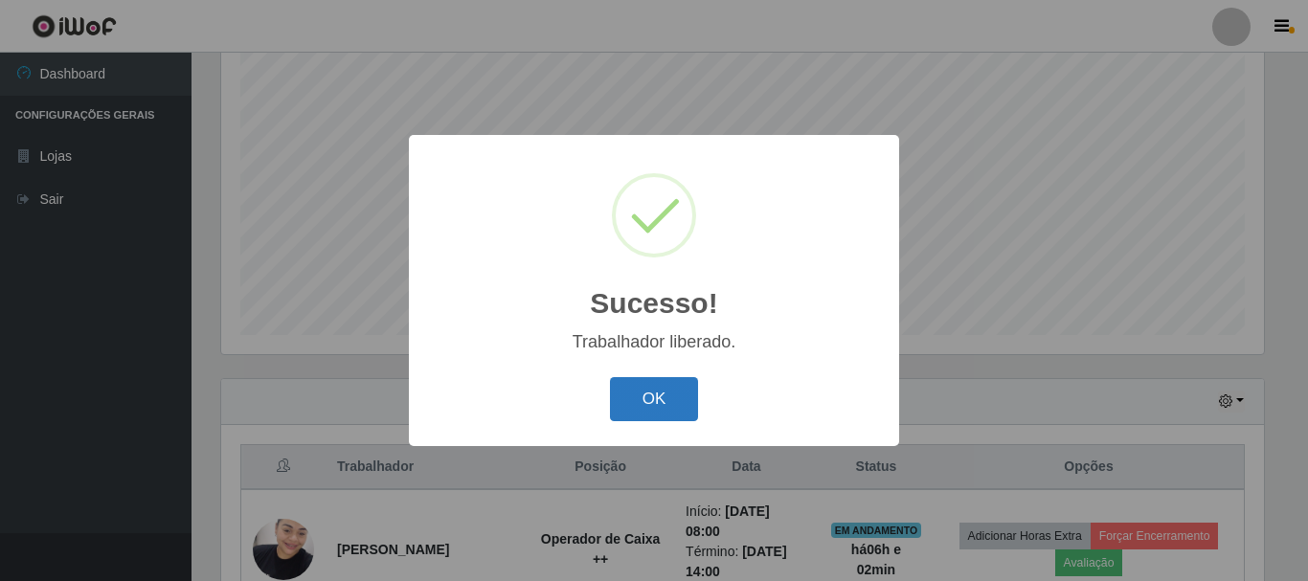
click at [675, 402] on button "OK" at bounding box center [654, 399] width 89 height 45
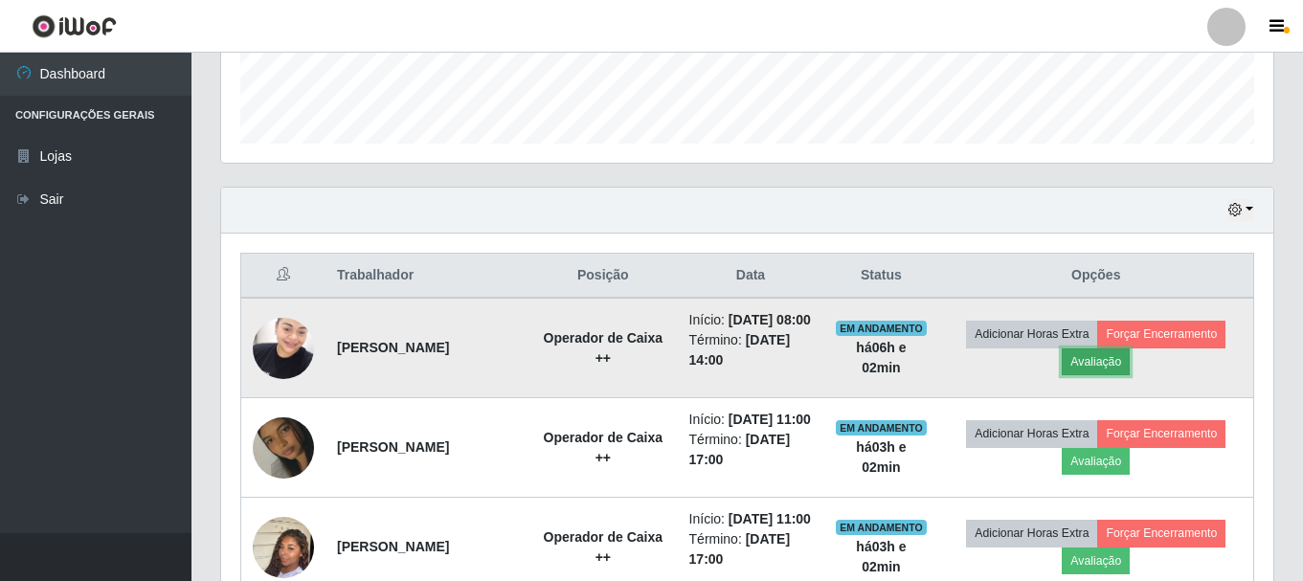
click at [1112, 368] on button "Avaliação" at bounding box center [1096, 362] width 68 height 27
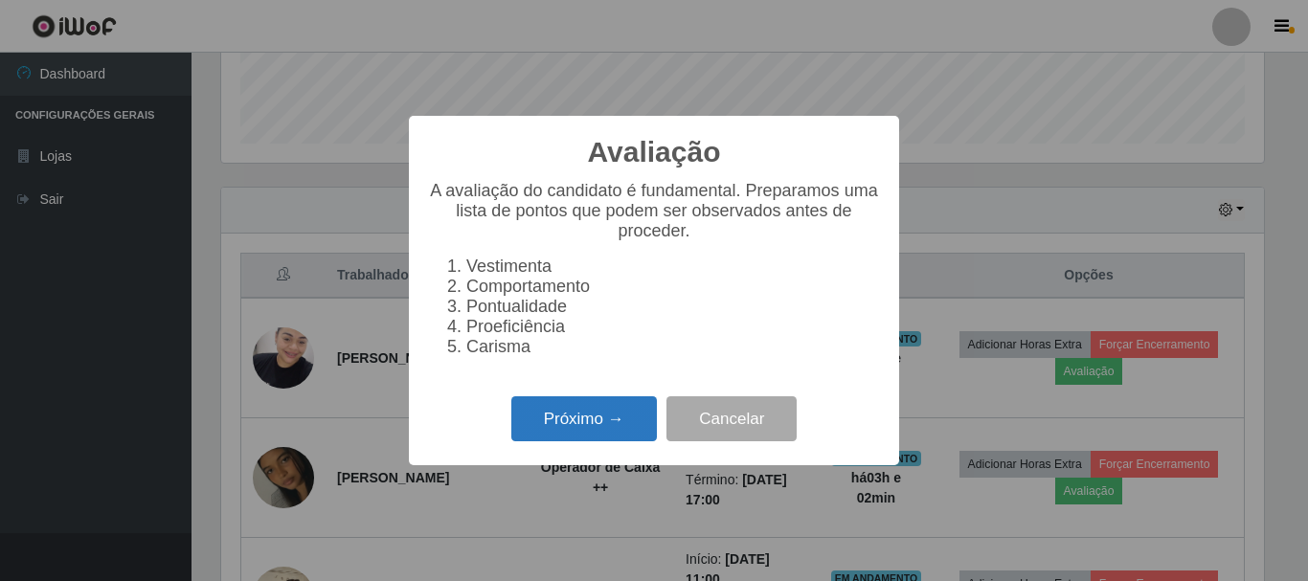
click at [567, 434] on button "Próximo →" at bounding box center [584, 419] width 146 height 45
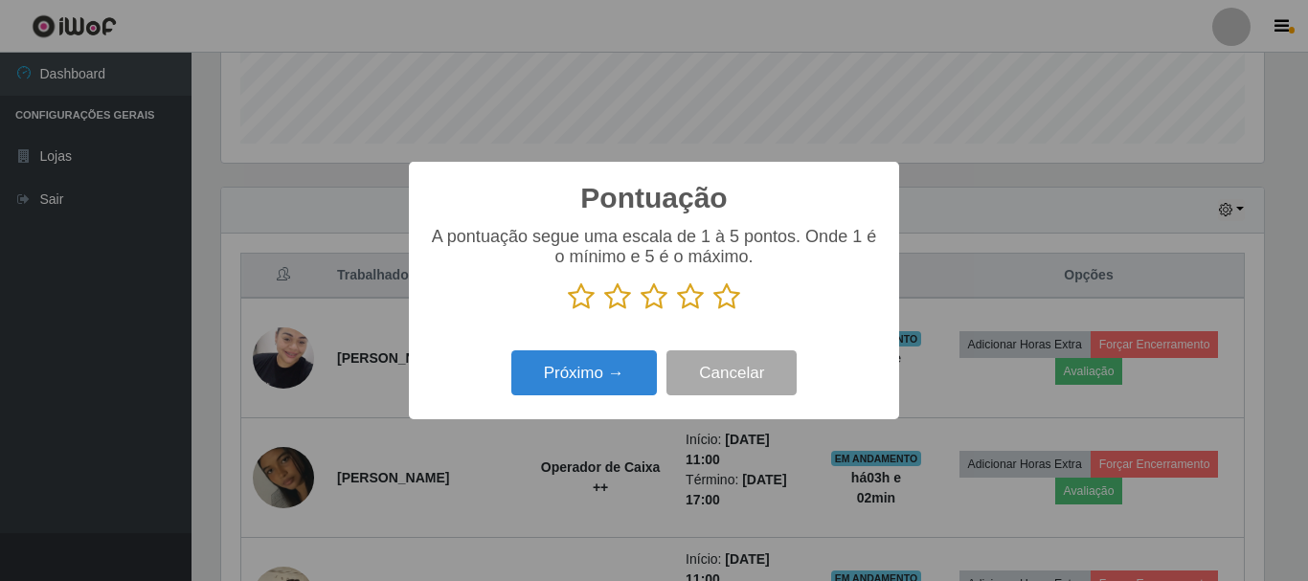
click at [722, 299] on icon at bounding box center [727, 297] width 27 height 29
click at [714, 311] on input "radio" at bounding box center [714, 311] width 0 height 0
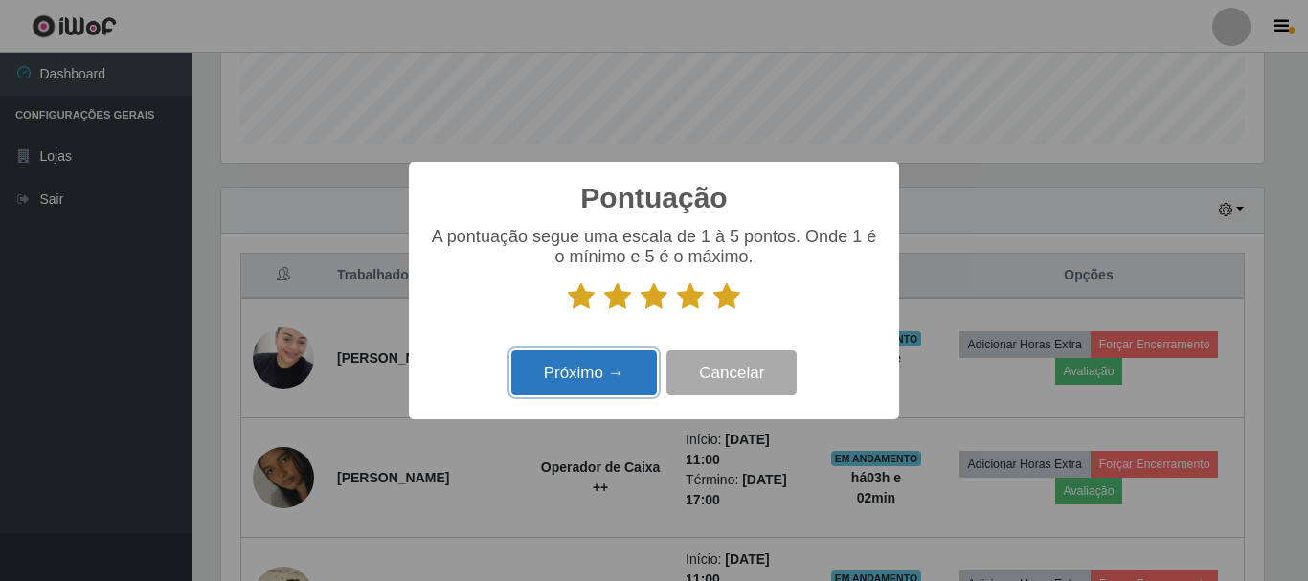
click at [594, 380] on button "Próximo →" at bounding box center [584, 373] width 146 height 45
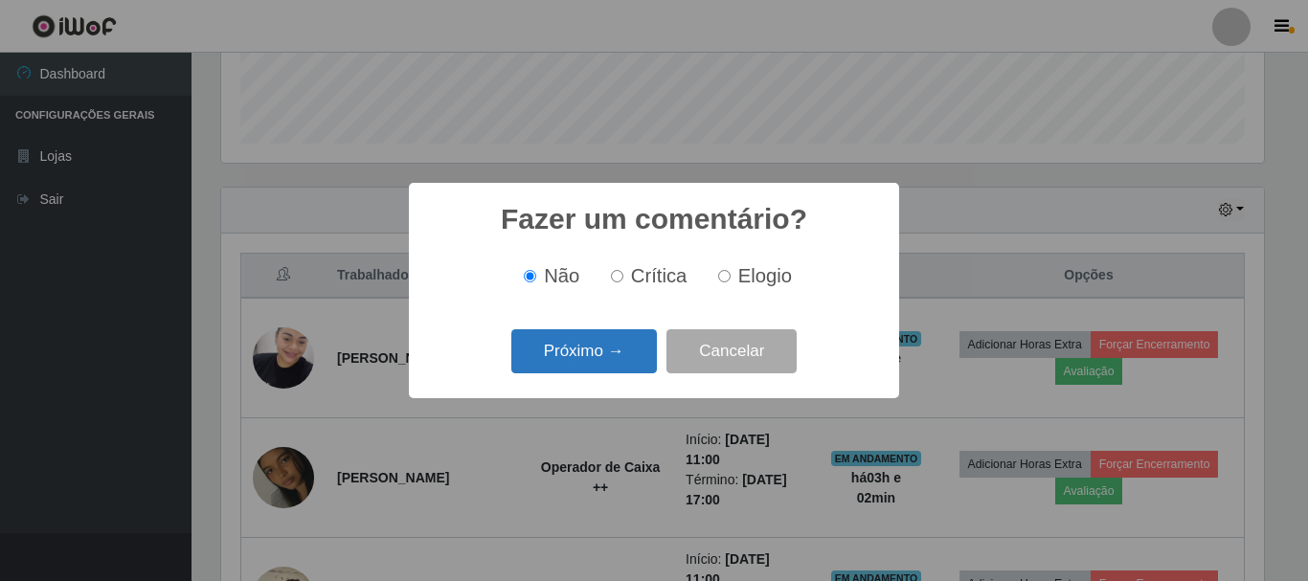
click at [605, 354] on button "Próximo →" at bounding box center [584, 351] width 146 height 45
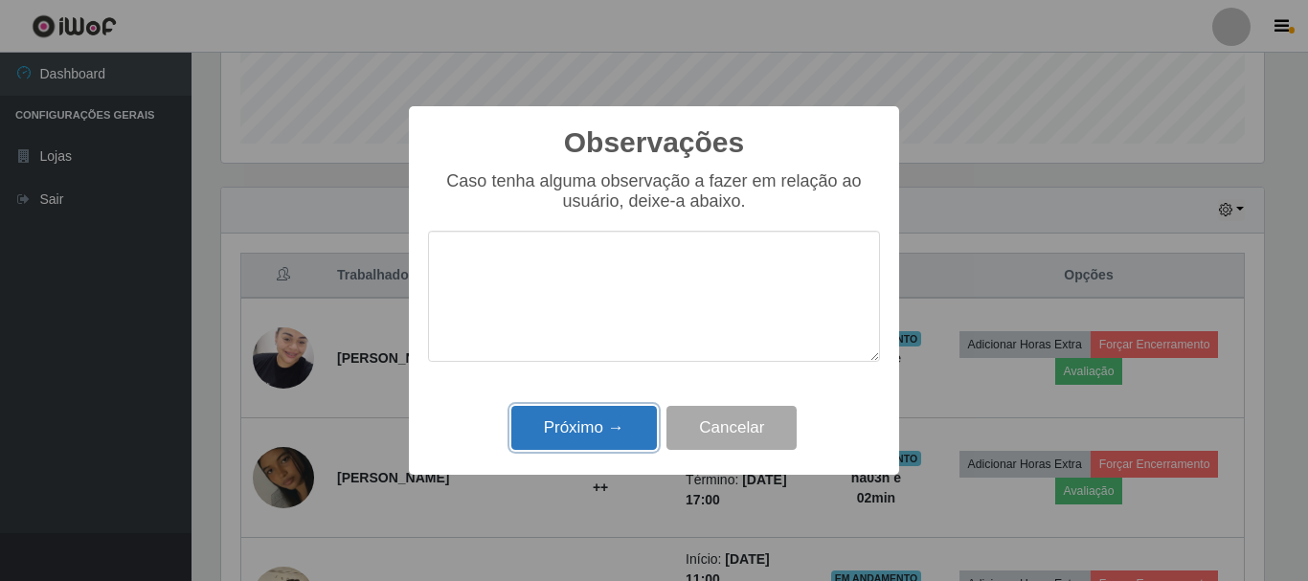
click at [601, 429] on button "Próximo →" at bounding box center [584, 428] width 146 height 45
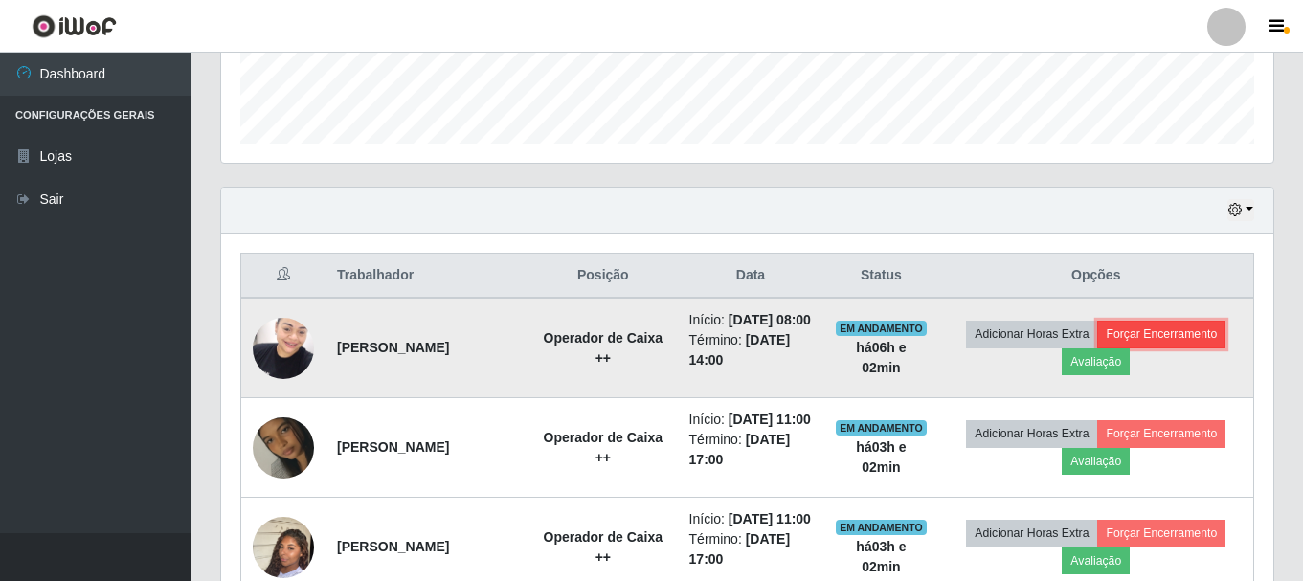
click at [1151, 348] on button "Forçar Encerramento" at bounding box center [1162, 334] width 128 height 27
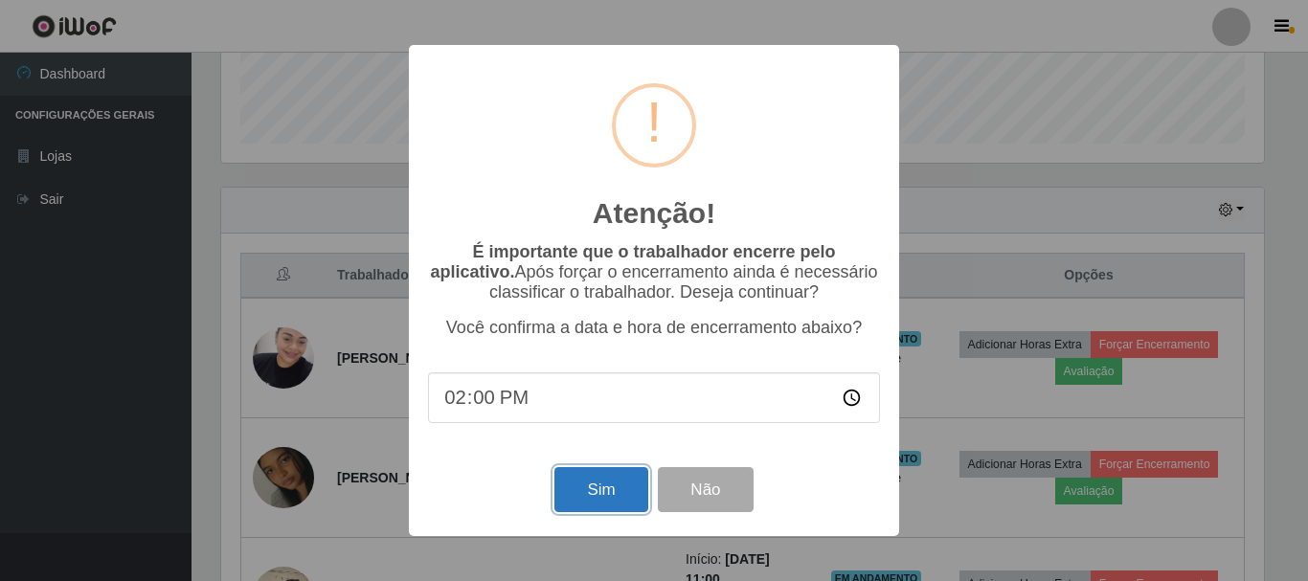
click at [601, 497] on button "Sim" at bounding box center [601, 489] width 93 height 45
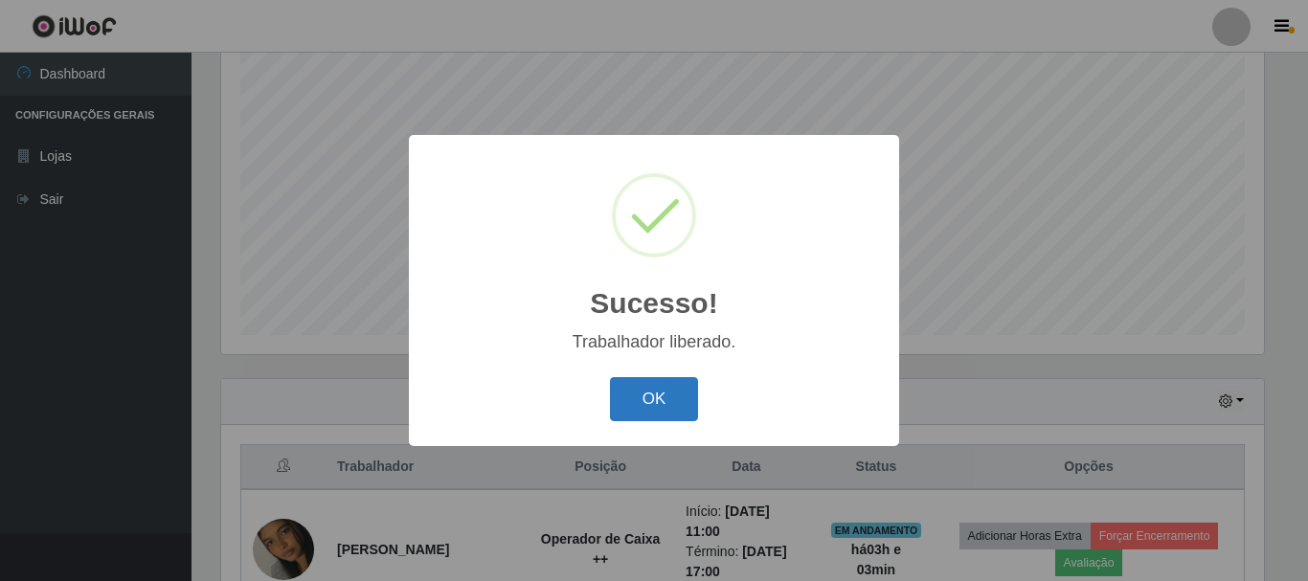
click at [650, 411] on button "OK" at bounding box center [654, 399] width 89 height 45
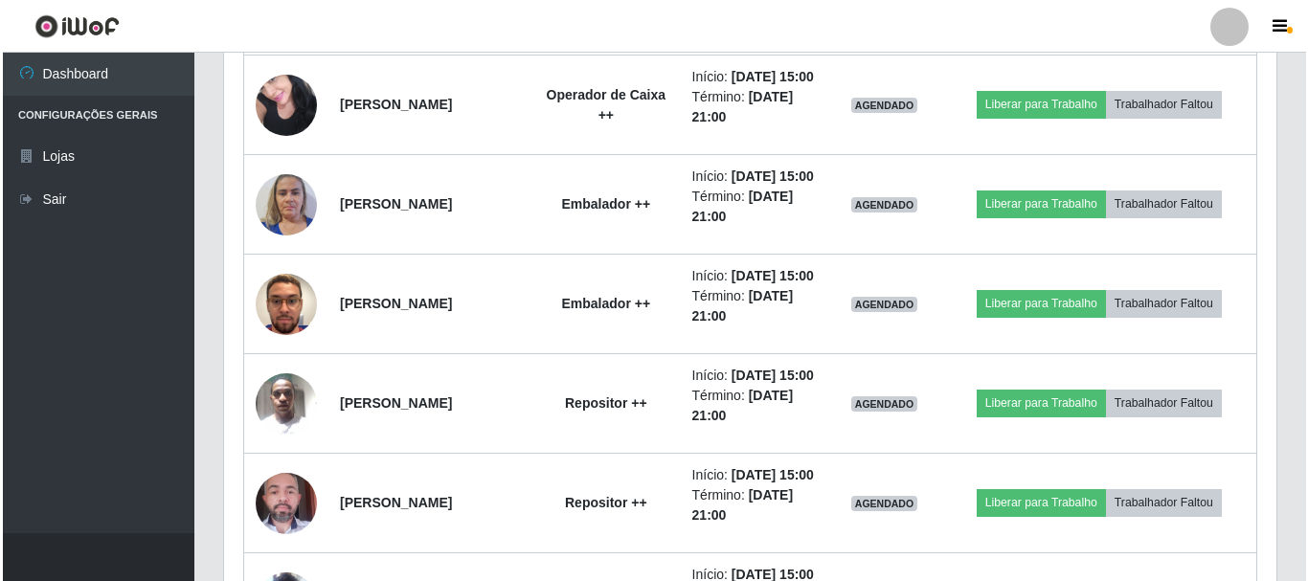
scroll to position [1283, 0]
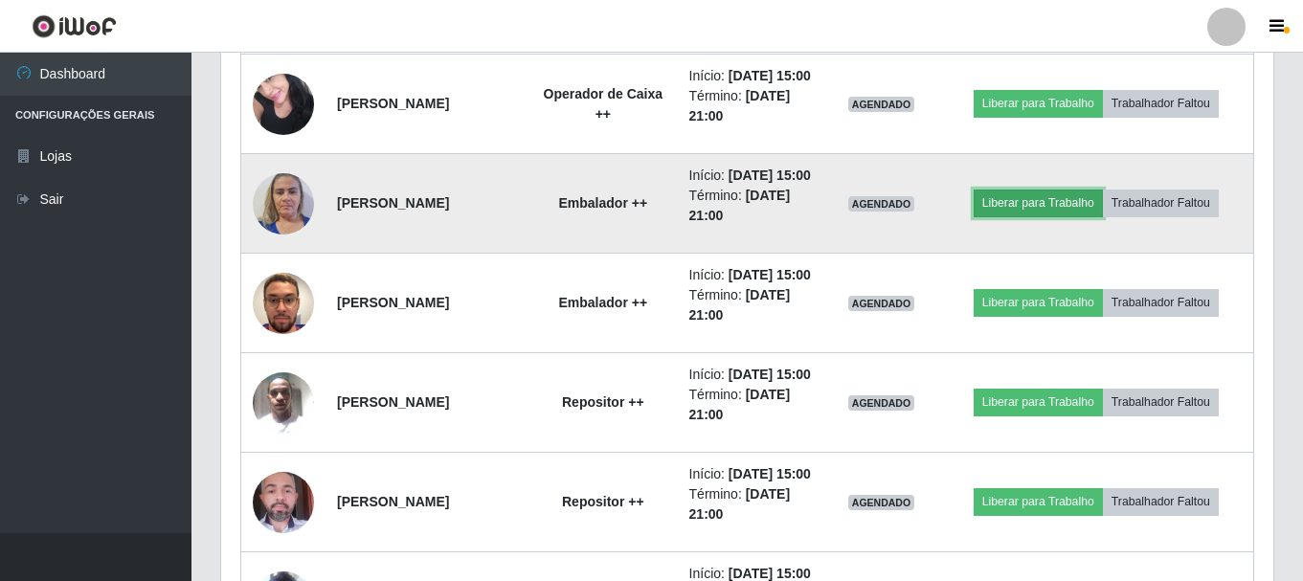
click at [1014, 216] on button "Liberar para Trabalho" at bounding box center [1038, 203] width 129 height 27
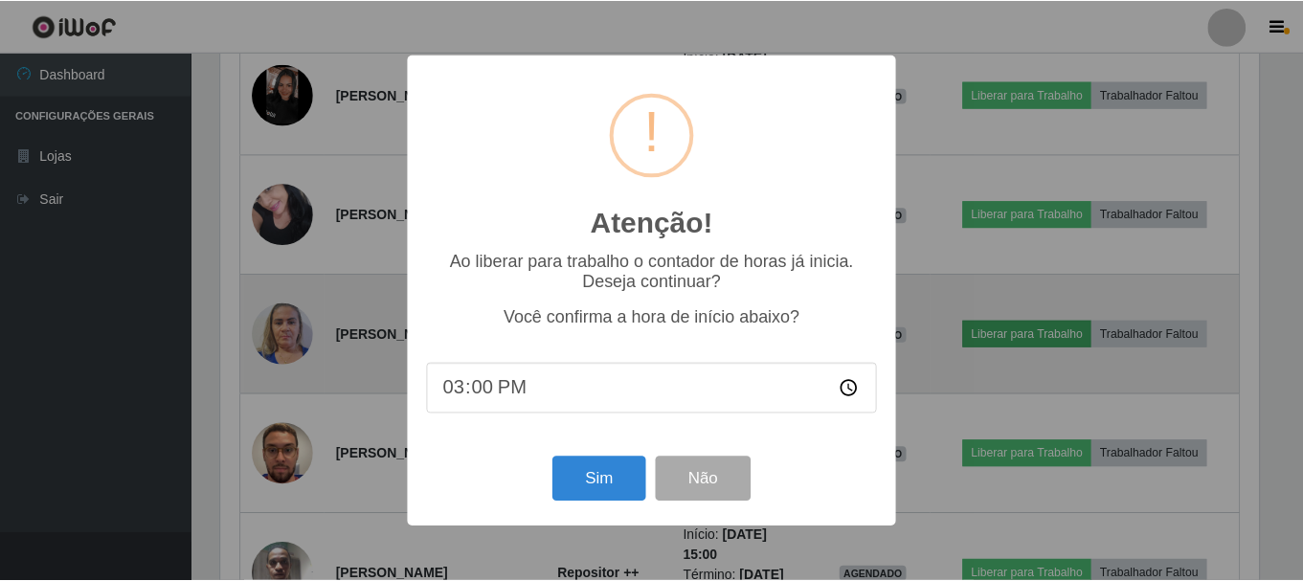
scroll to position [397, 1043]
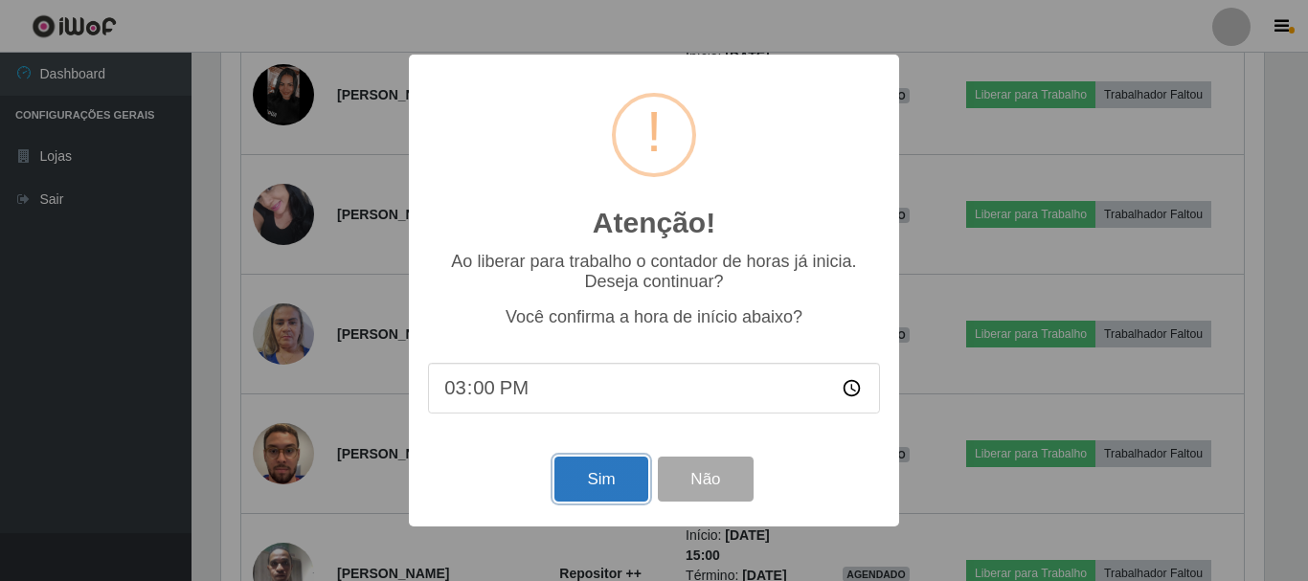
click at [586, 489] on button "Sim" at bounding box center [601, 479] width 93 height 45
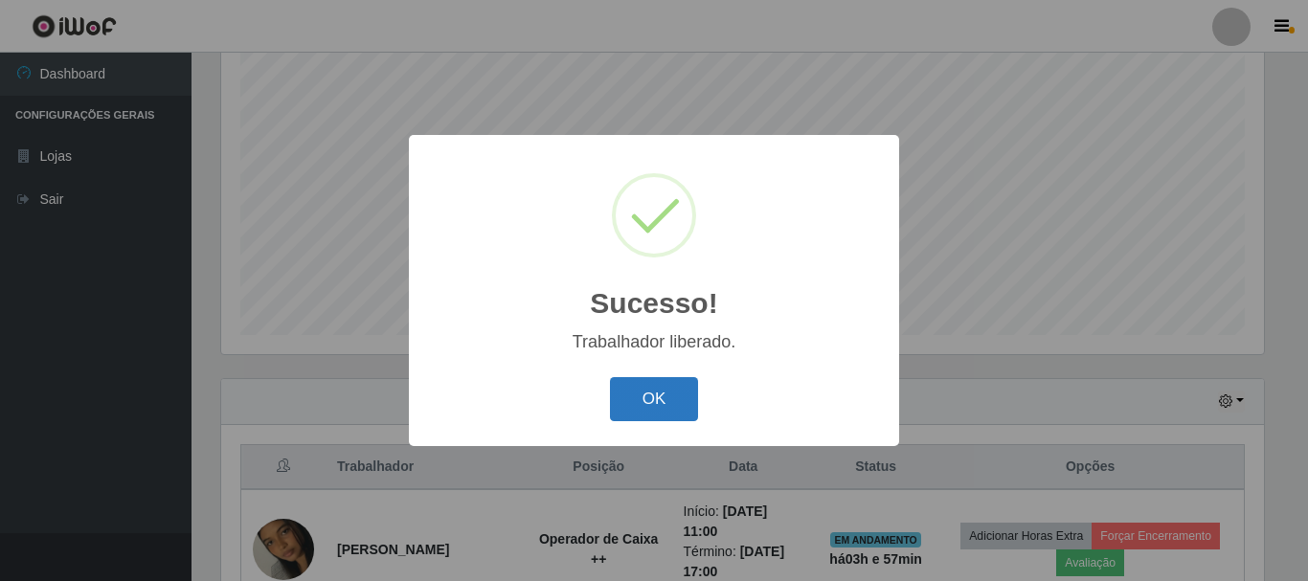
click at [651, 403] on button "OK" at bounding box center [654, 399] width 89 height 45
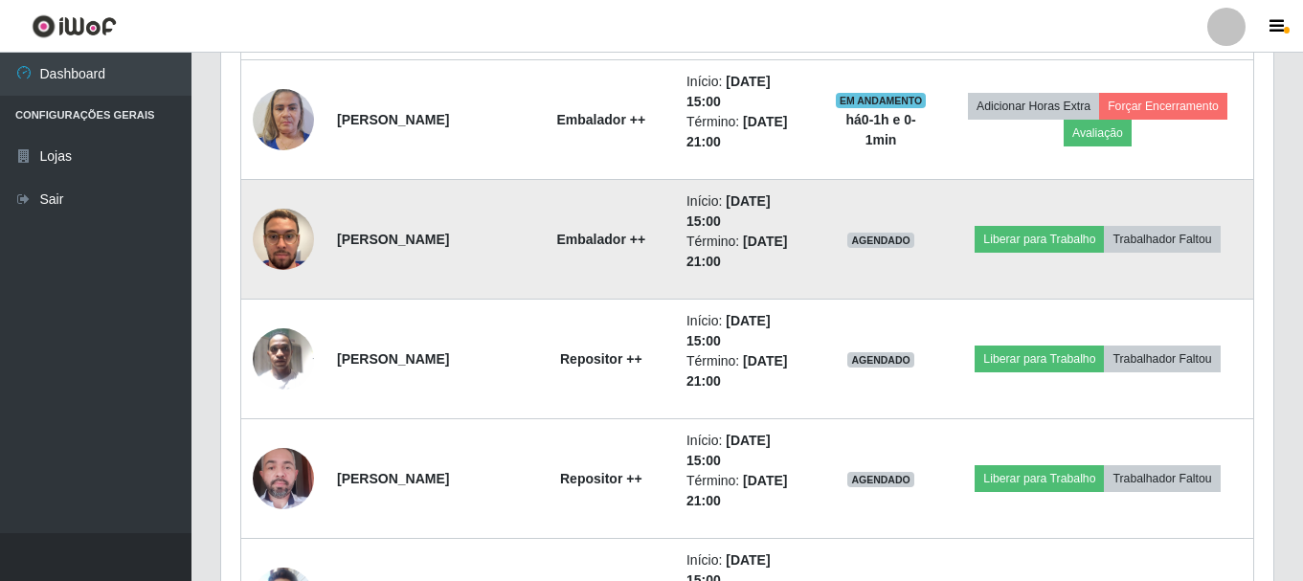
scroll to position [1499, 0]
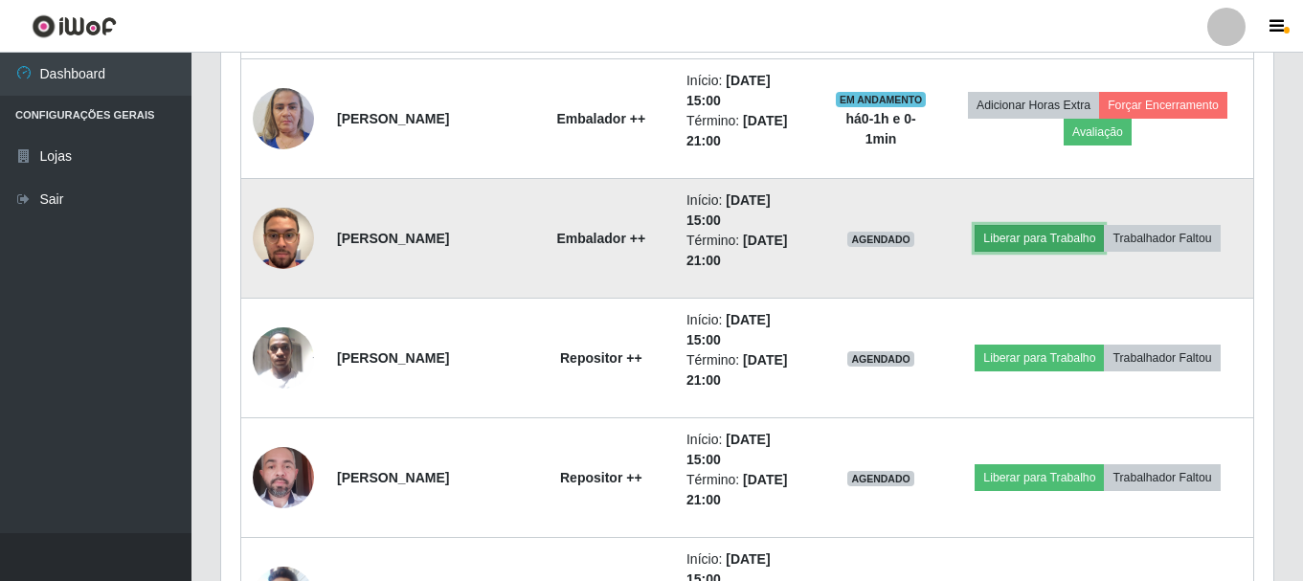
click at [1064, 241] on button "Liberar para Trabalho" at bounding box center [1039, 238] width 129 height 27
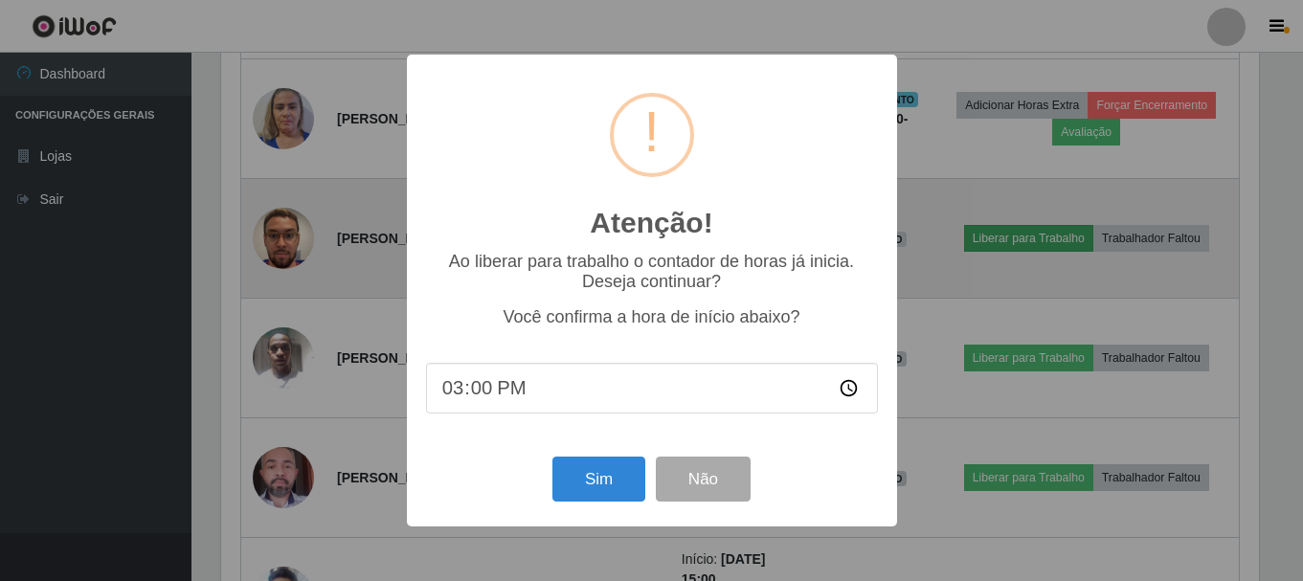
scroll to position [397, 1043]
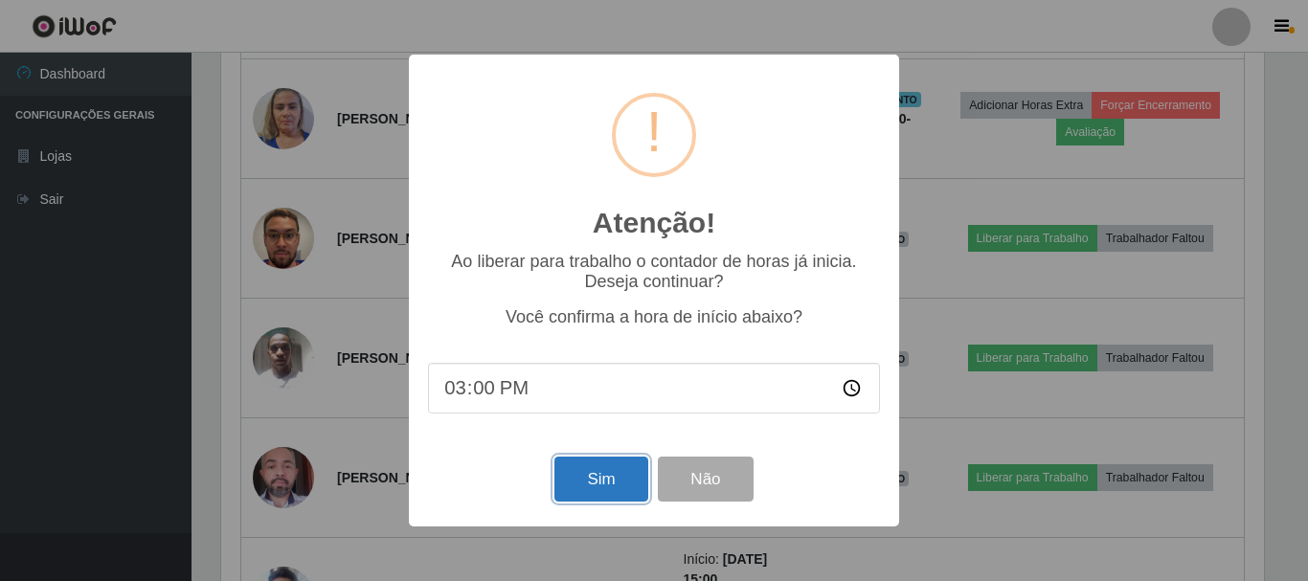
click at [613, 484] on button "Sim" at bounding box center [601, 479] width 93 height 45
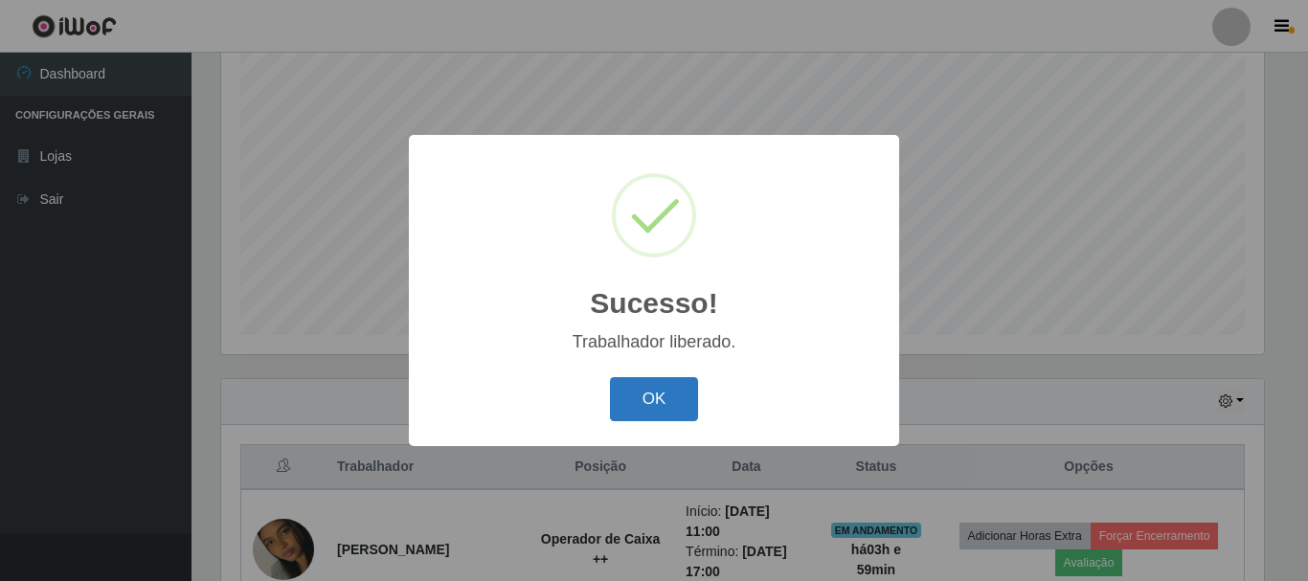
click at [656, 401] on button "OK" at bounding box center [654, 399] width 89 height 45
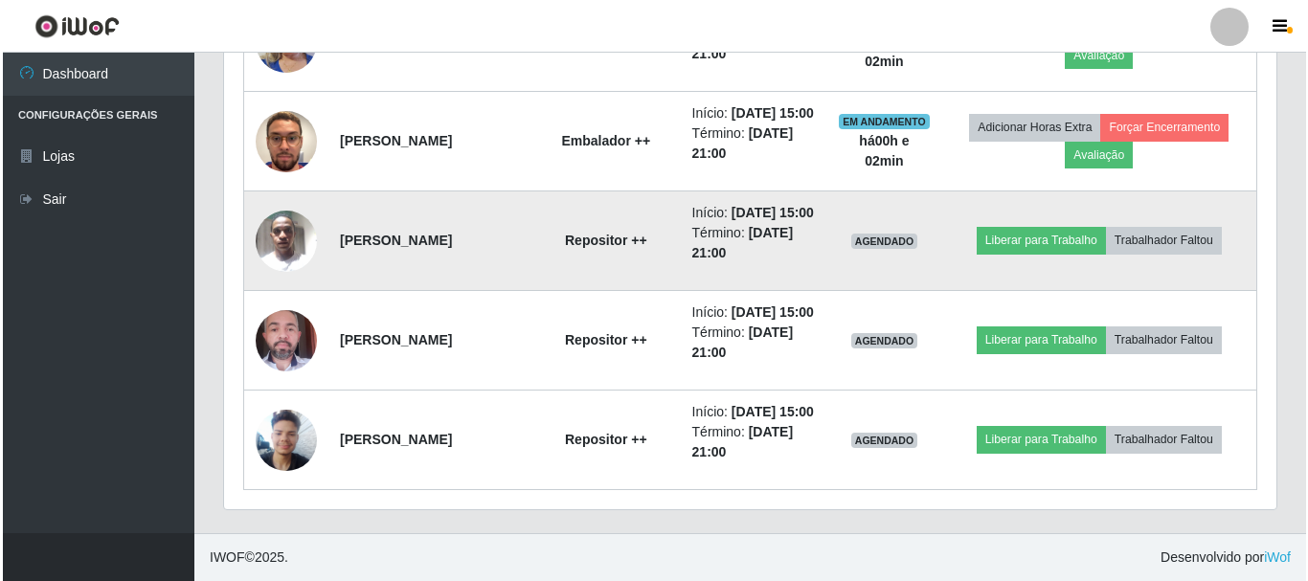
scroll to position [1666, 0]
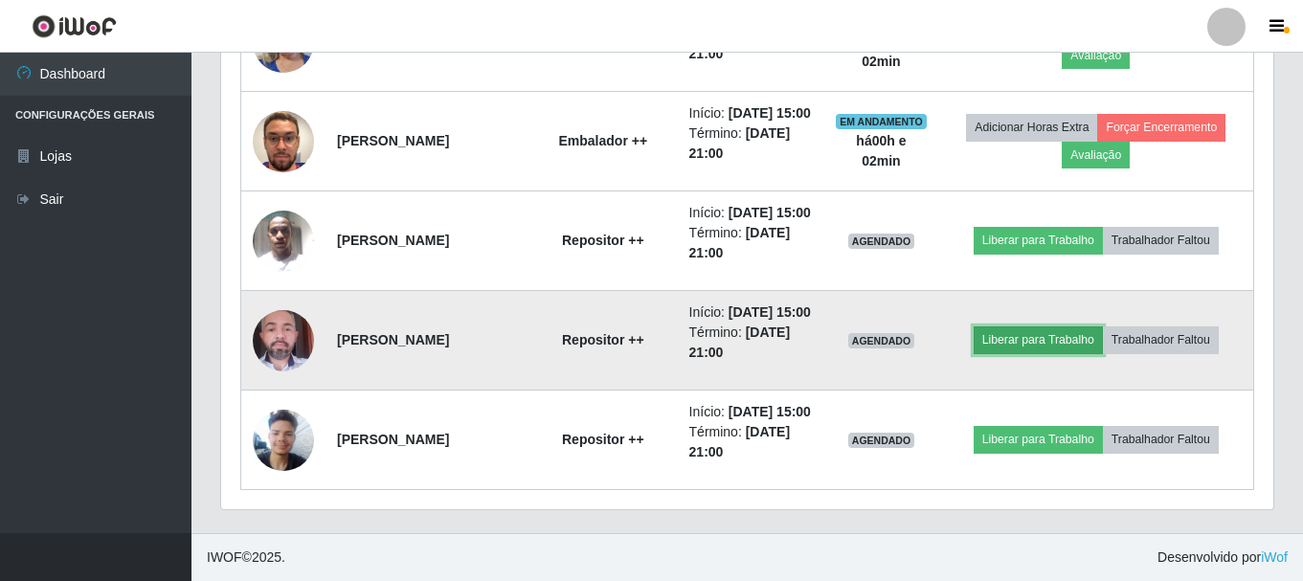
click at [1012, 327] on button "Liberar para Trabalho" at bounding box center [1038, 340] width 129 height 27
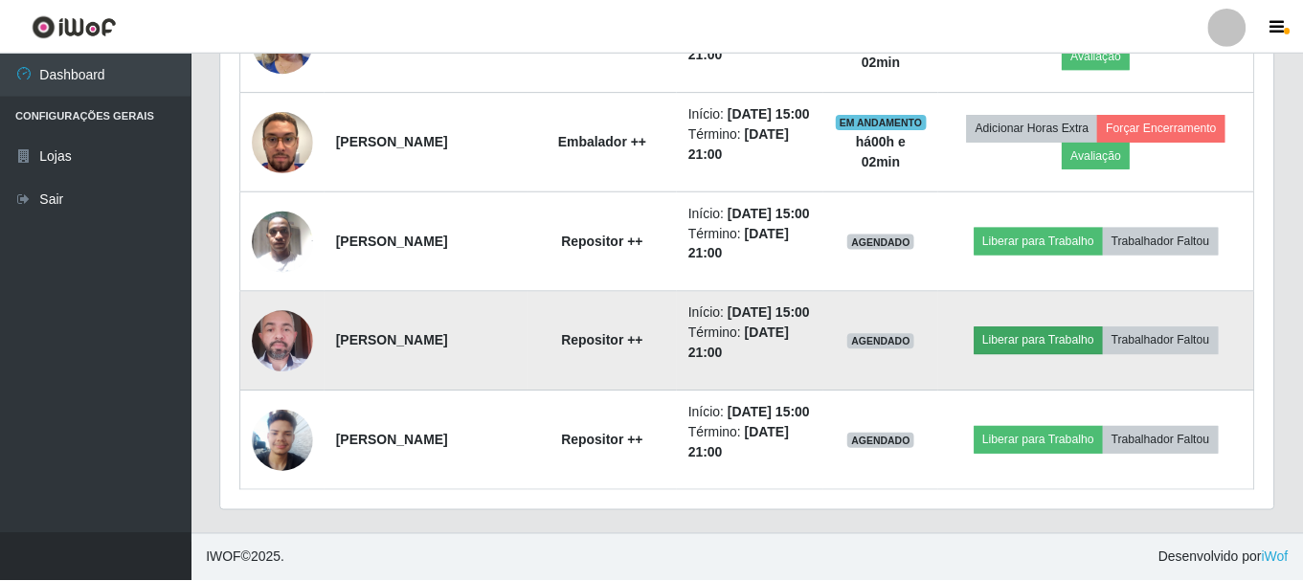
scroll to position [397, 1043]
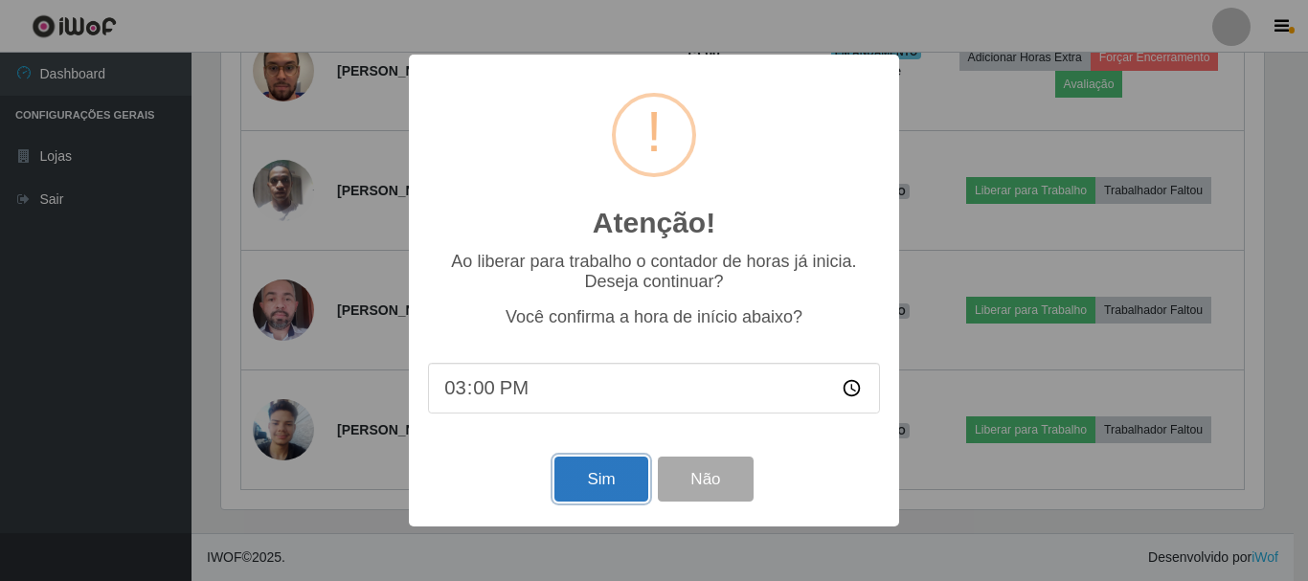
click at [634, 487] on button "Sim" at bounding box center [601, 479] width 93 height 45
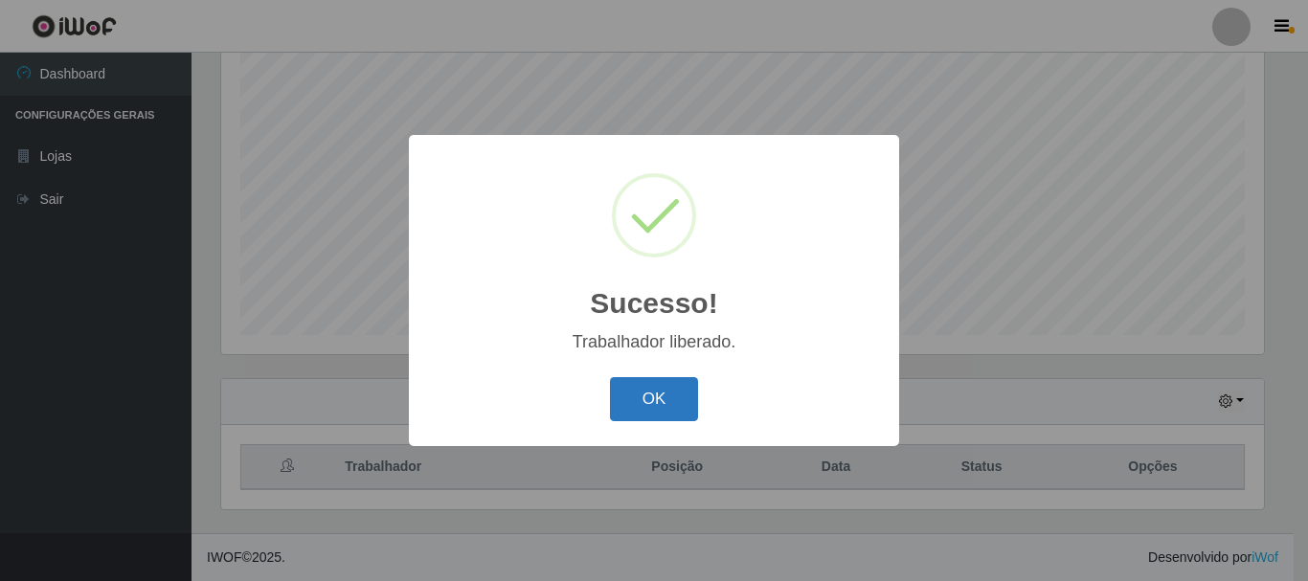
click at [638, 398] on button "OK" at bounding box center [654, 399] width 89 height 45
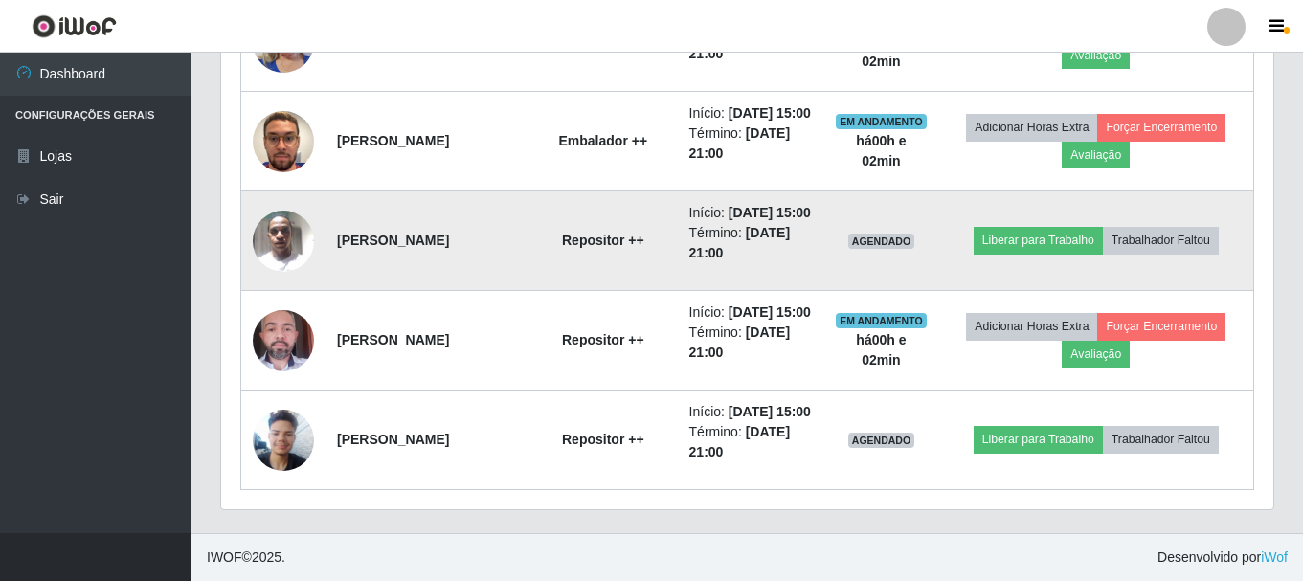
scroll to position [1595, 0]
click at [268, 252] on img at bounding box center [283, 240] width 61 height 81
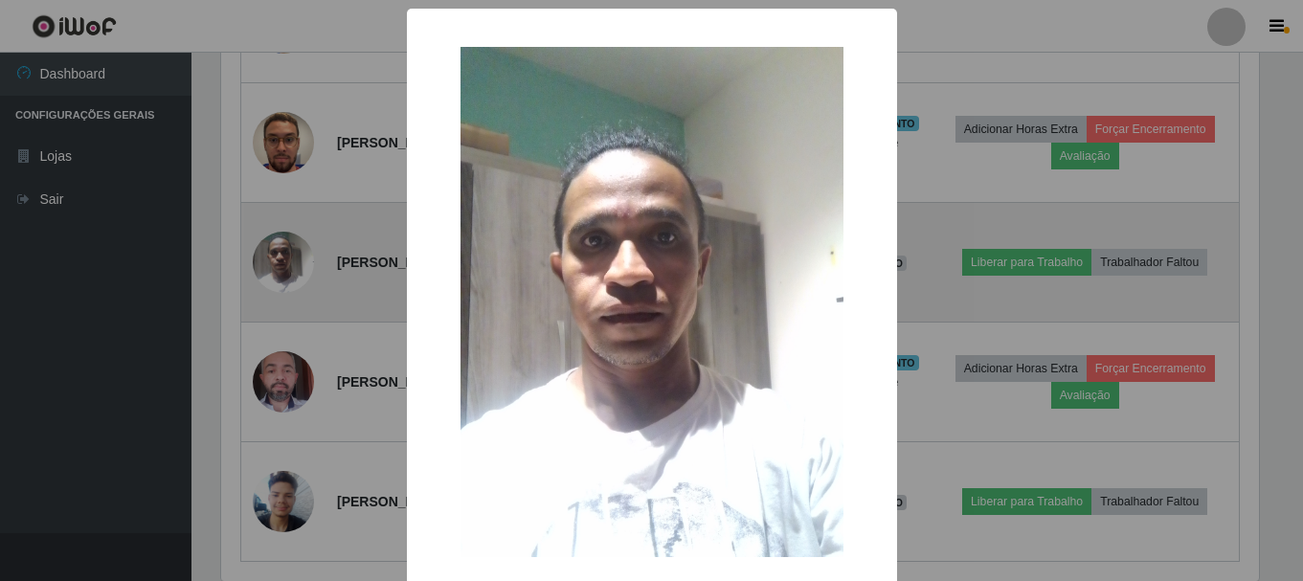
scroll to position [397, 1043]
click at [268, 252] on div "× OK Cancel" at bounding box center [654, 290] width 1308 height 581
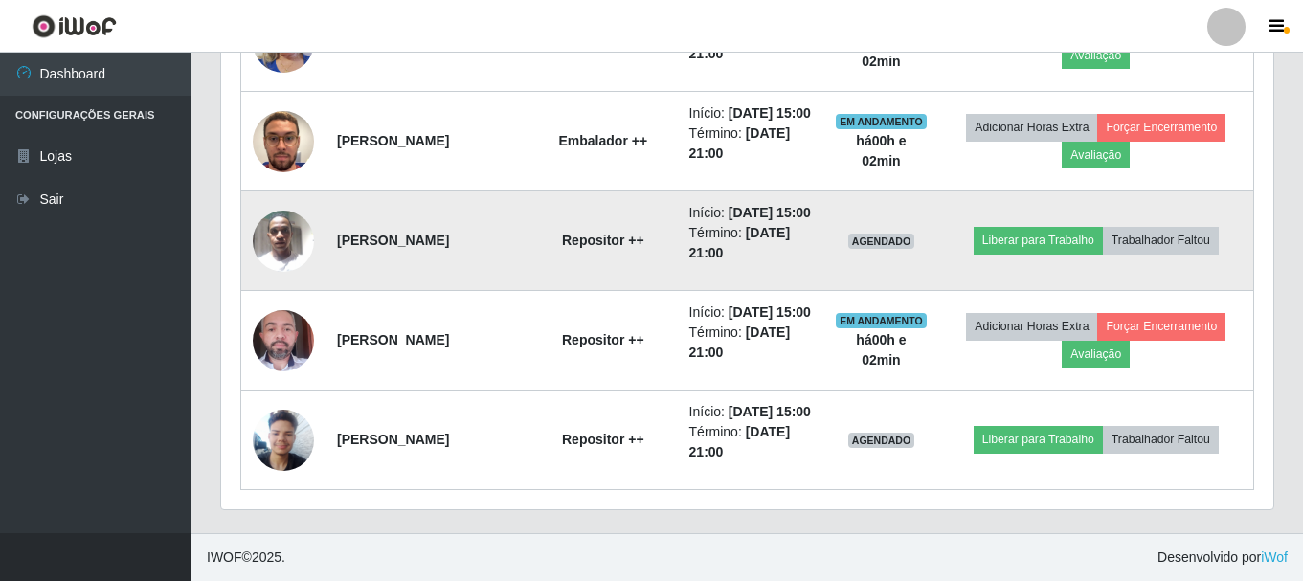
scroll to position [1666, 0]
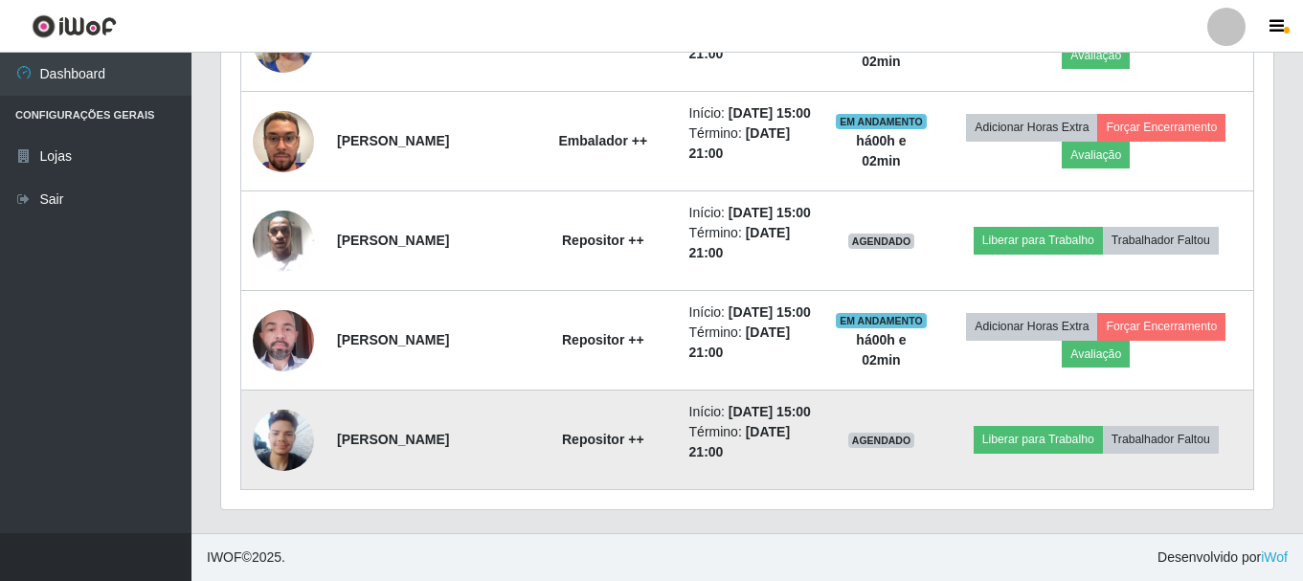
click at [306, 415] on img at bounding box center [283, 439] width 61 height 81
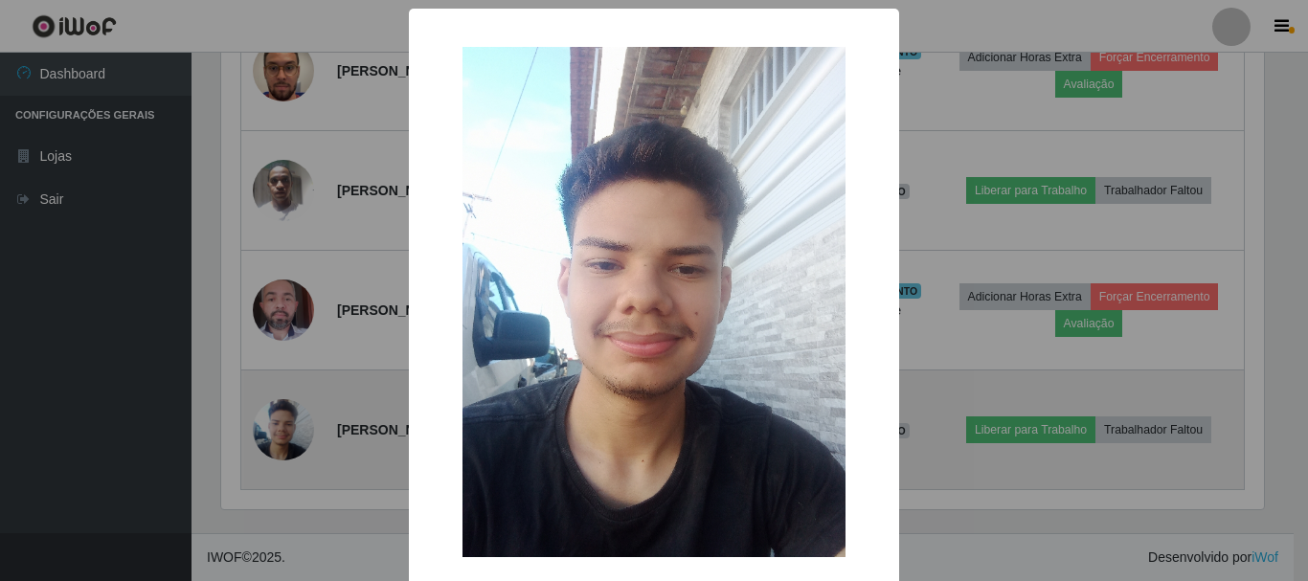
click at [306, 415] on div "× OK Cancel" at bounding box center [654, 290] width 1308 height 581
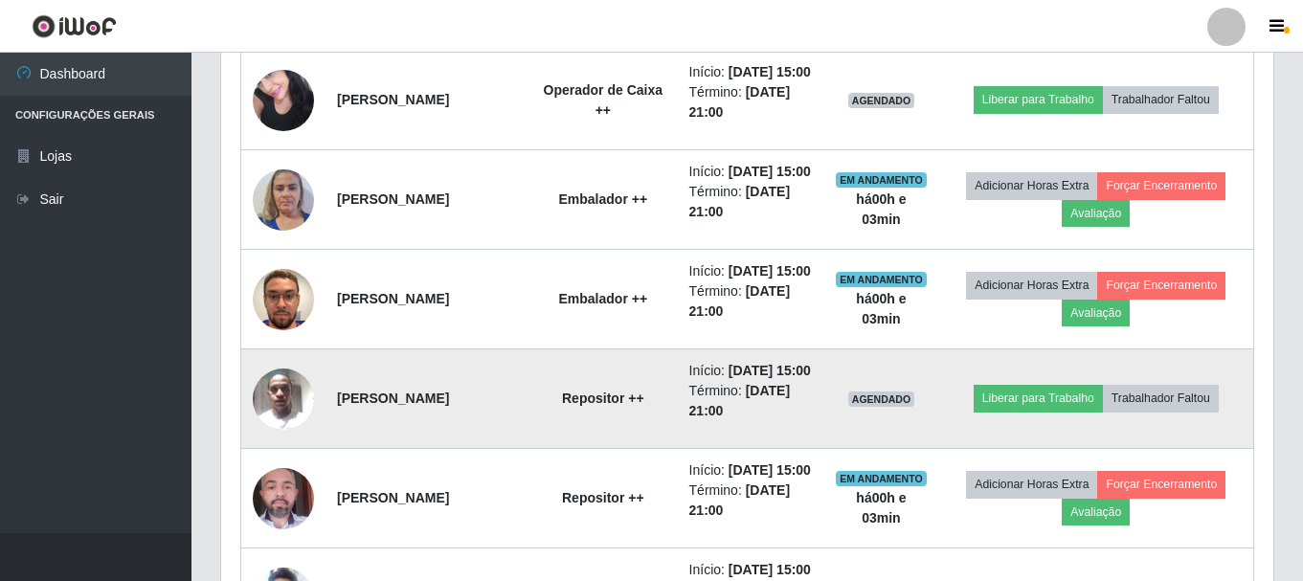
scroll to position [1188, 0]
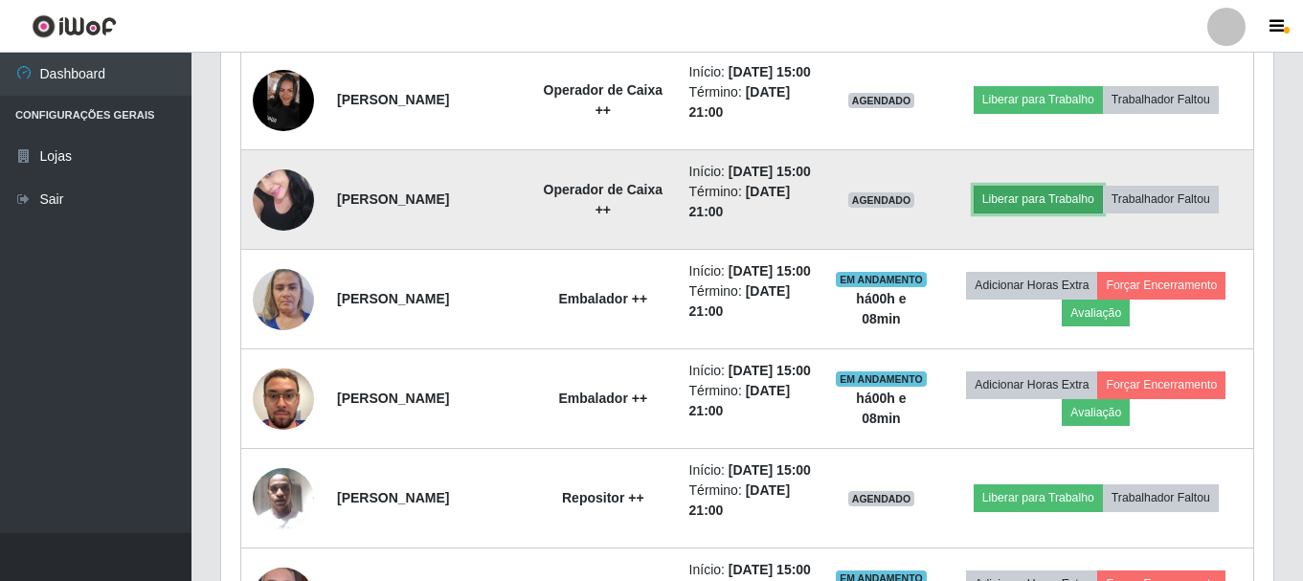
click at [1057, 213] on button "Liberar para Trabalho" at bounding box center [1038, 199] width 129 height 27
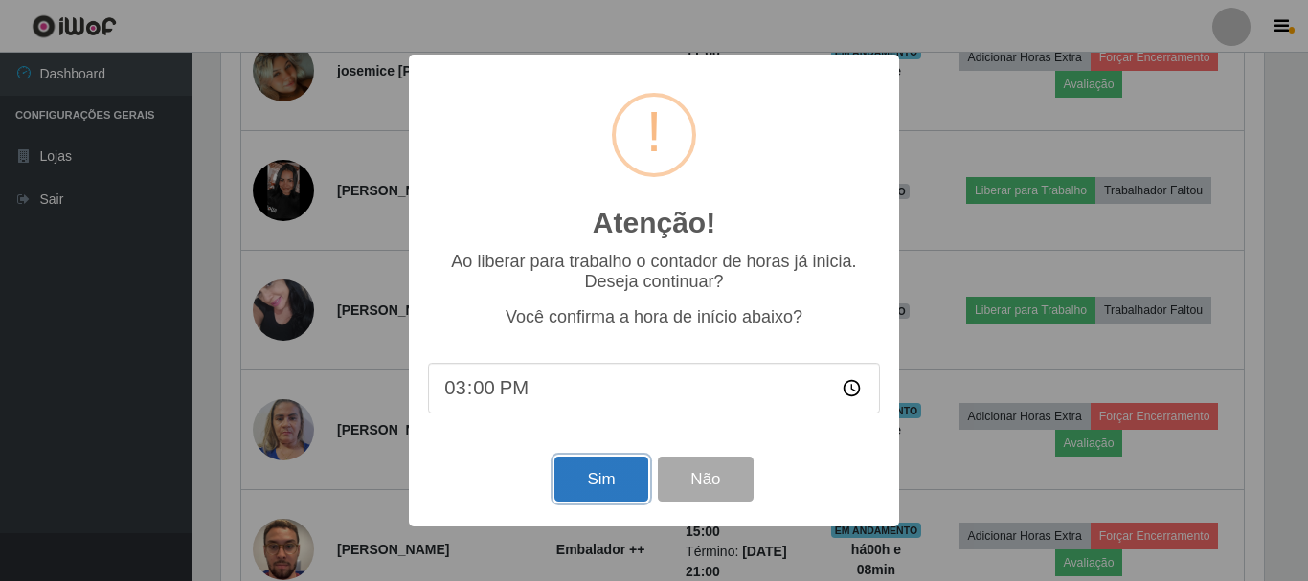
click at [623, 495] on button "Sim" at bounding box center [601, 479] width 93 height 45
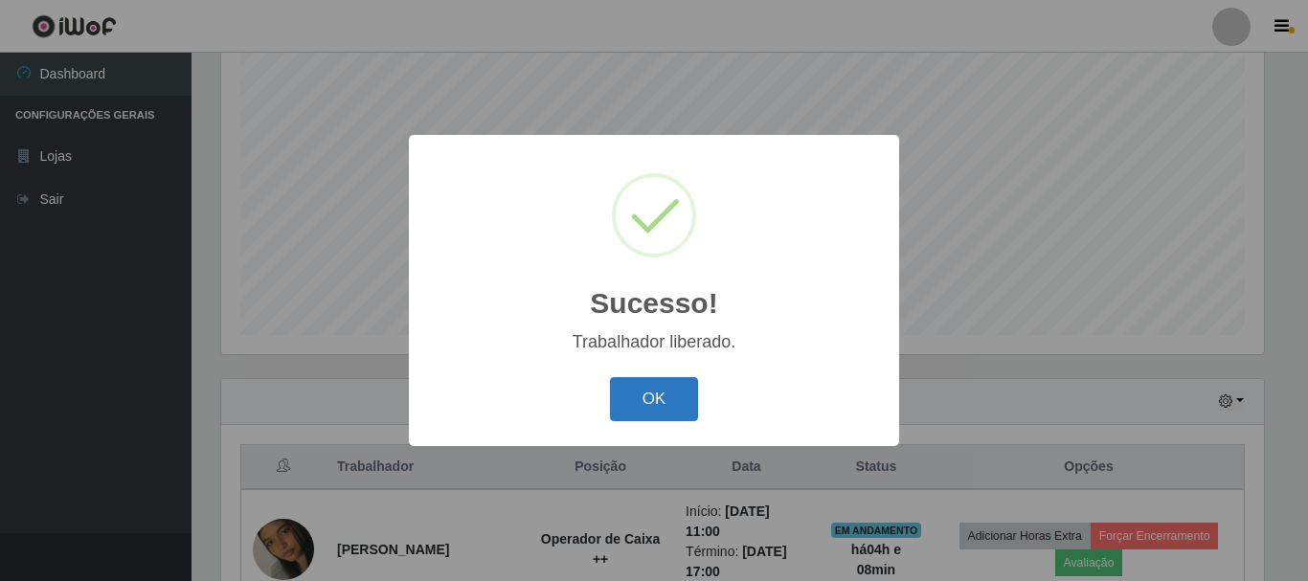
click at [655, 401] on button "OK" at bounding box center [654, 399] width 89 height 45
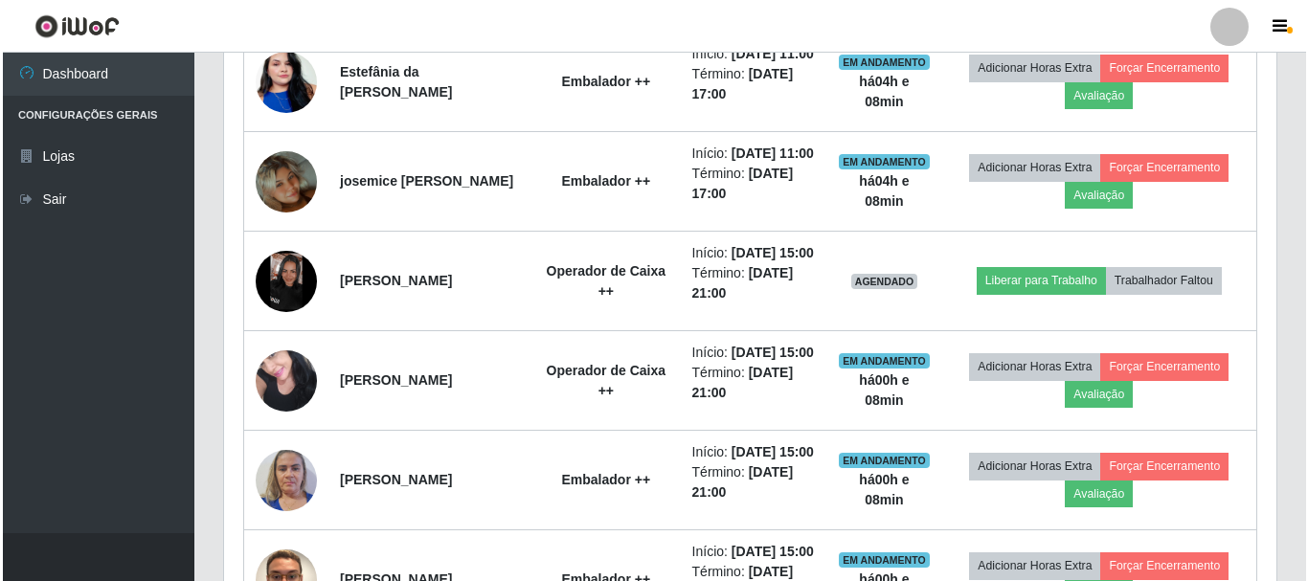
scroll to position [1116, 0]
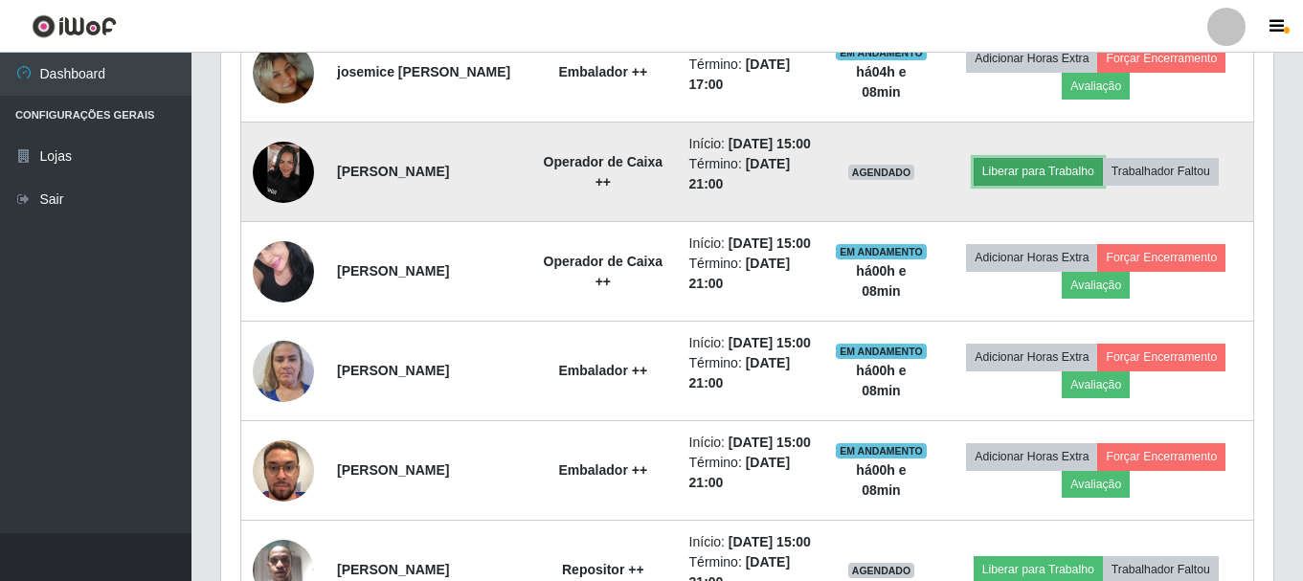
click at [1004, 185] on button "Liberar para Trabalho" at bounding box center [1038, 171] width 129 height 27
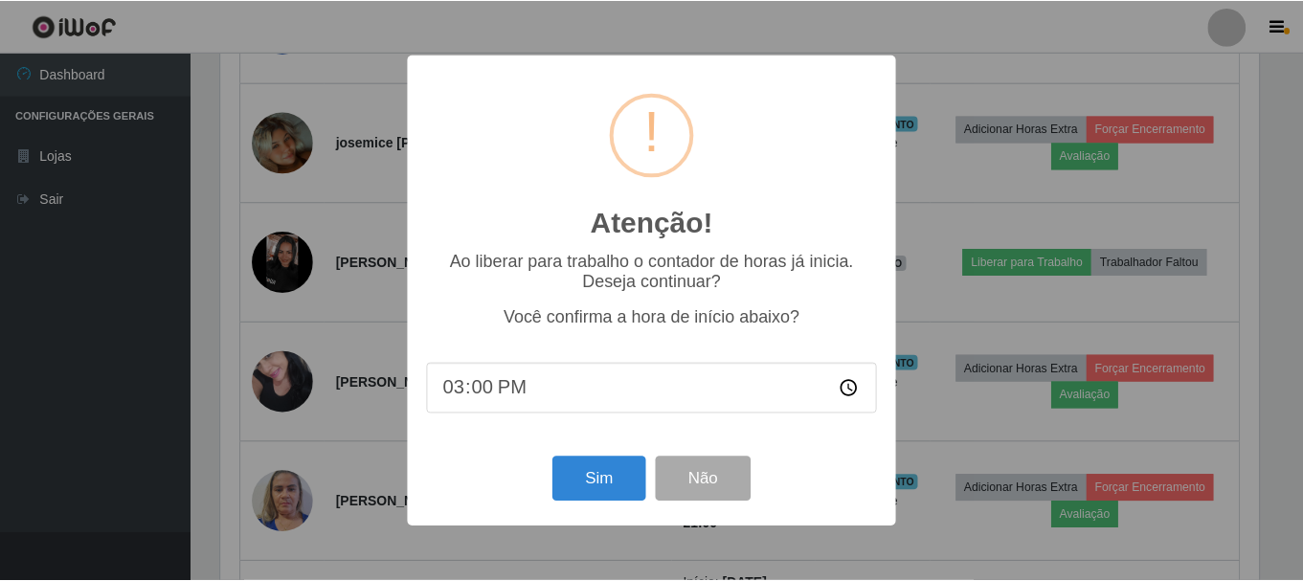
scroll to position [397, 1043]
click at [612, 484] on button "Sim" at bounding box center [601, 479] width 93 height 45
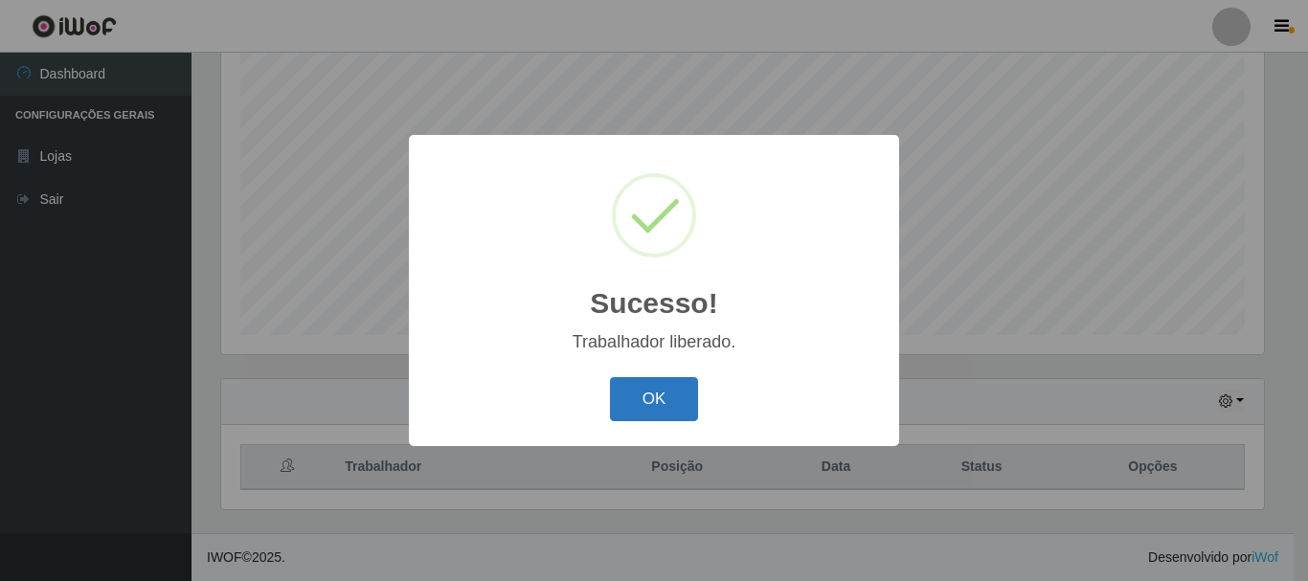
click at [621, 386] on button "OK" at bounding box center [654, 399] width 89 height 45
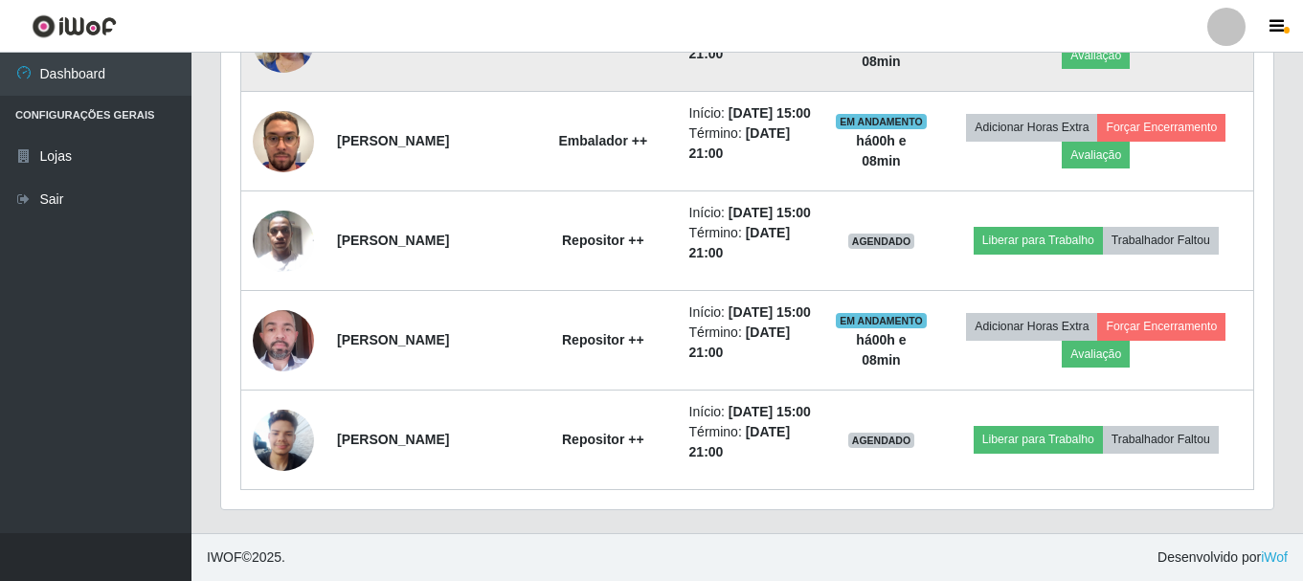
scroll to position [1666, 0]
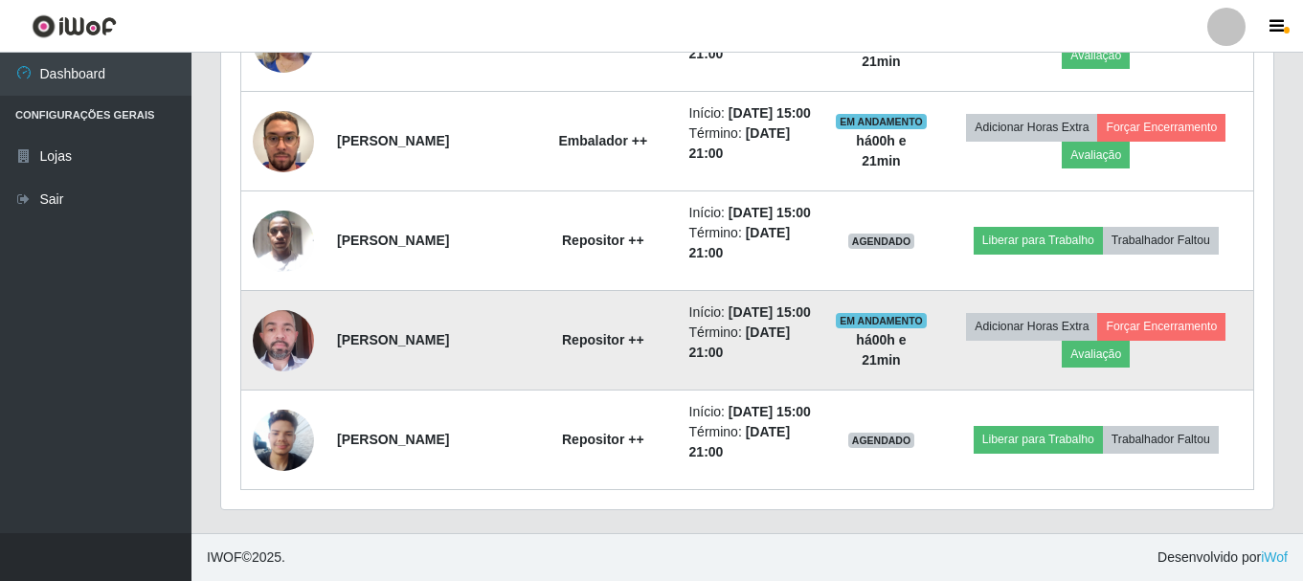
click at [529, 346] on td "[PERSON_NAME]" at bounding box center [427, 341] width 203 height 100
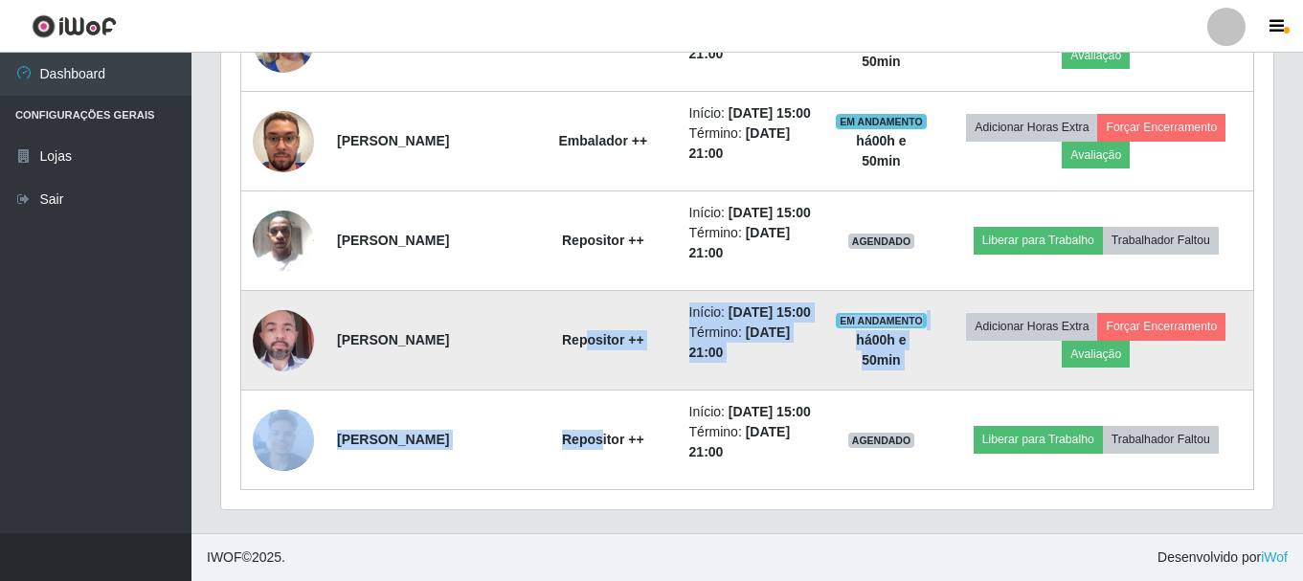
click at [744, 323] on li "Término: [DATE] 21:00" at bounding box center [752, 343] width 124 height 40
